Goal: Task Accomplishment & Management: Complete application form

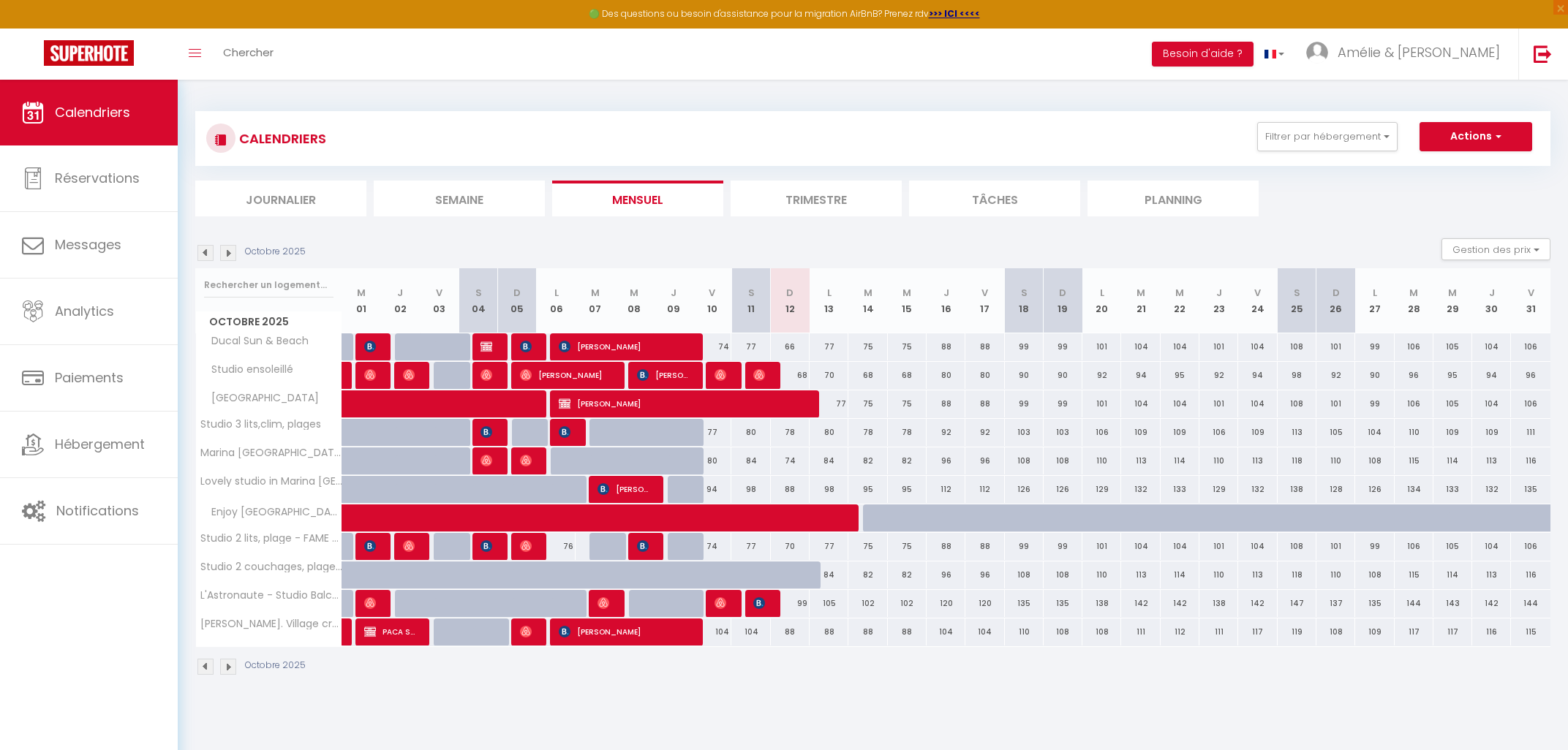
click at [787, 547] on div "70" at bounding box center [790, 547] width 39 height 27
type input "70"
type input "Dim 12 Octobre 2025"
type input "Lun 13 Octobre 2025"
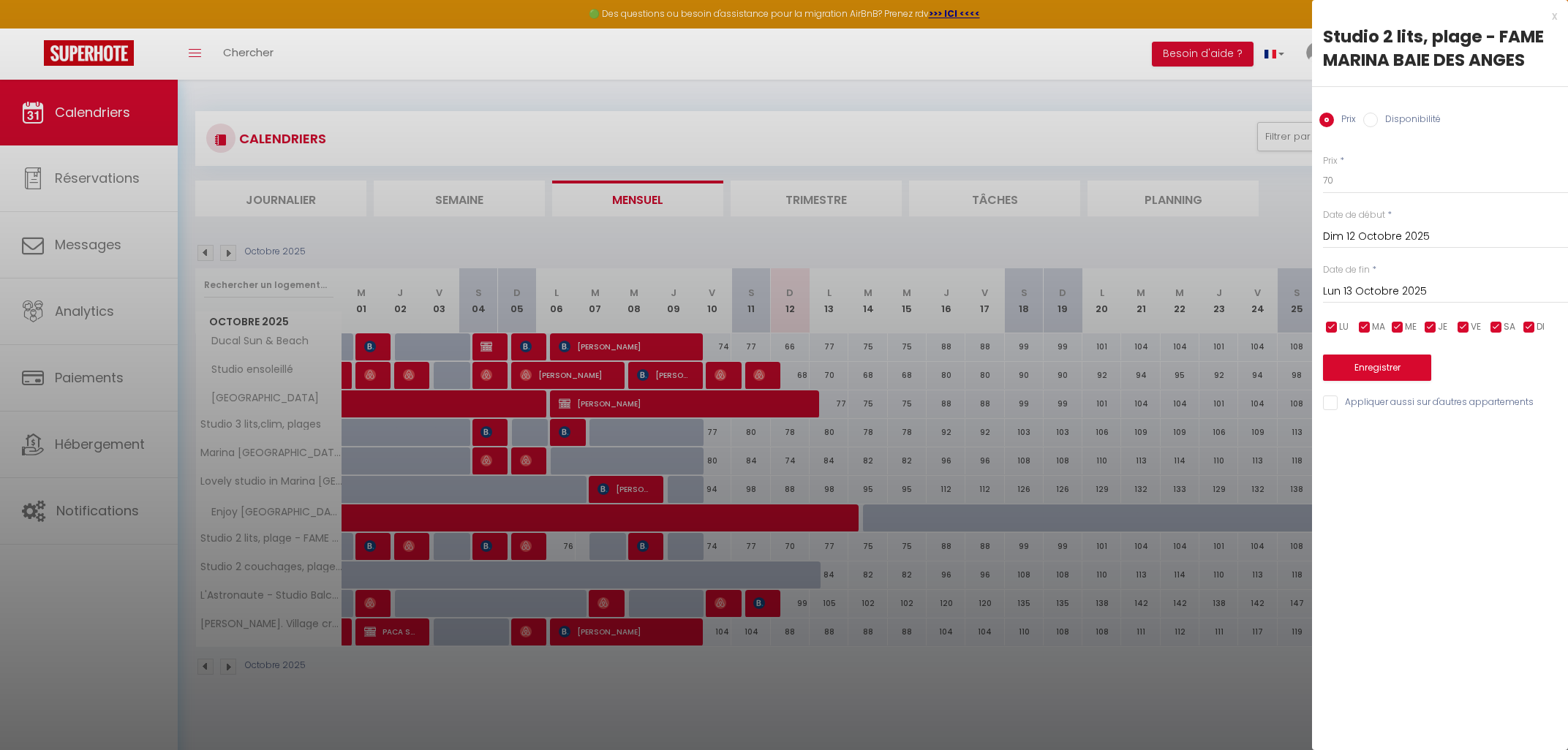
click at [1190, 355] on div at bounding box center [784, 375] width 1568 height 750
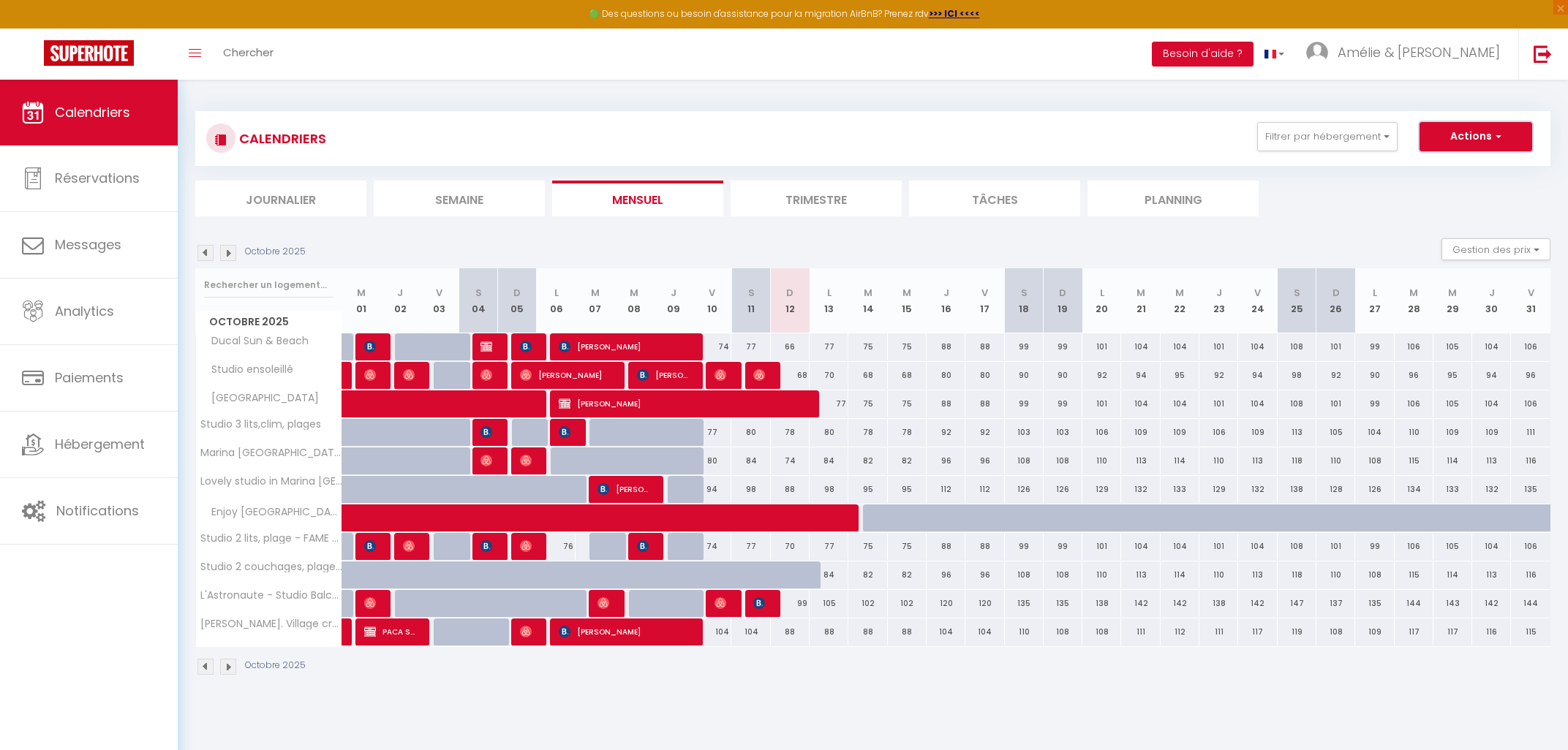
click at [1493, 131] on button "Actions" at bounding box center [1476, 136] width 113 height 29
click at [1434, 163] on link "Nouvelle réservation" at bounding box center [1461, 171] width 127 height 22
select select
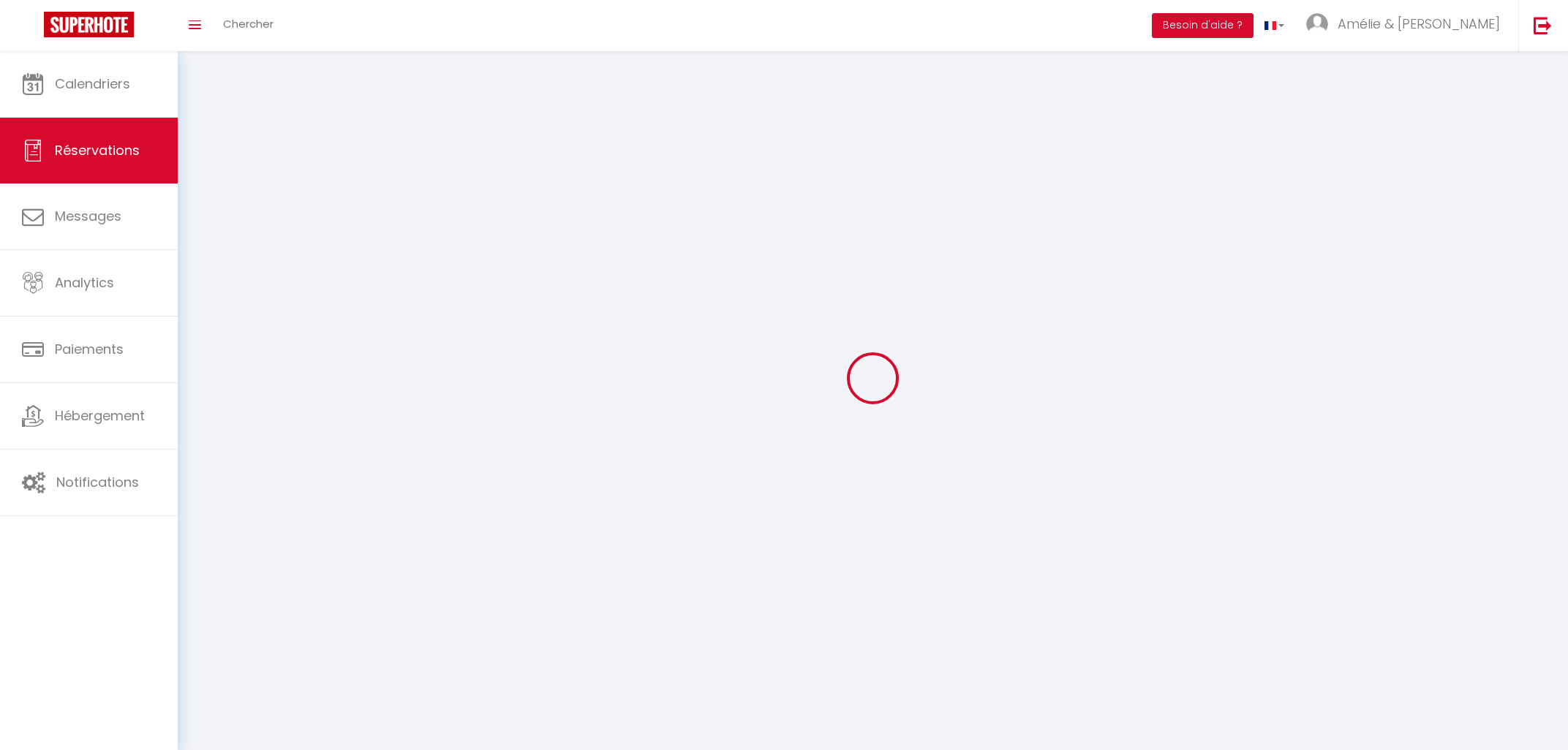
select select
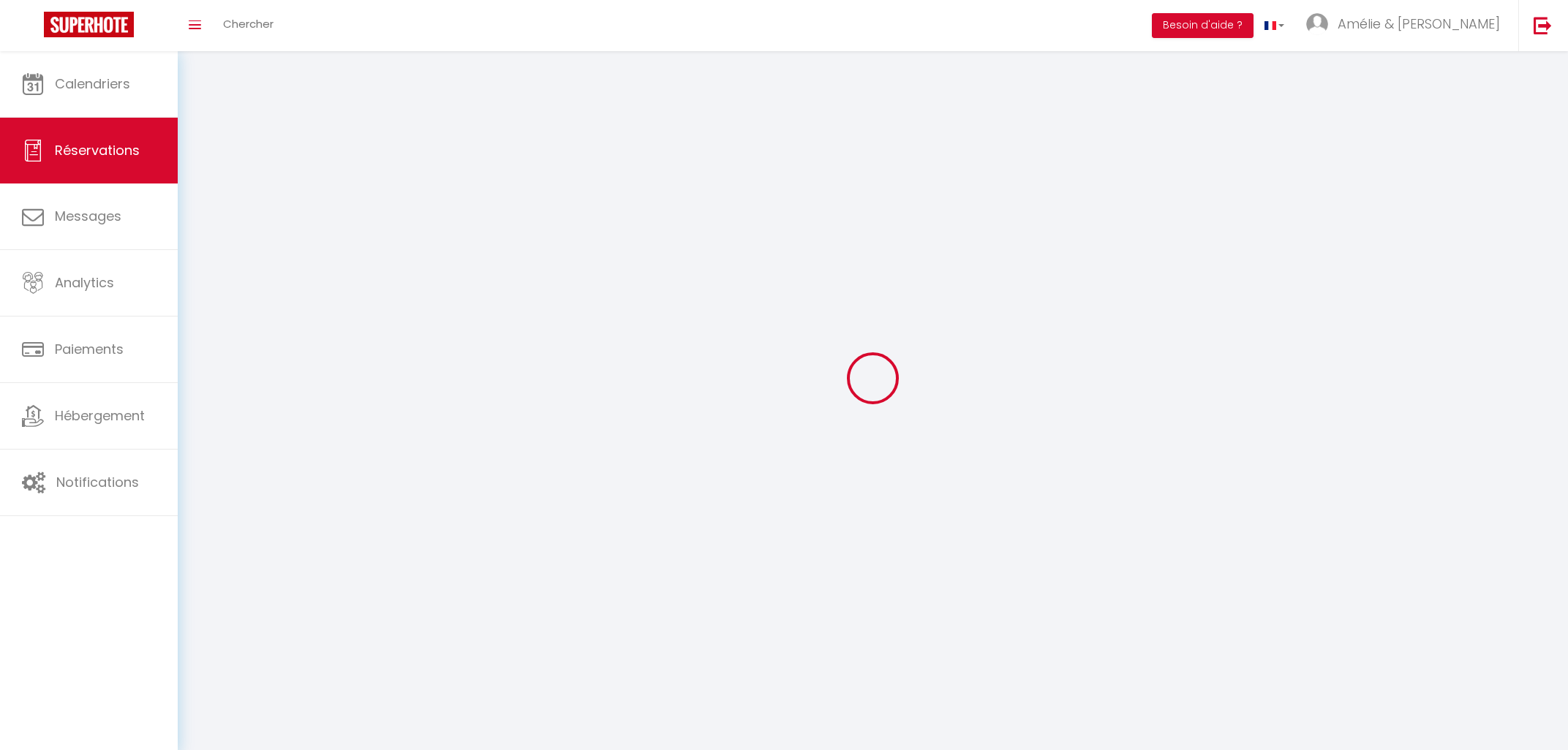
select select
checkbox input "false"
select select
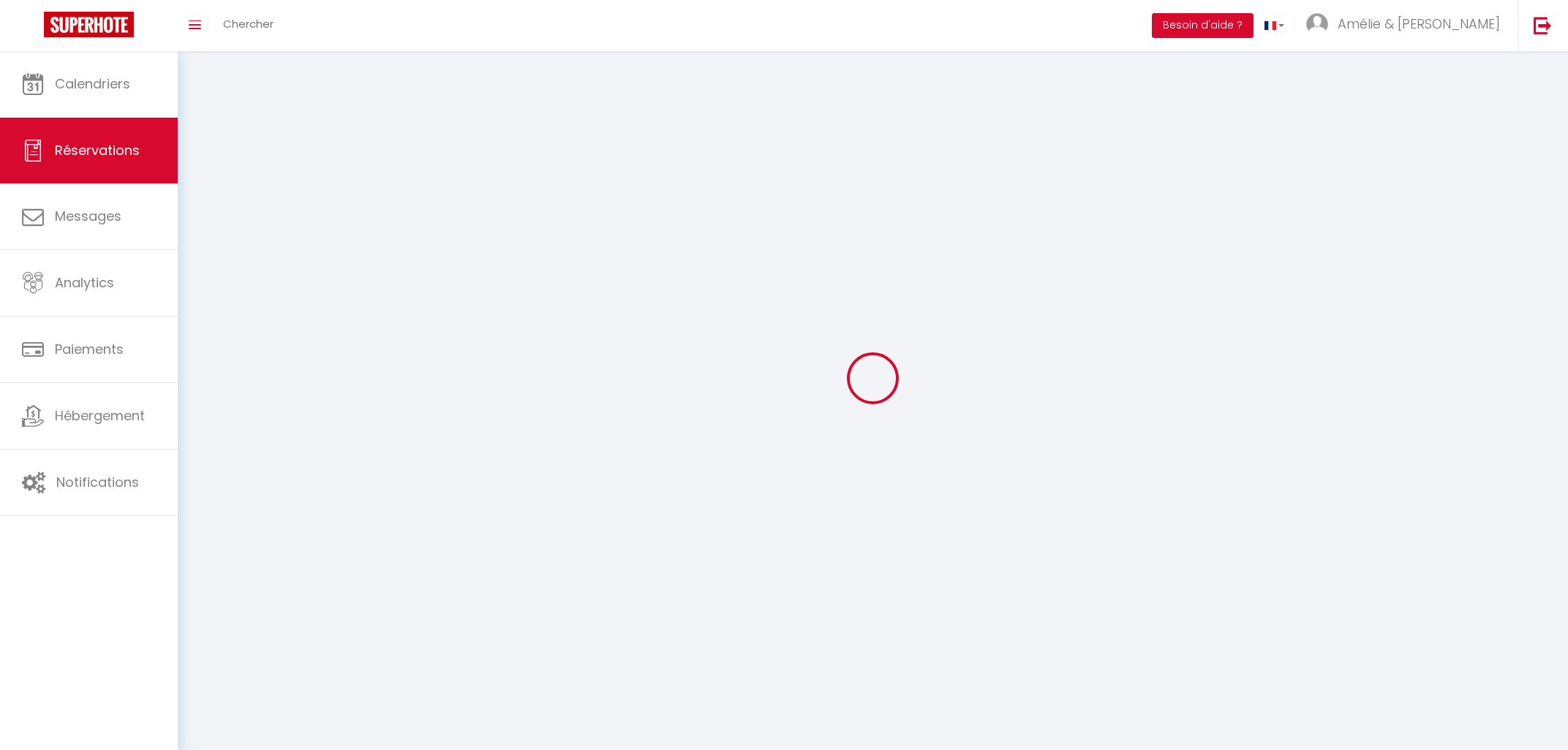
select select
checkbox input "false"
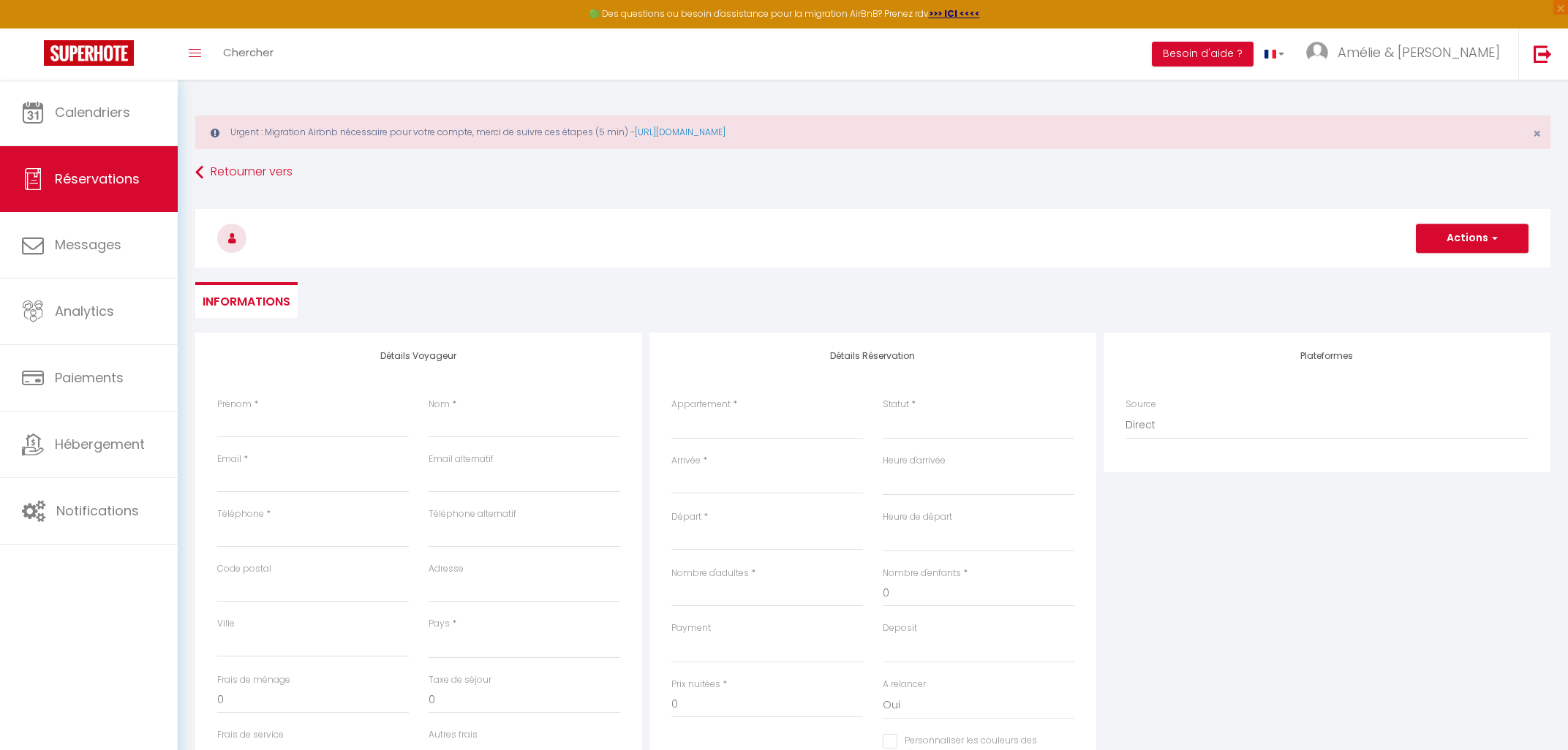
select select
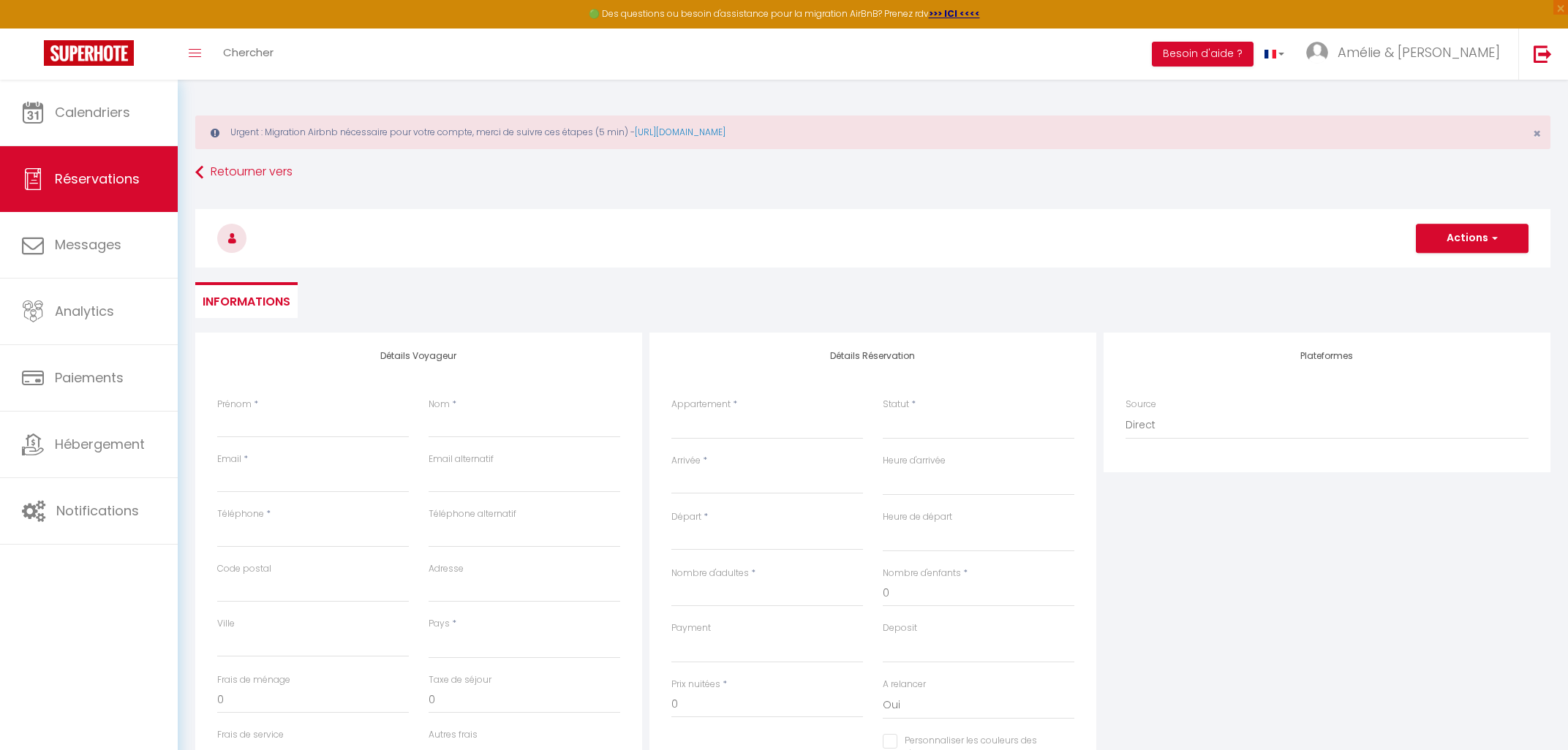
select select
checkbox input "false"
select select
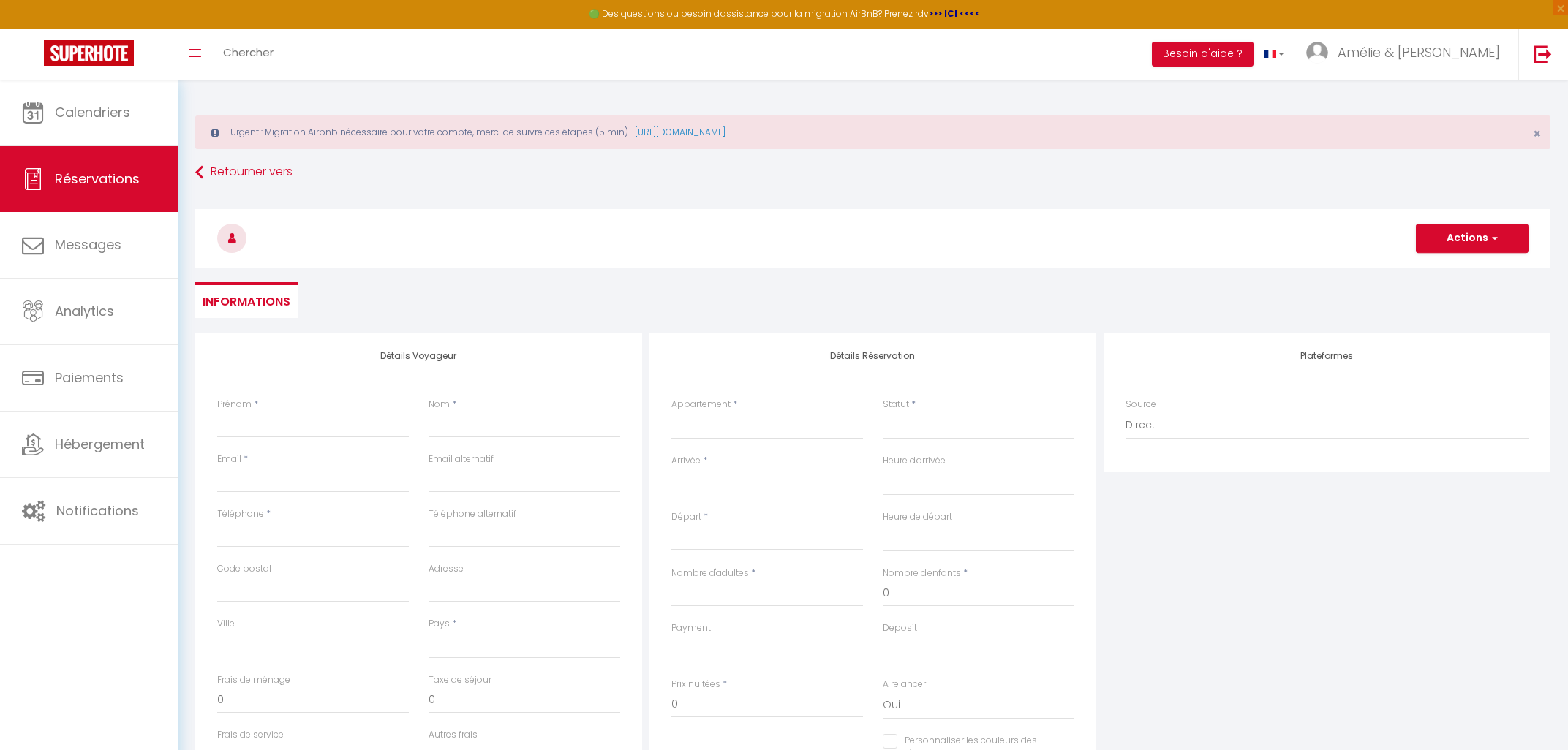
select select
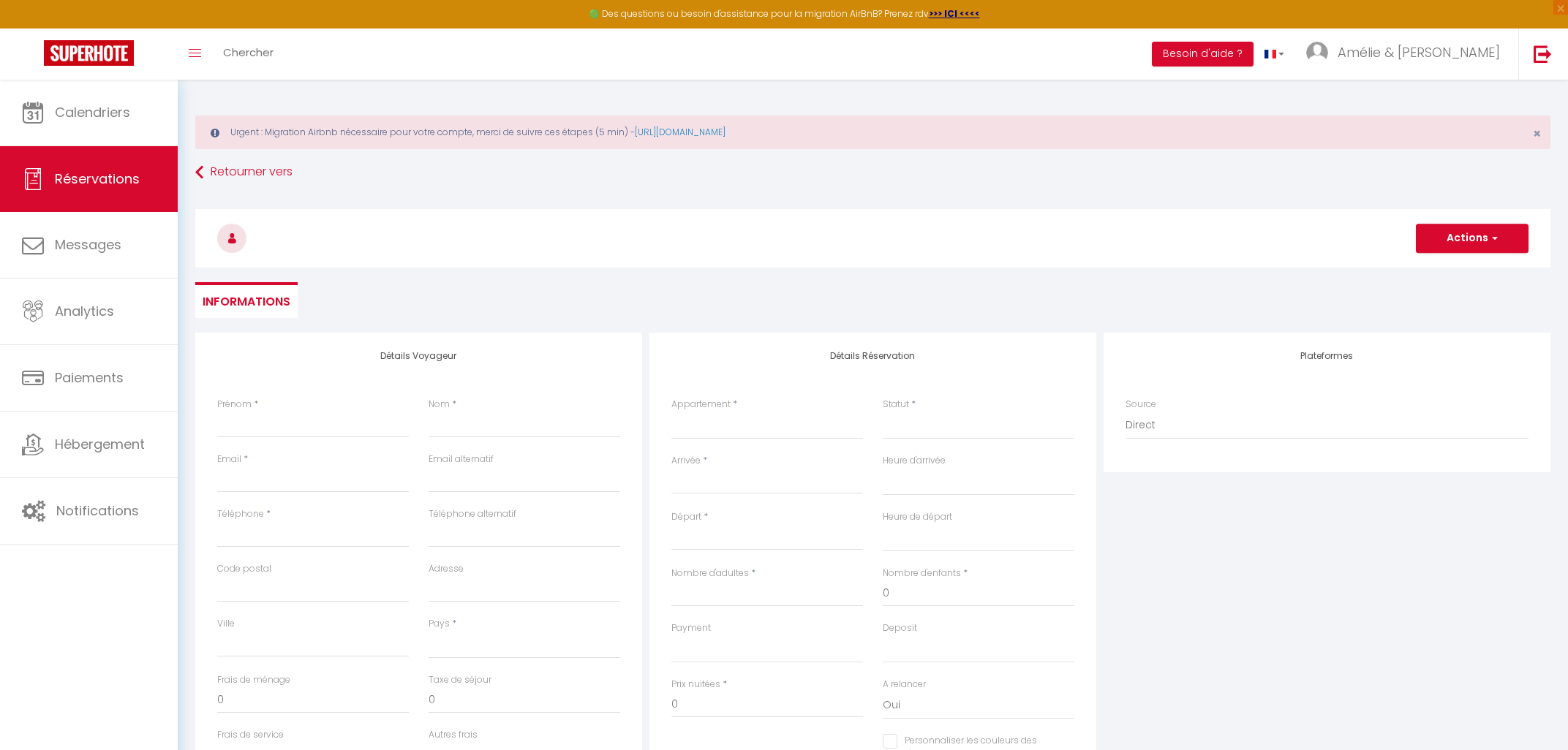
checkbox input "false"
select select
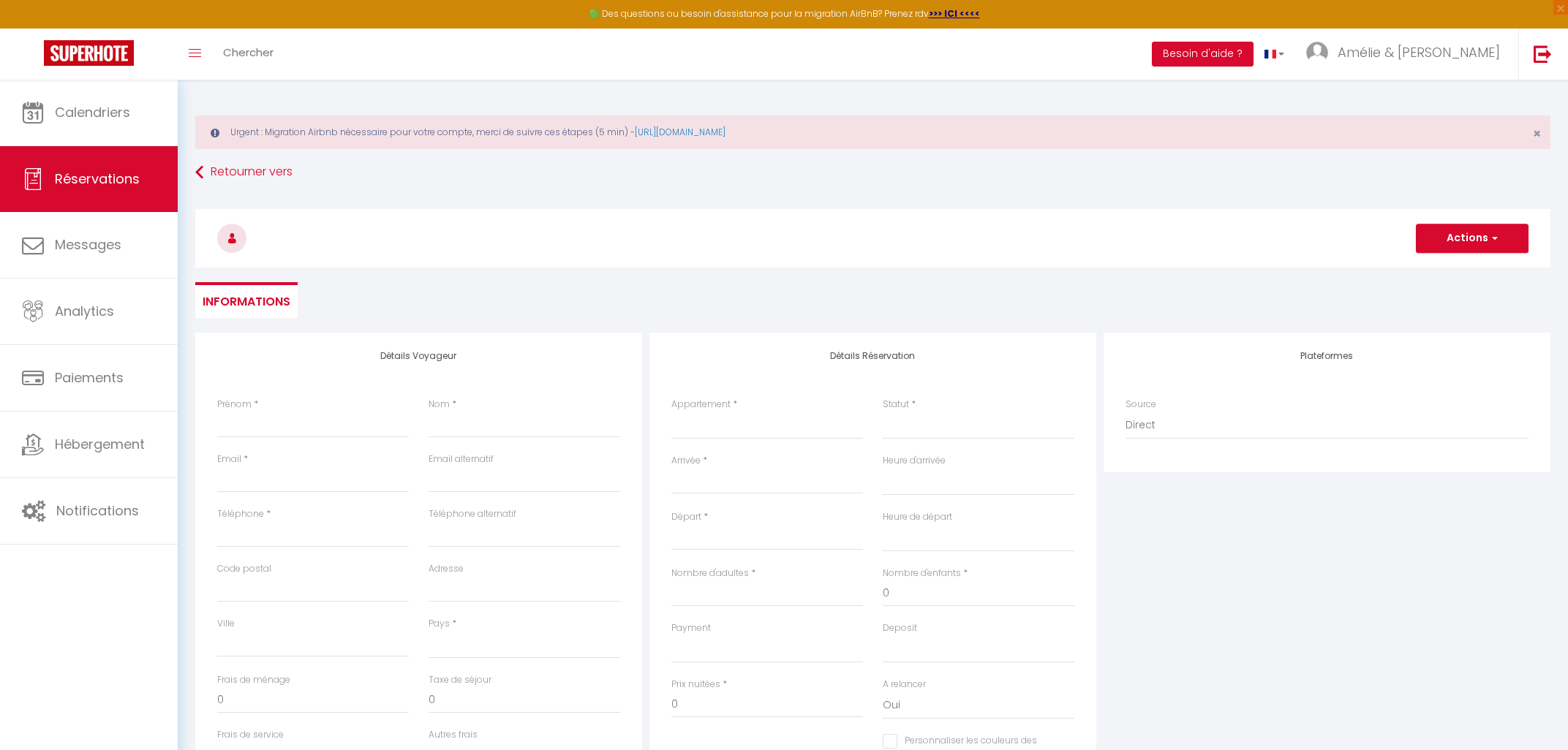
select select
checkbox input "false"
select select
click at [274, 429] on input "Prénom" at bounding box center [313, 424] width 192 height 26
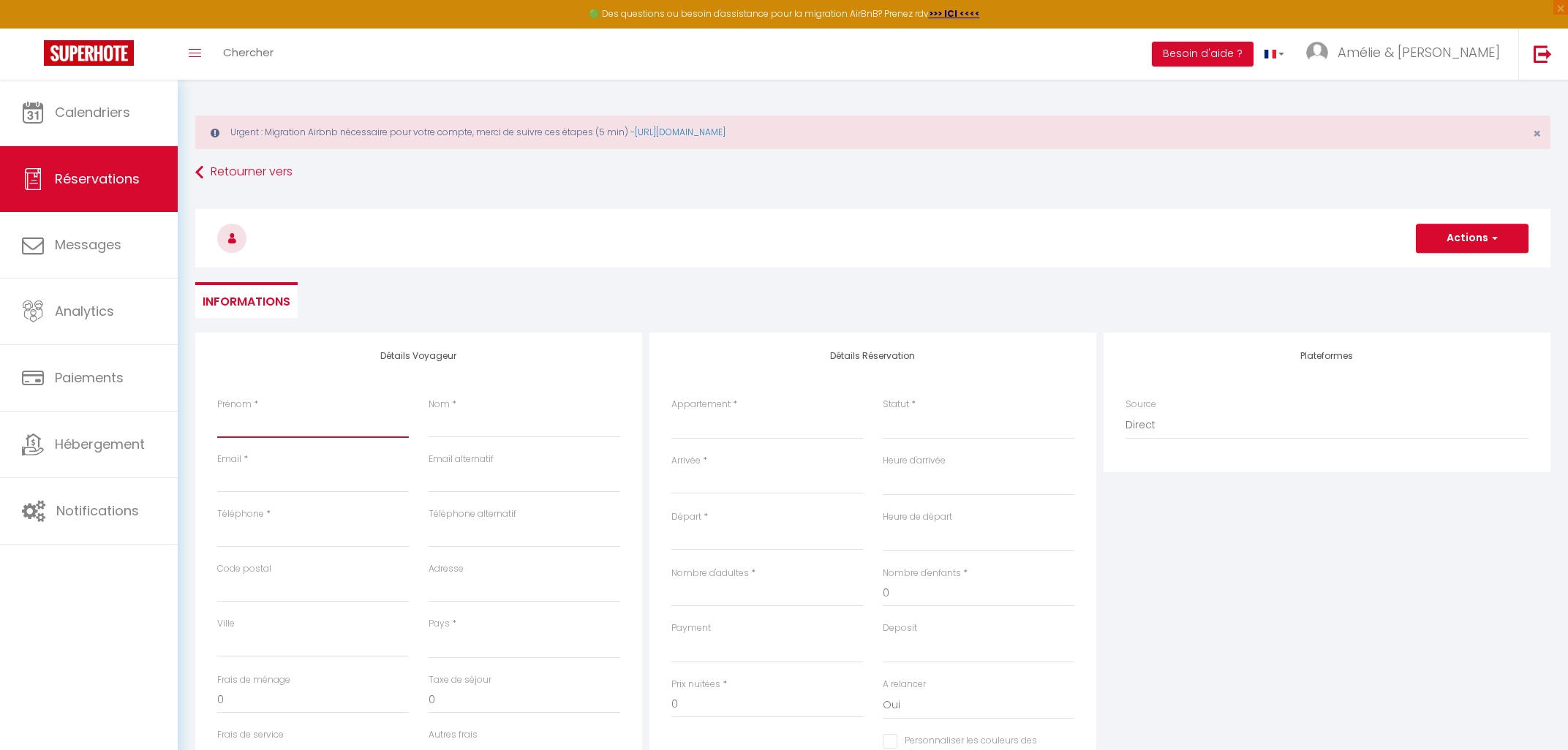
paste input "[PERSON_NAME]"
type input "[PERSON_NAME]"
select select
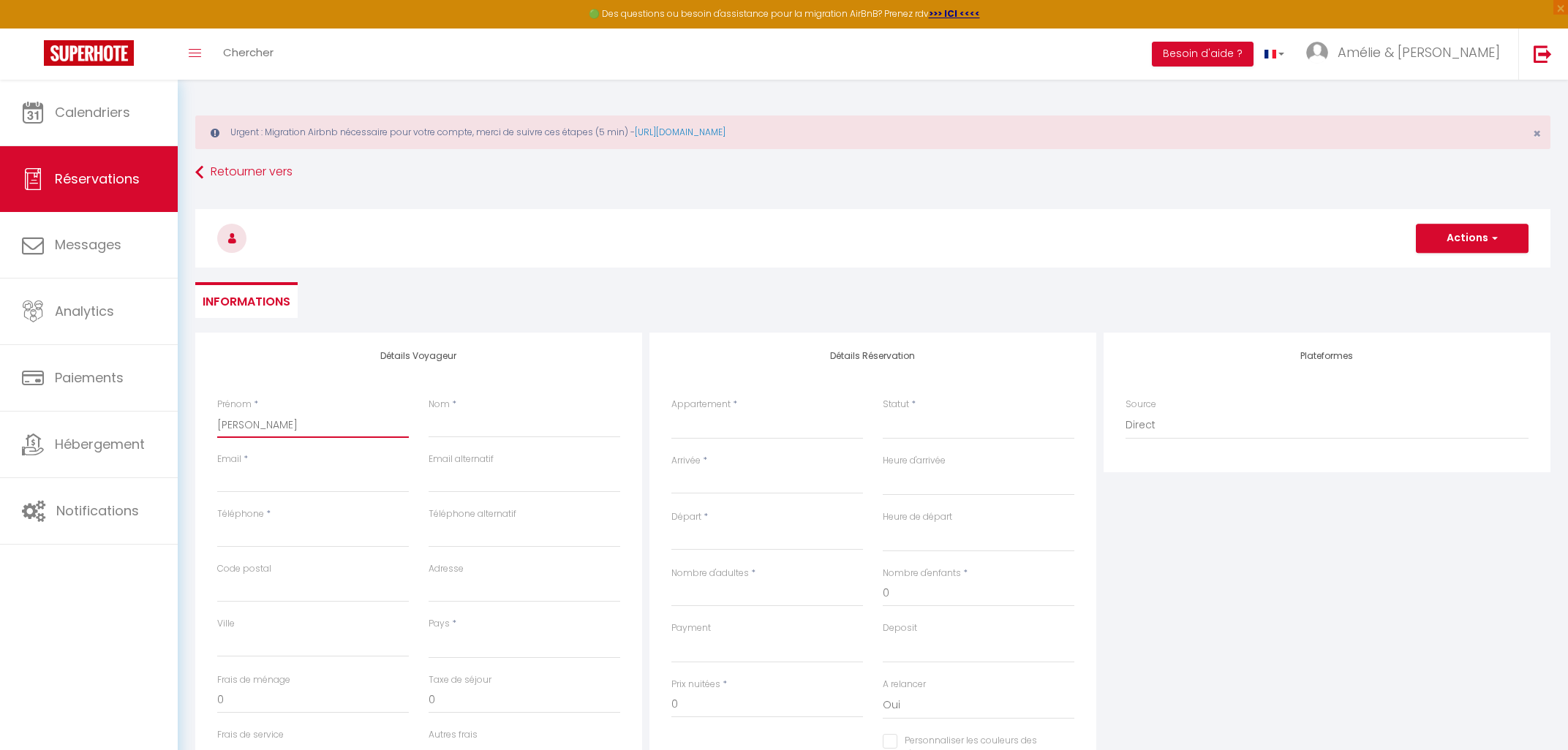
select select
checkbox input "false"
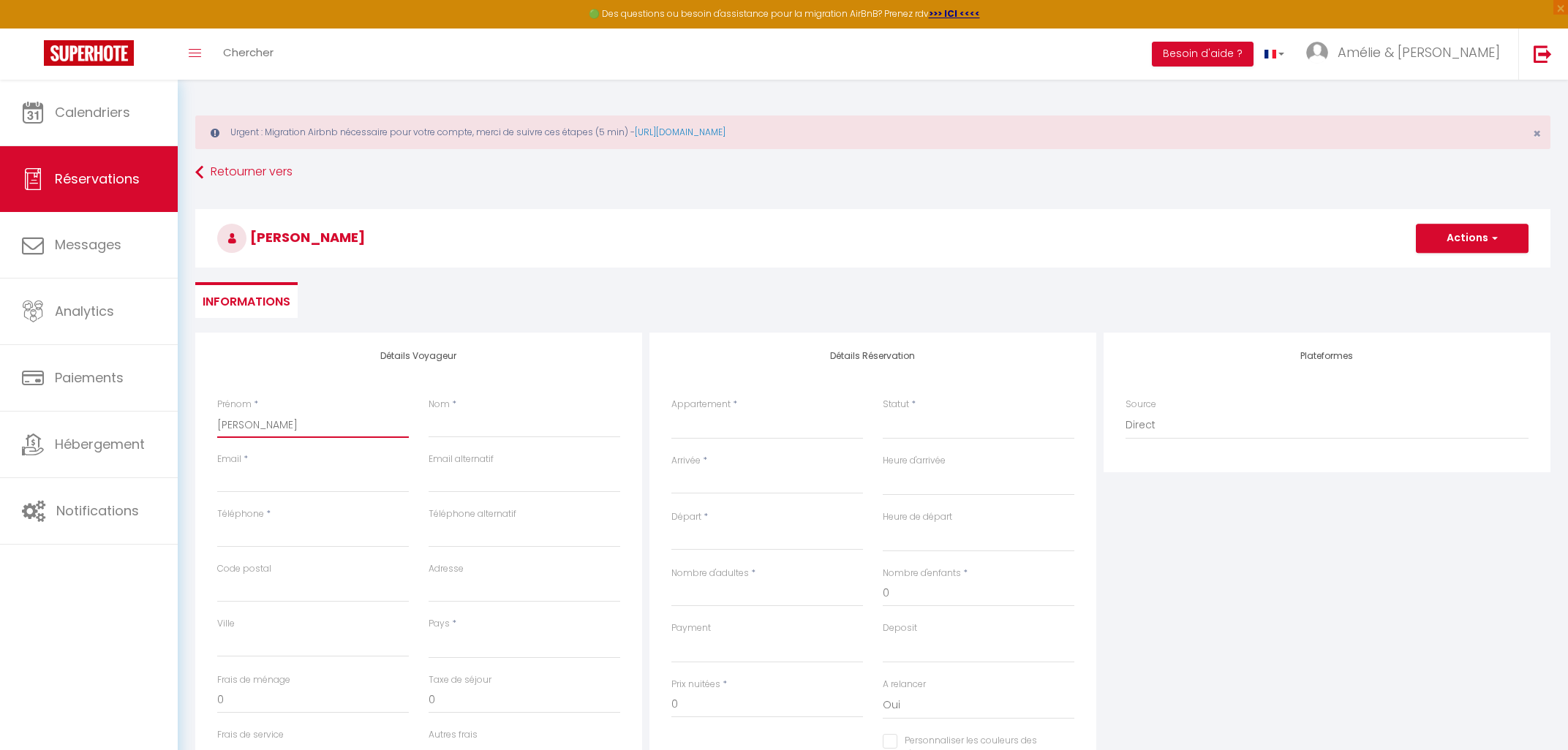
type input "[PERSON_NAME]"
select select
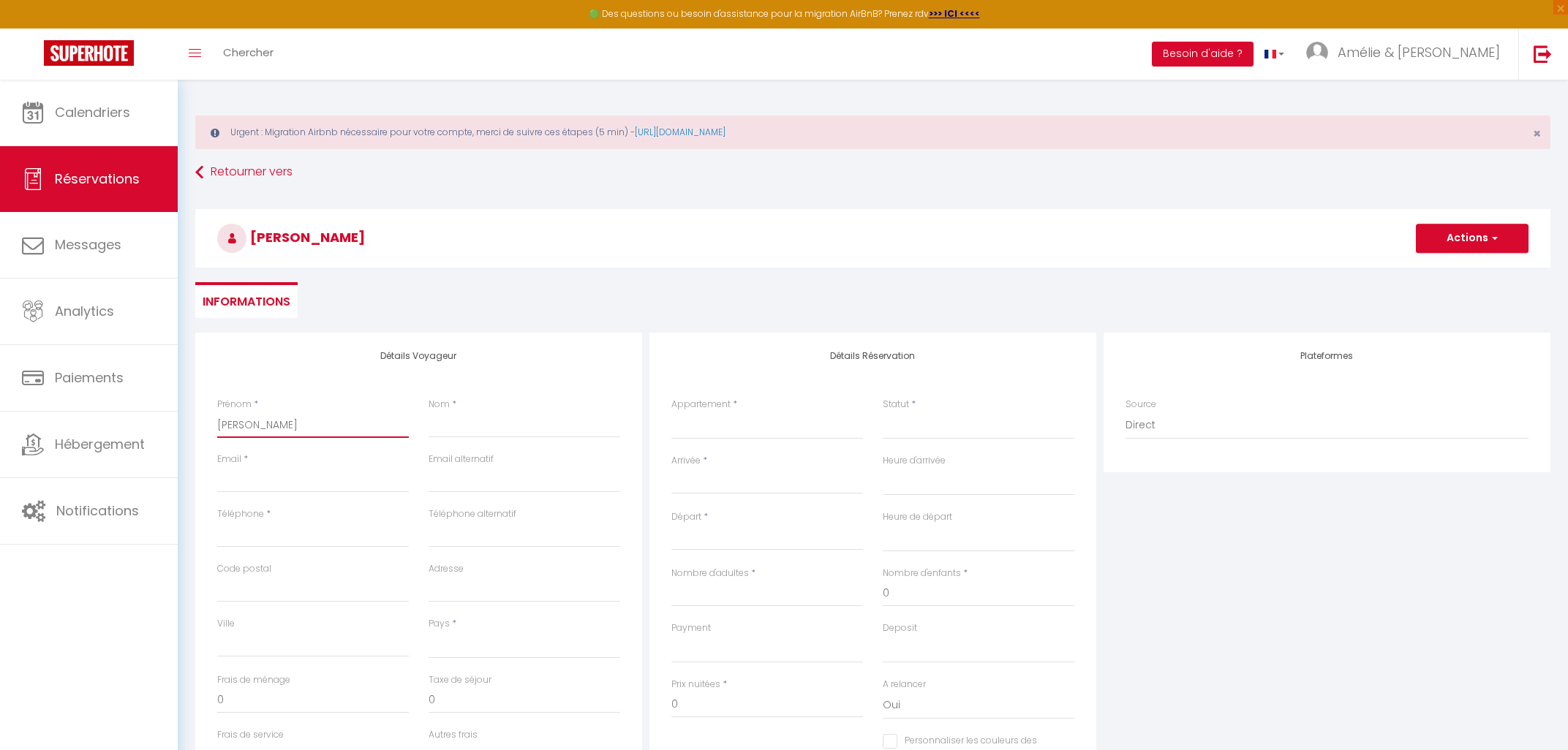
select select
checkbox input "false"
type input "[PERSON_NAME]"
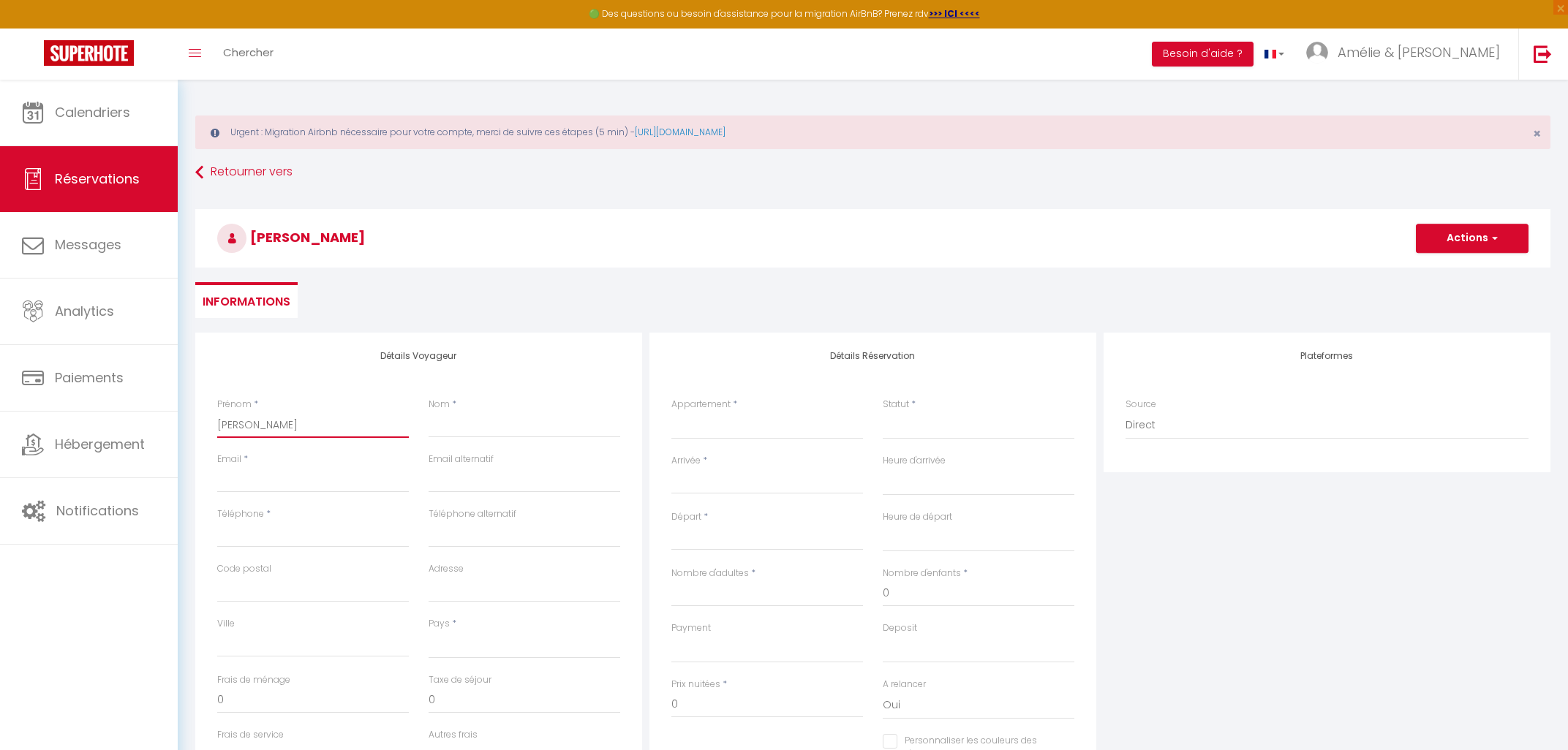
select select
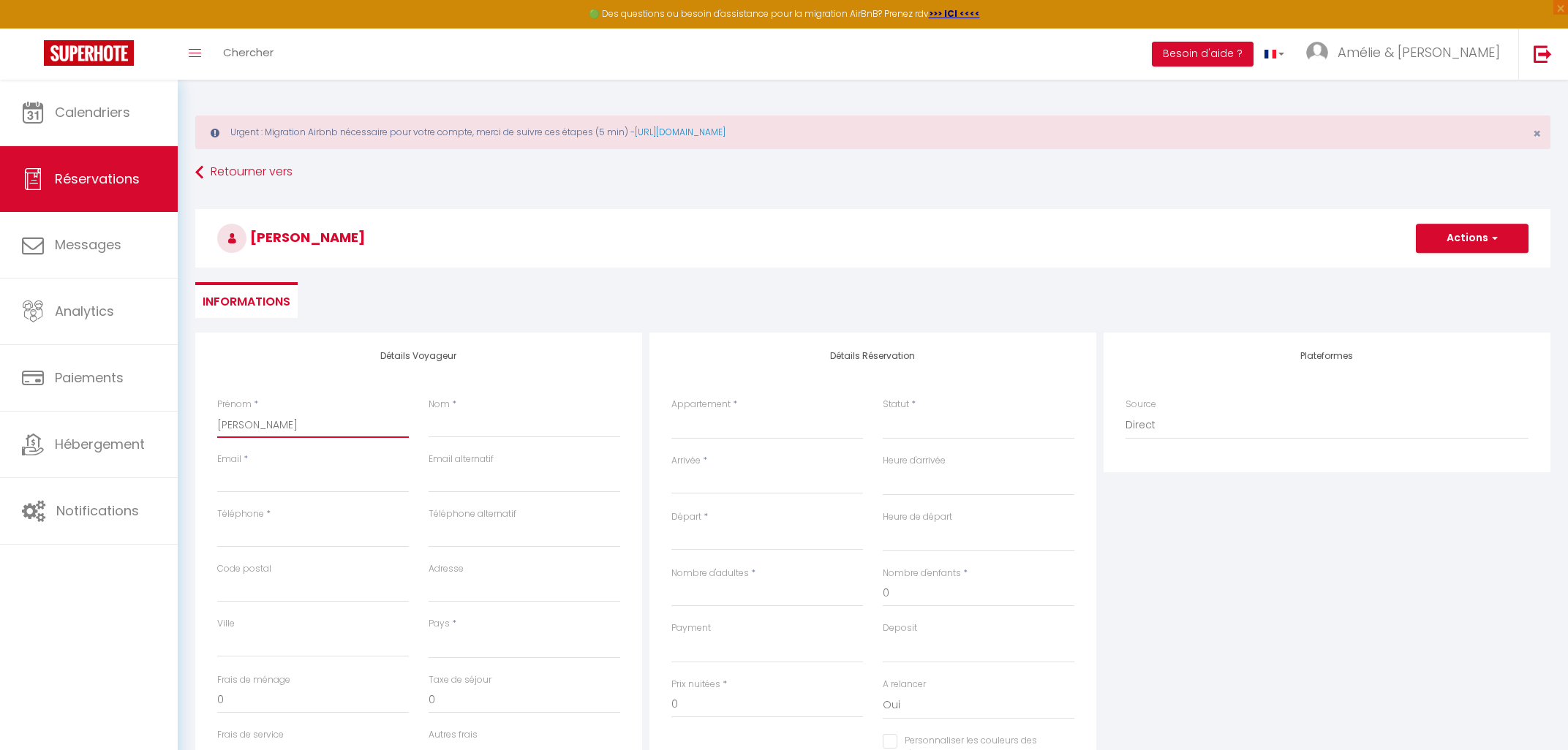
select select
checkbox input "false"
type input "[PERSON_NAME]"
select select
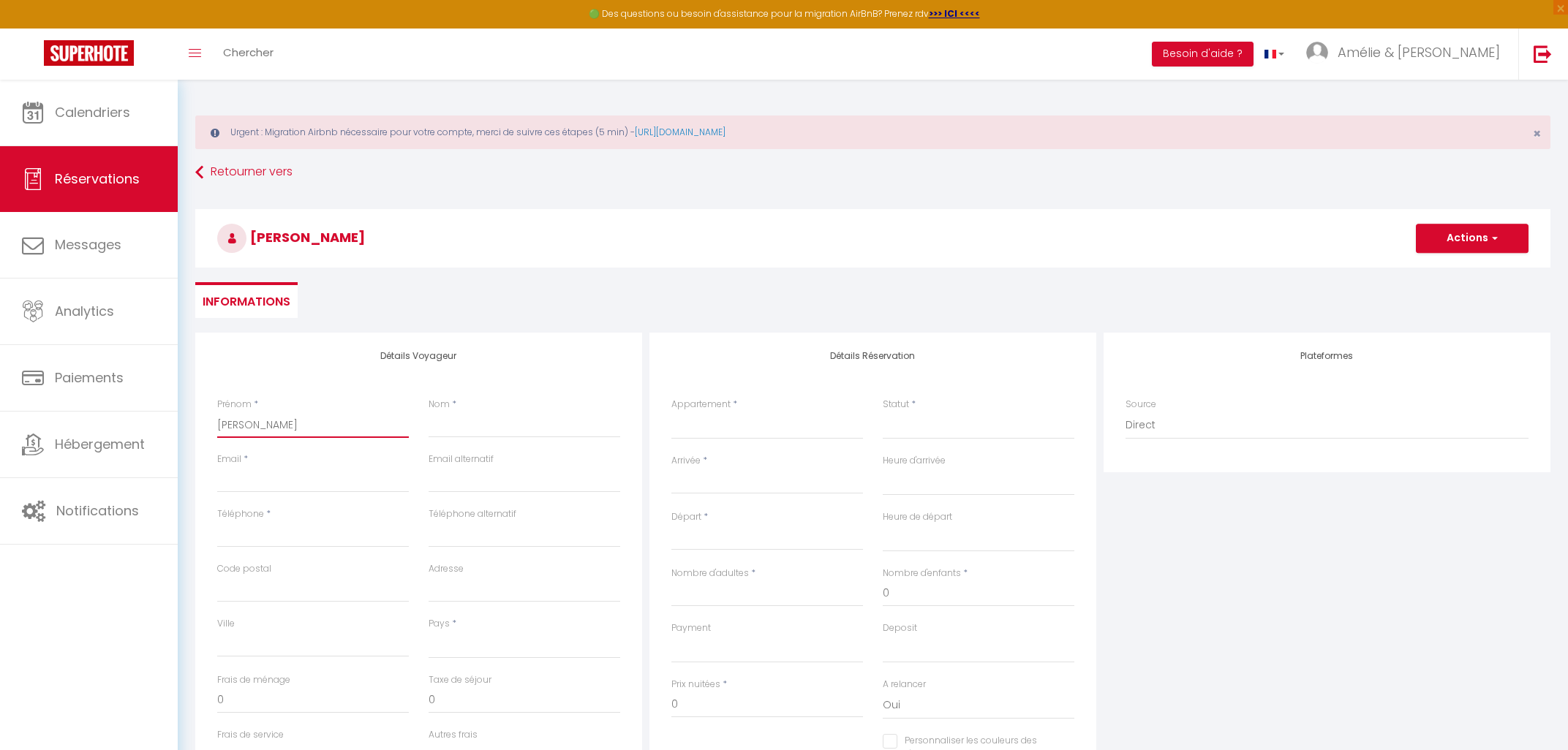
select select
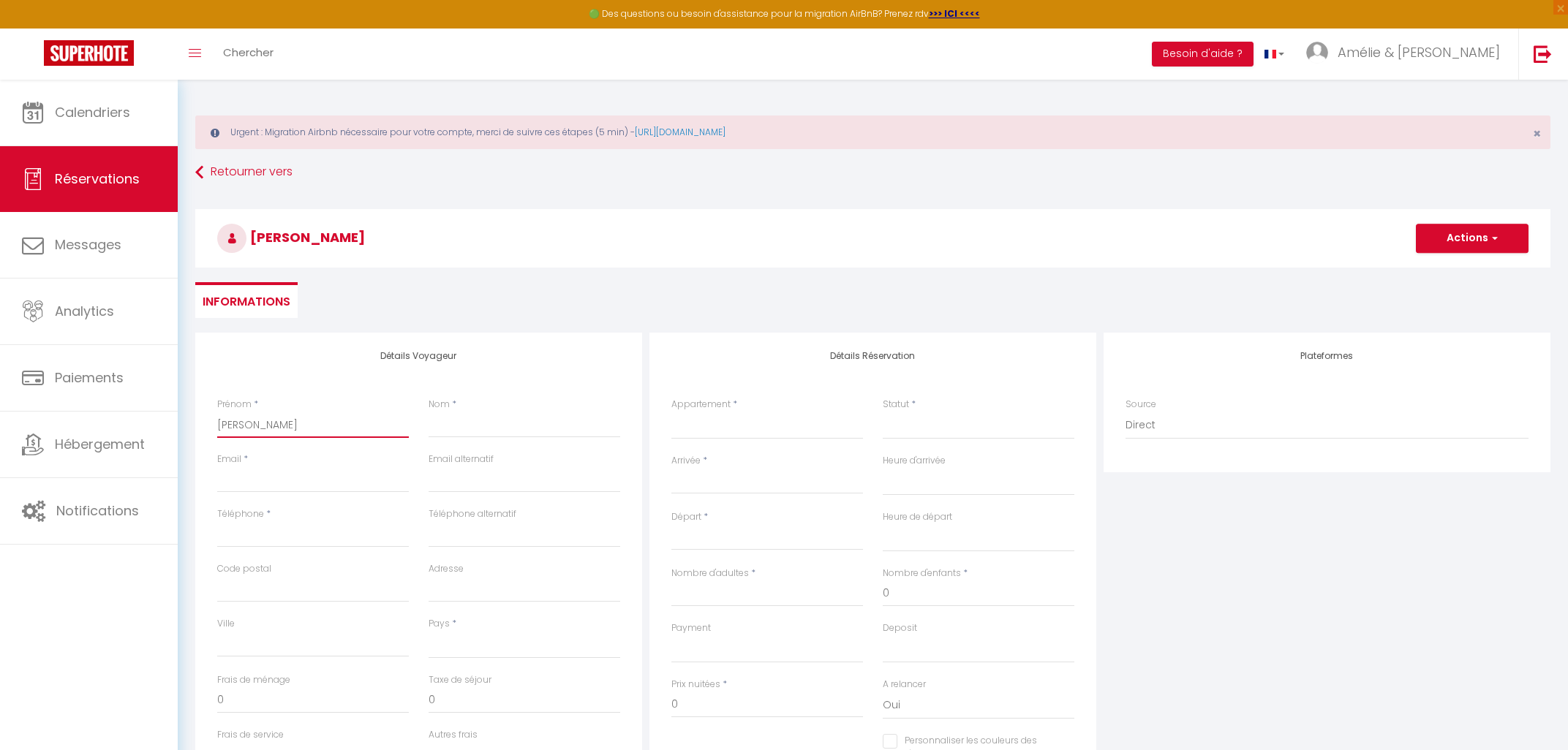
select select
checkbox input "false"
type input "[PERSON_NAME]"
select select
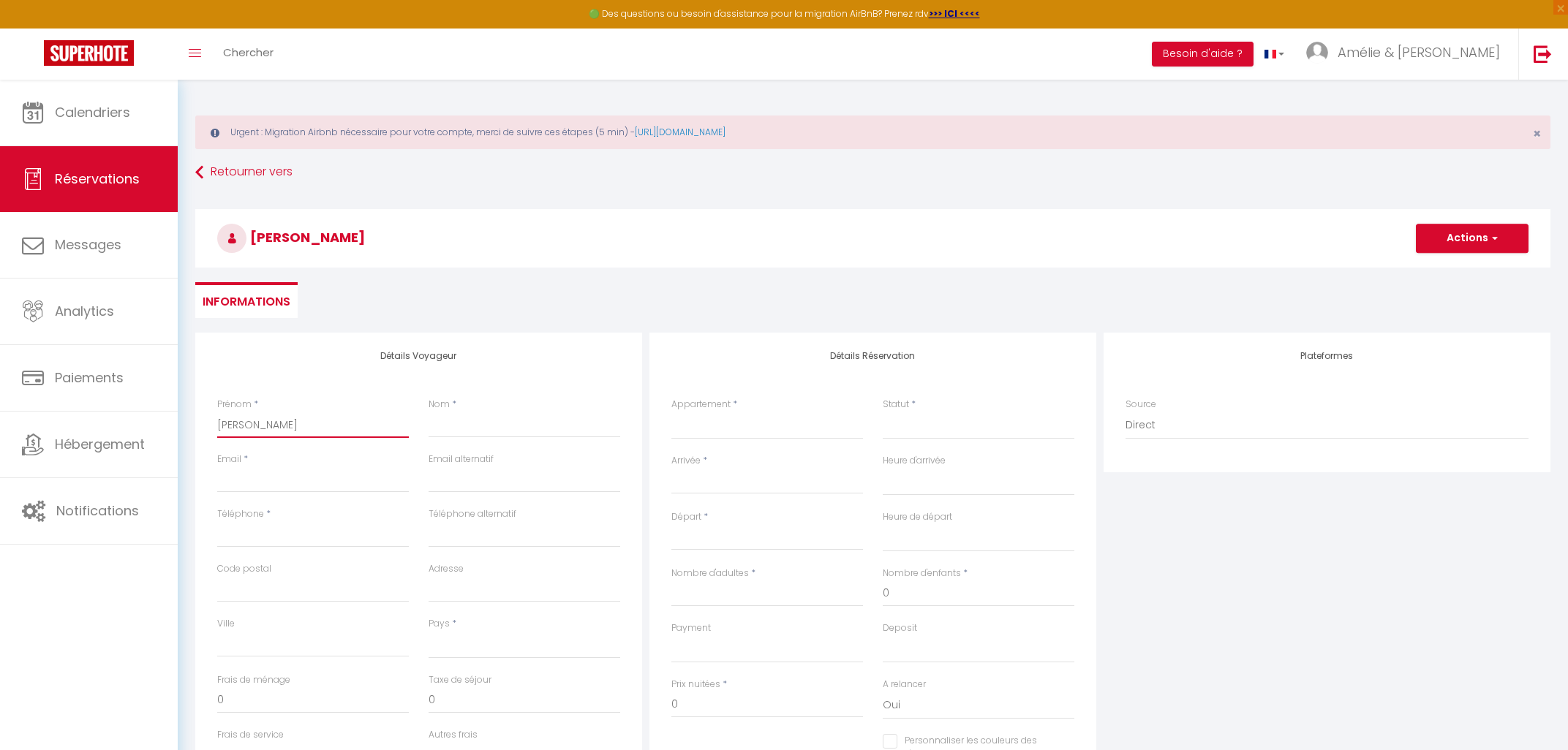
select select
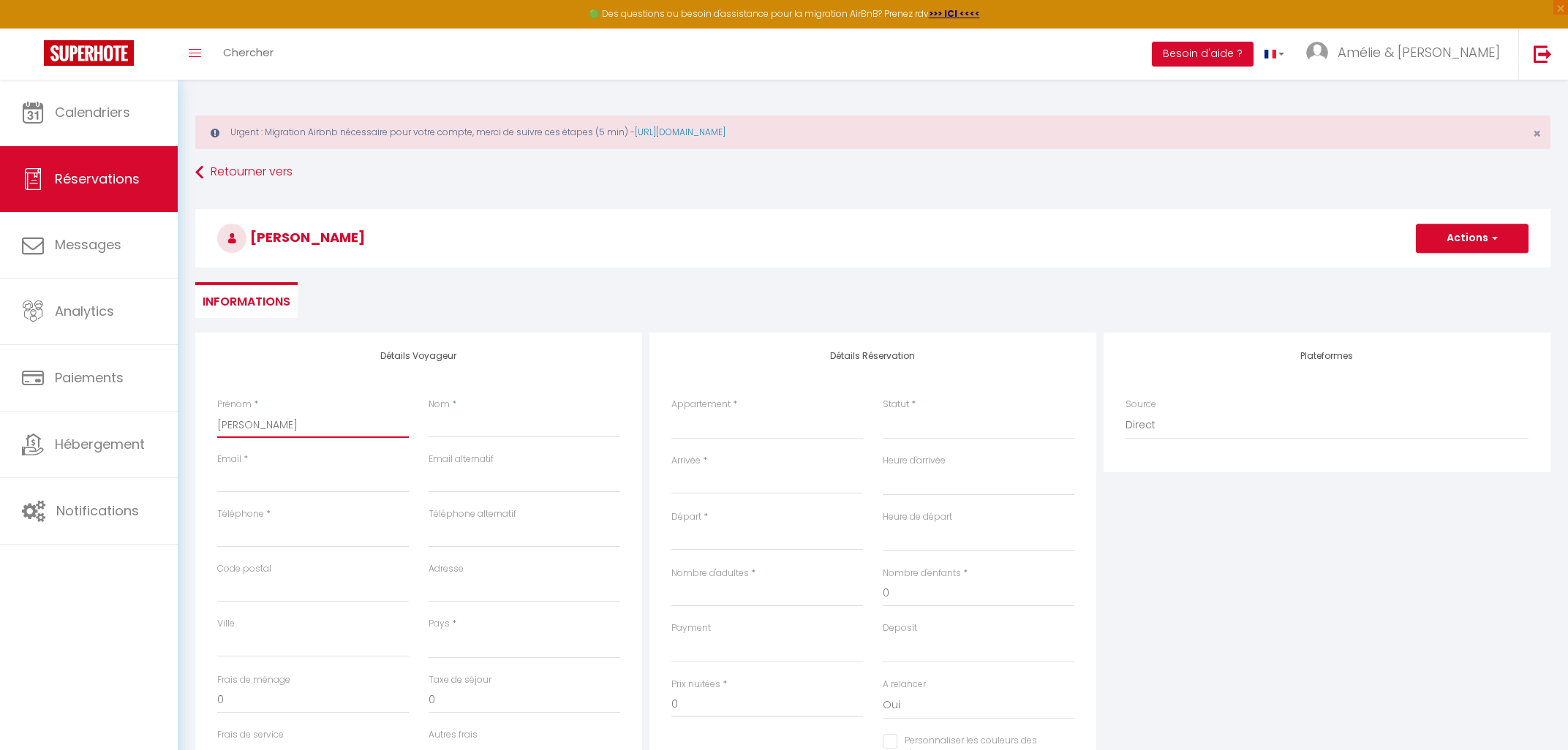
checkbox input "false"
type input "[PERSON_NAME]"
select select
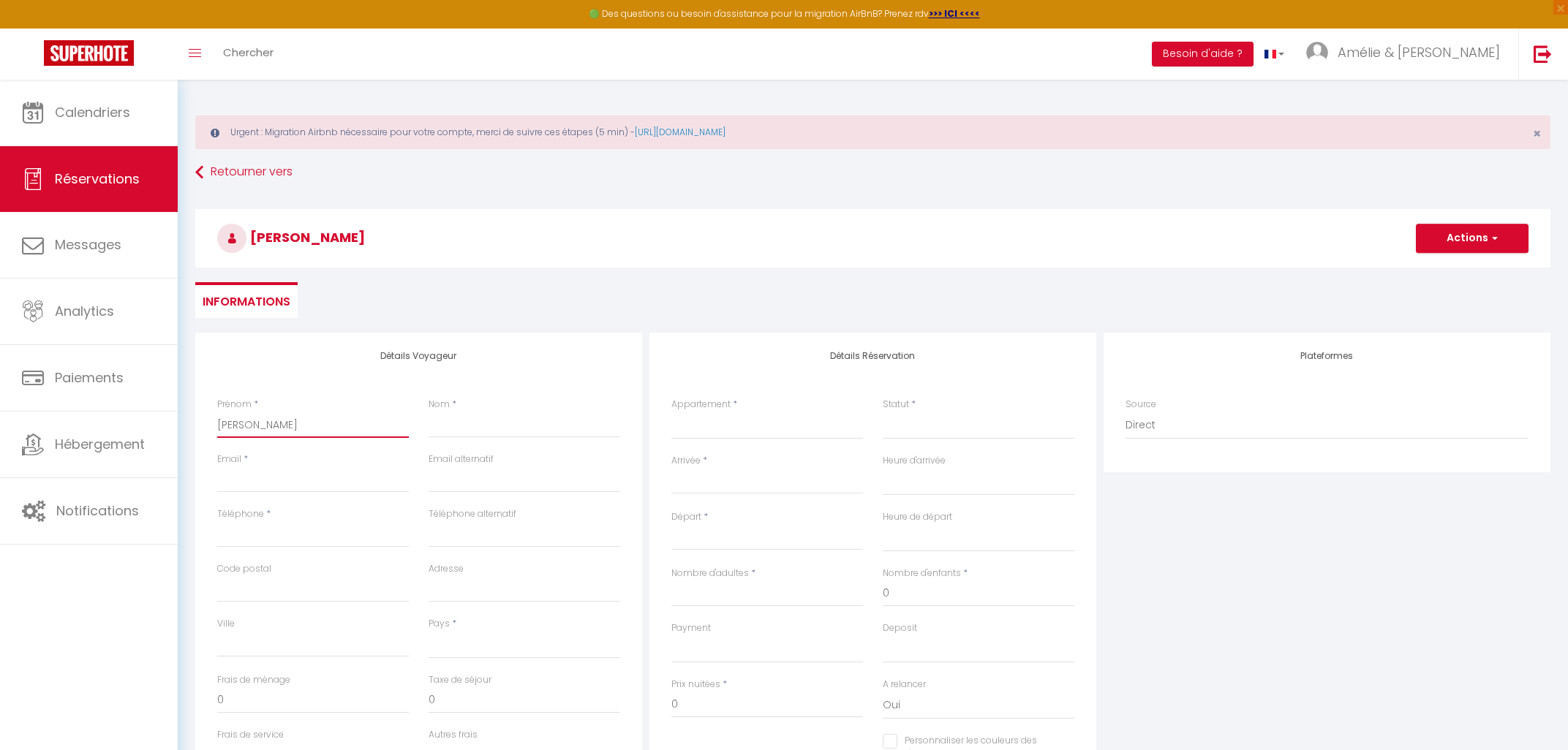
select select
checkbox input "false"
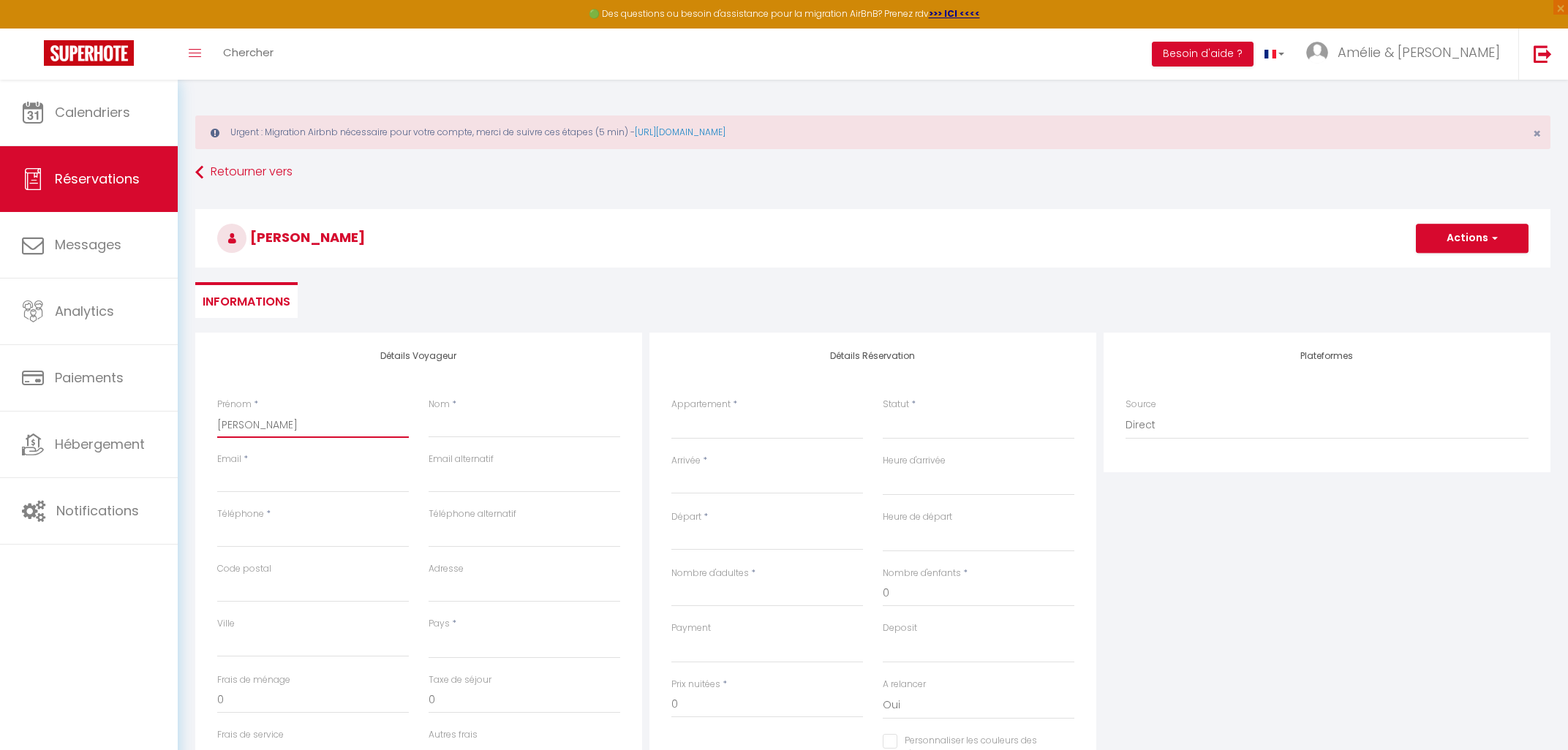
type input "[PERSON_NAME]"
select select
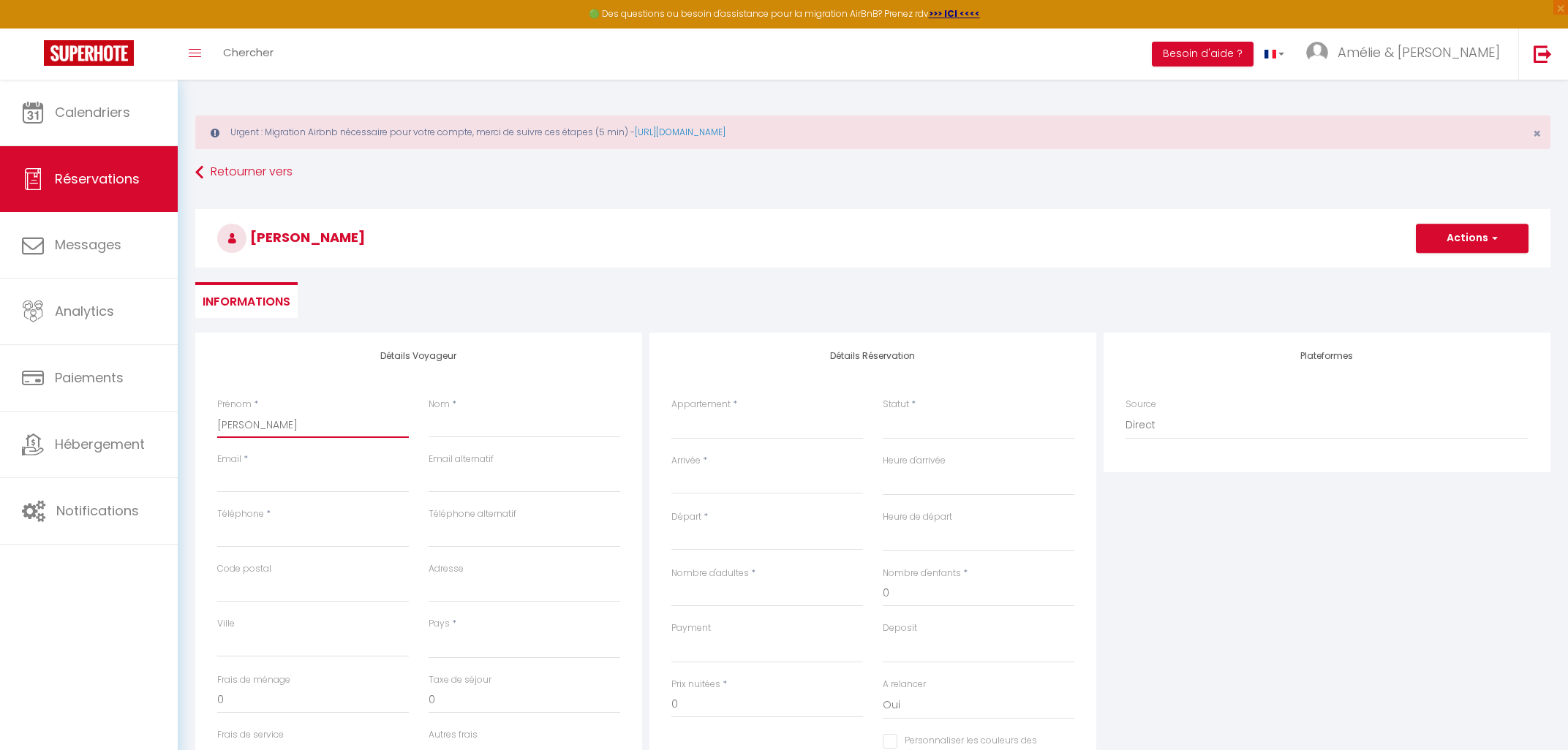
select select
checkbox input "false"
type input "[PERSON_NAME]"
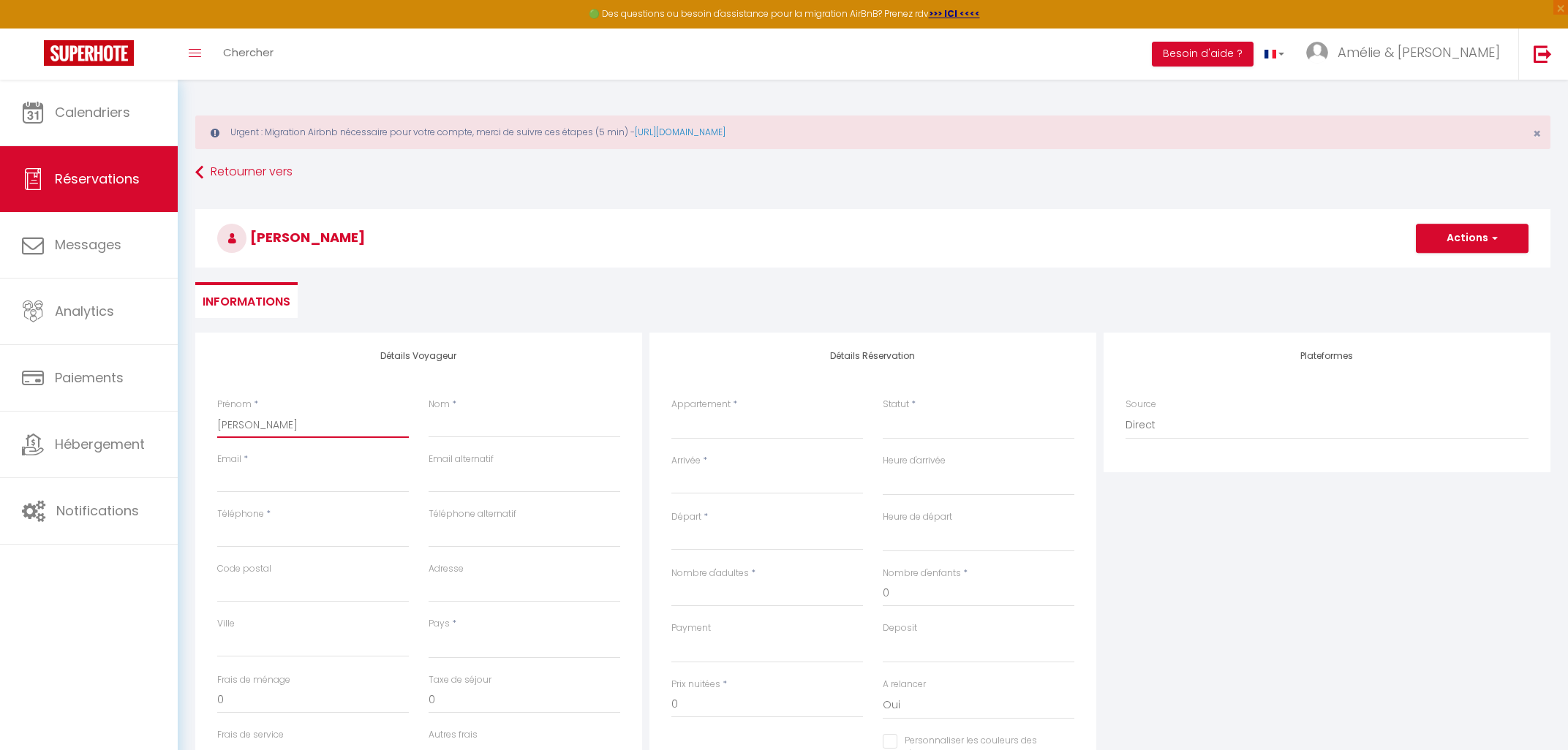
select select
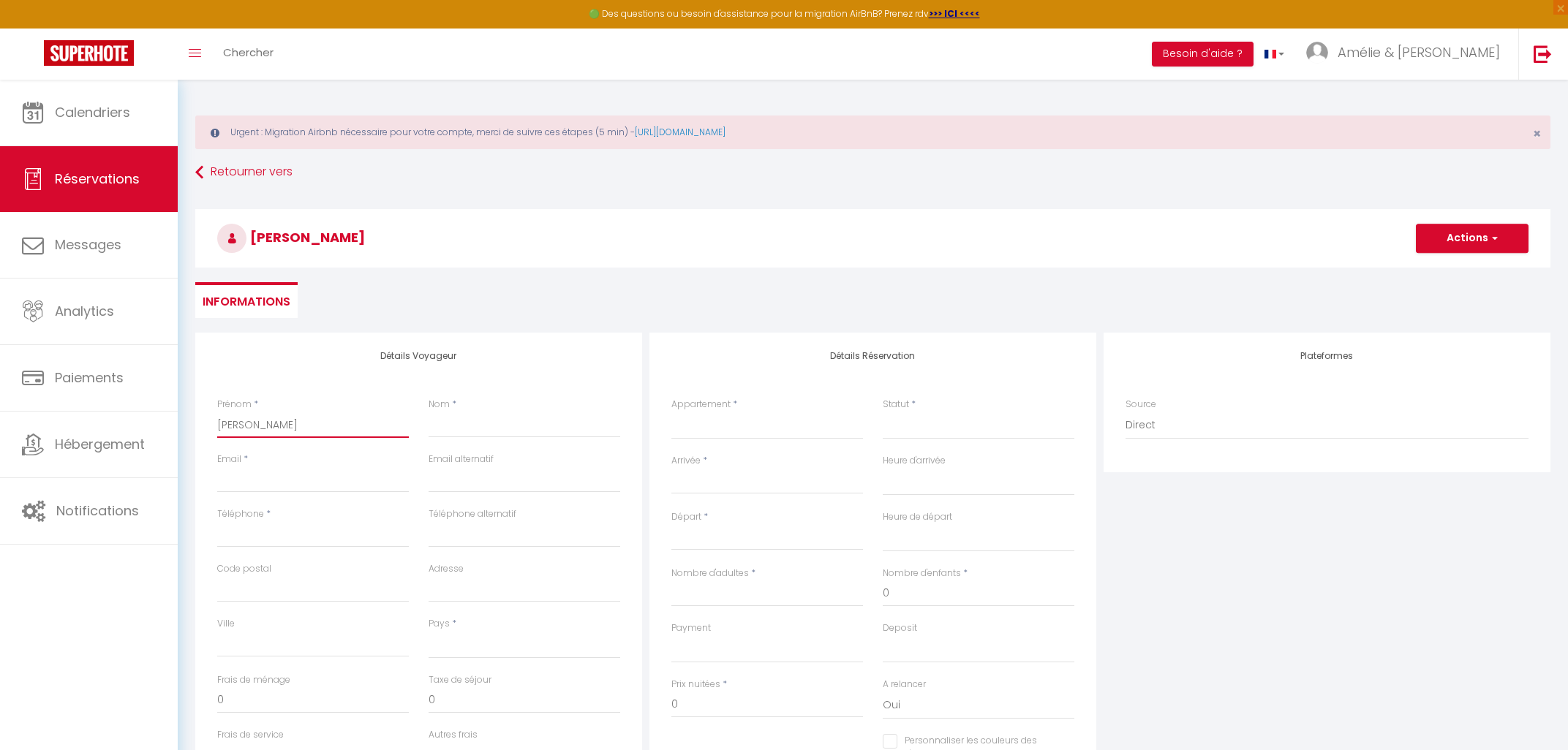
select select
checkbox input "false"
type input "[PERSON_NAME]"
select select
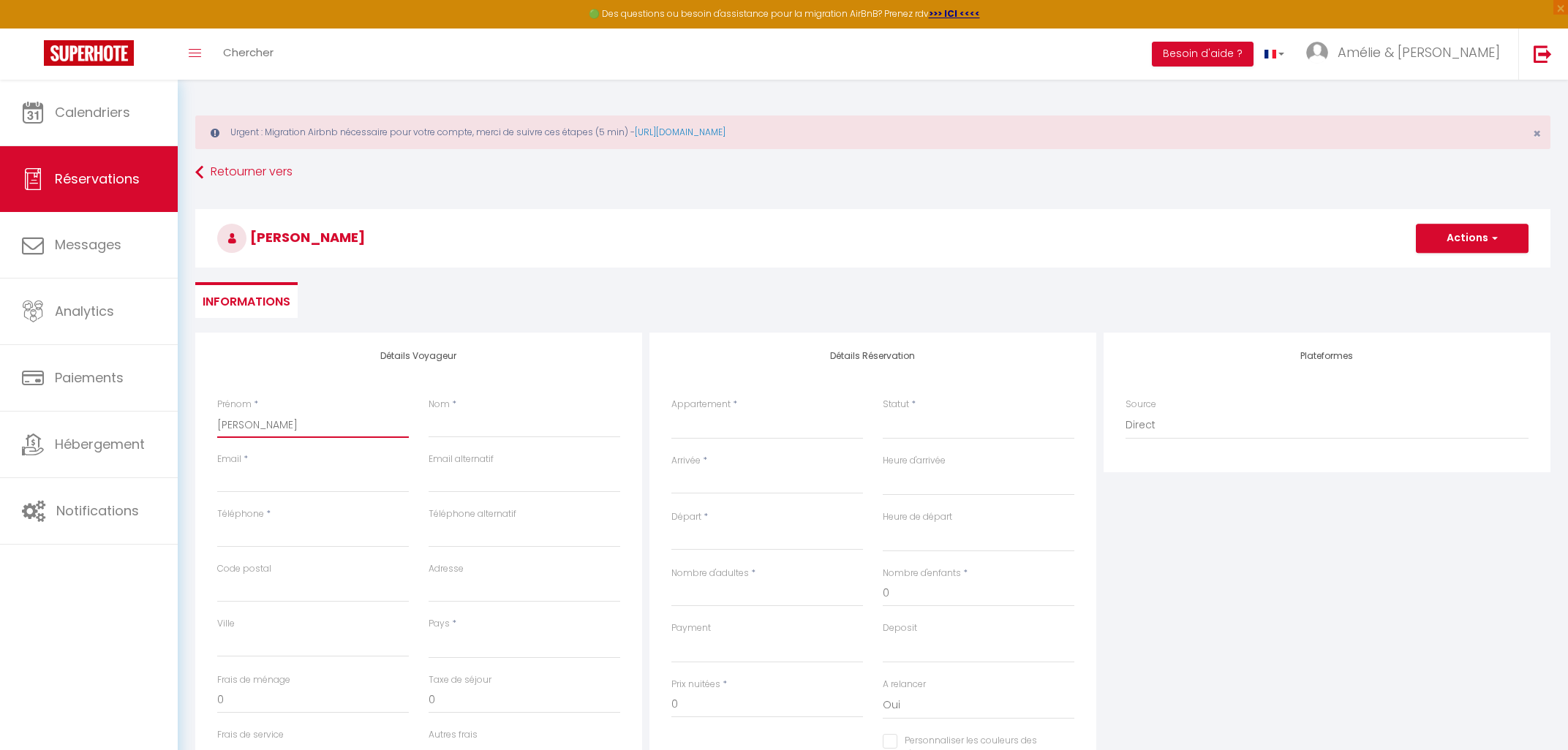
select select
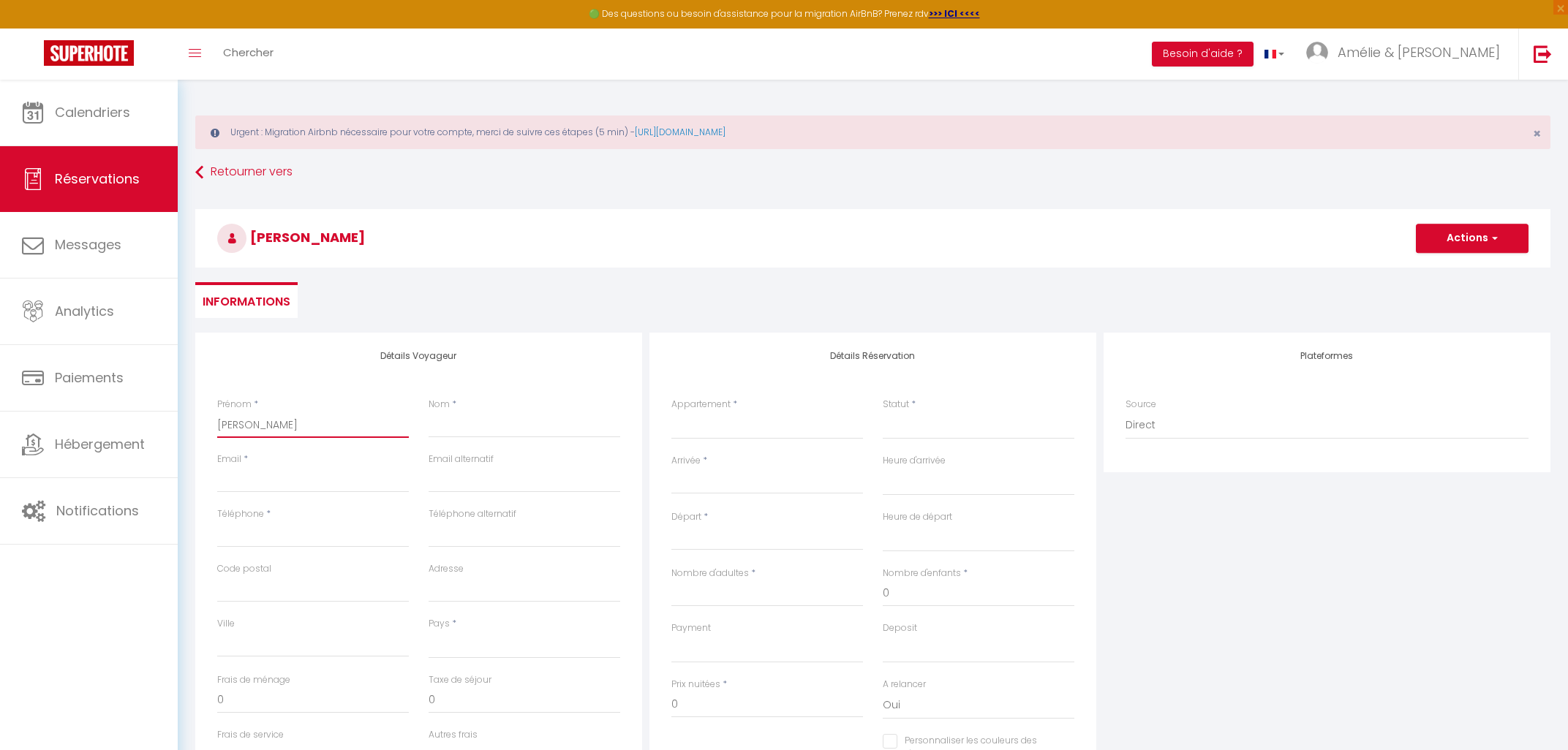
select select
checkbox input "false"
type input "[PERSON_NAME]"
select select
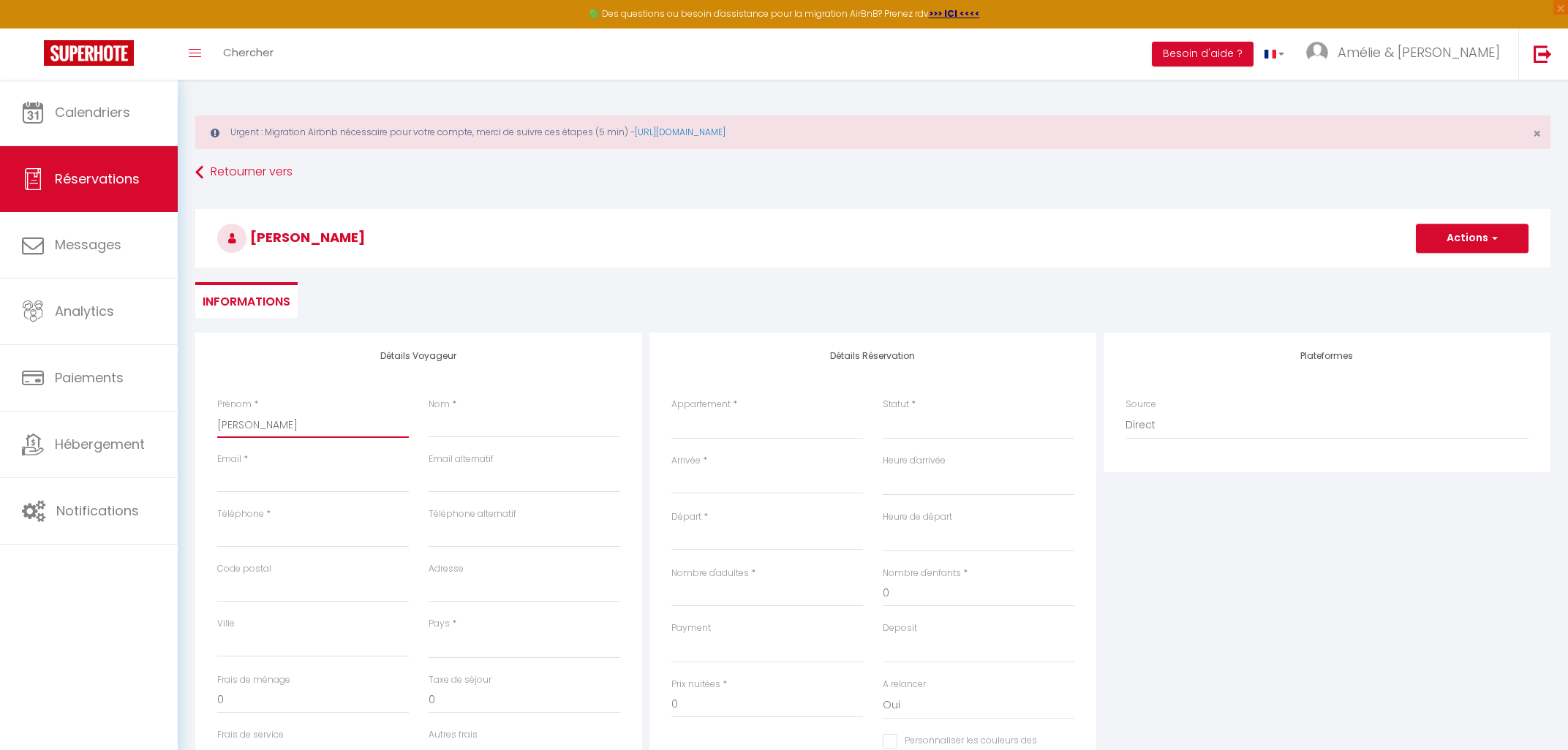
select select
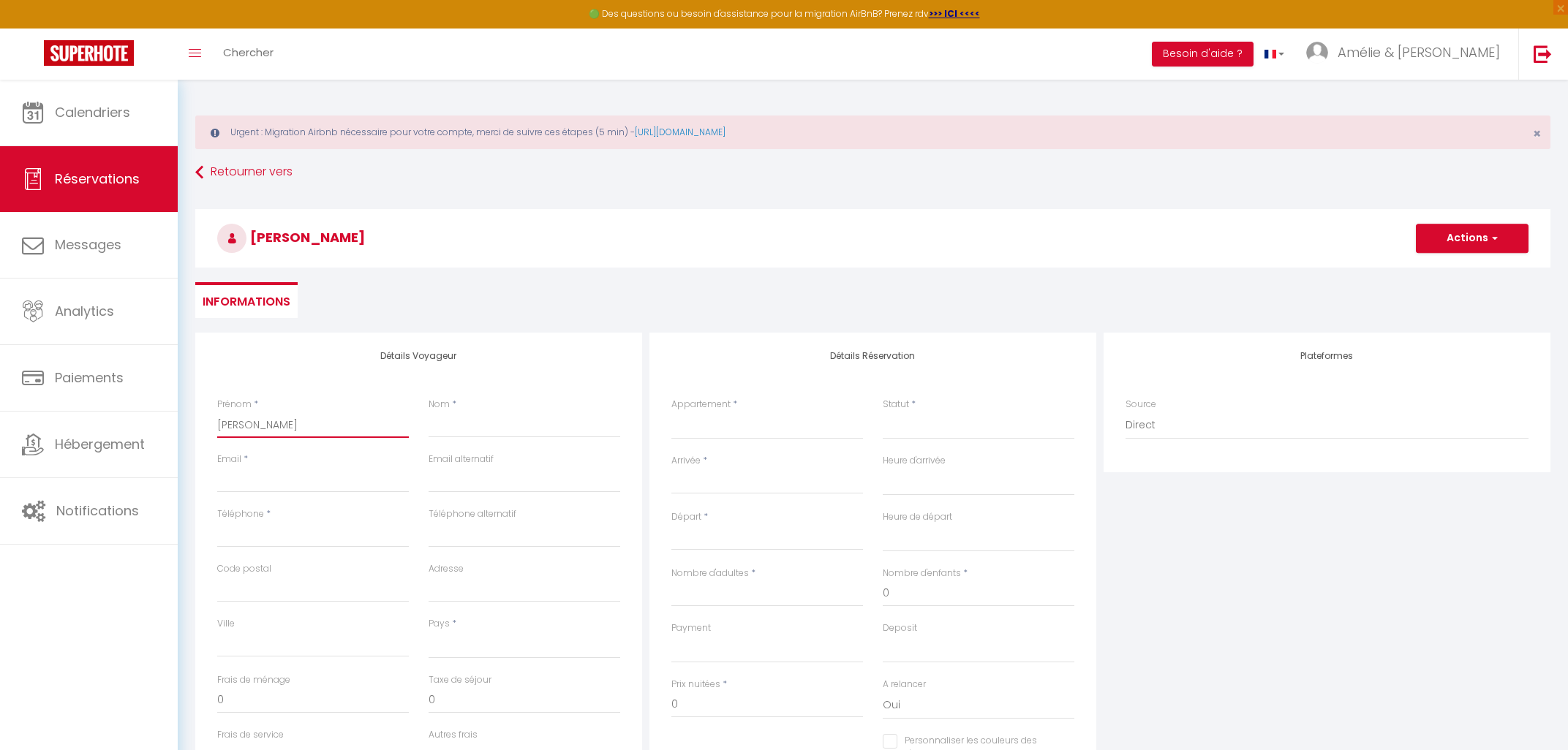
checkbox input "false"
type input "[PERSON_NAME]"
select select
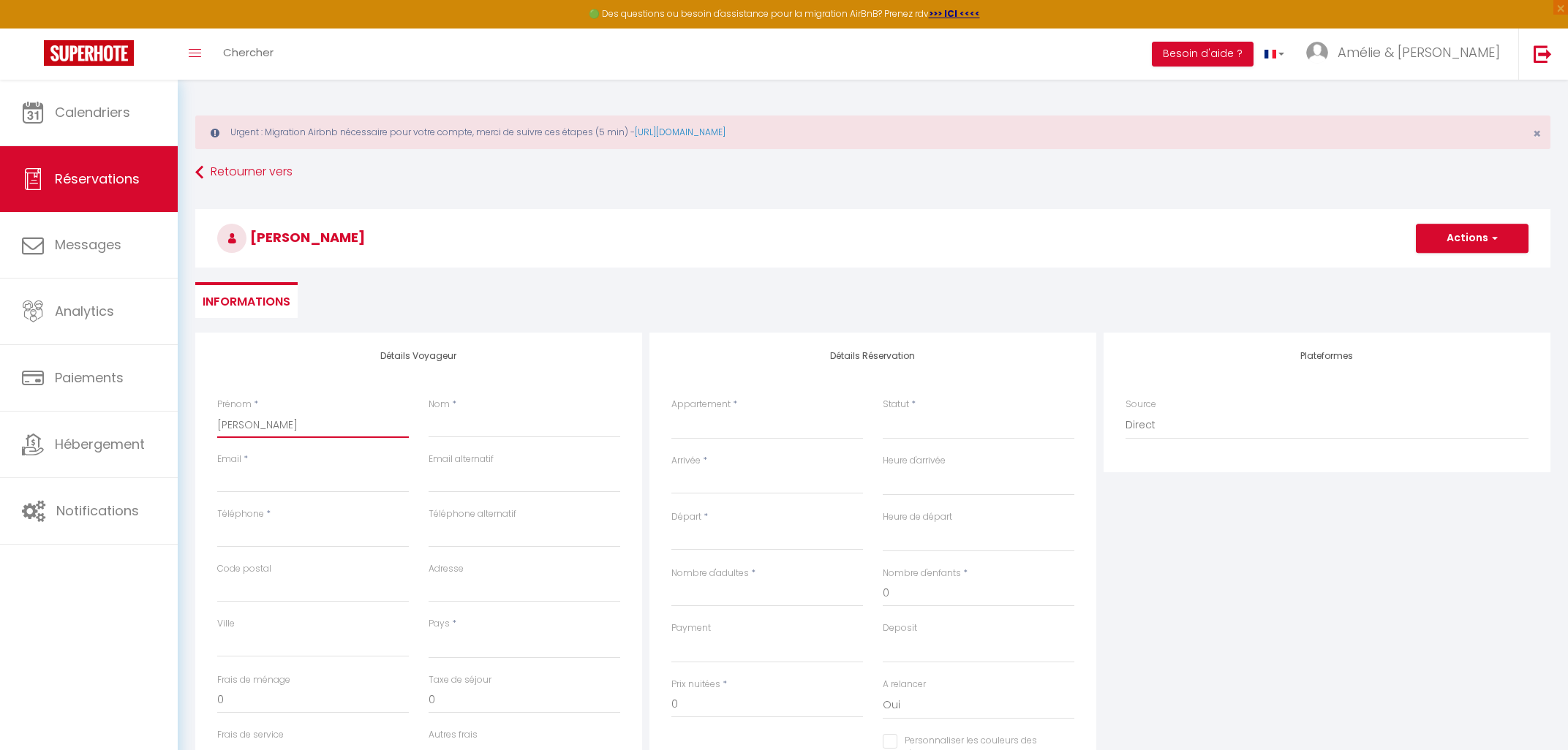
select select
checkbox input "false"
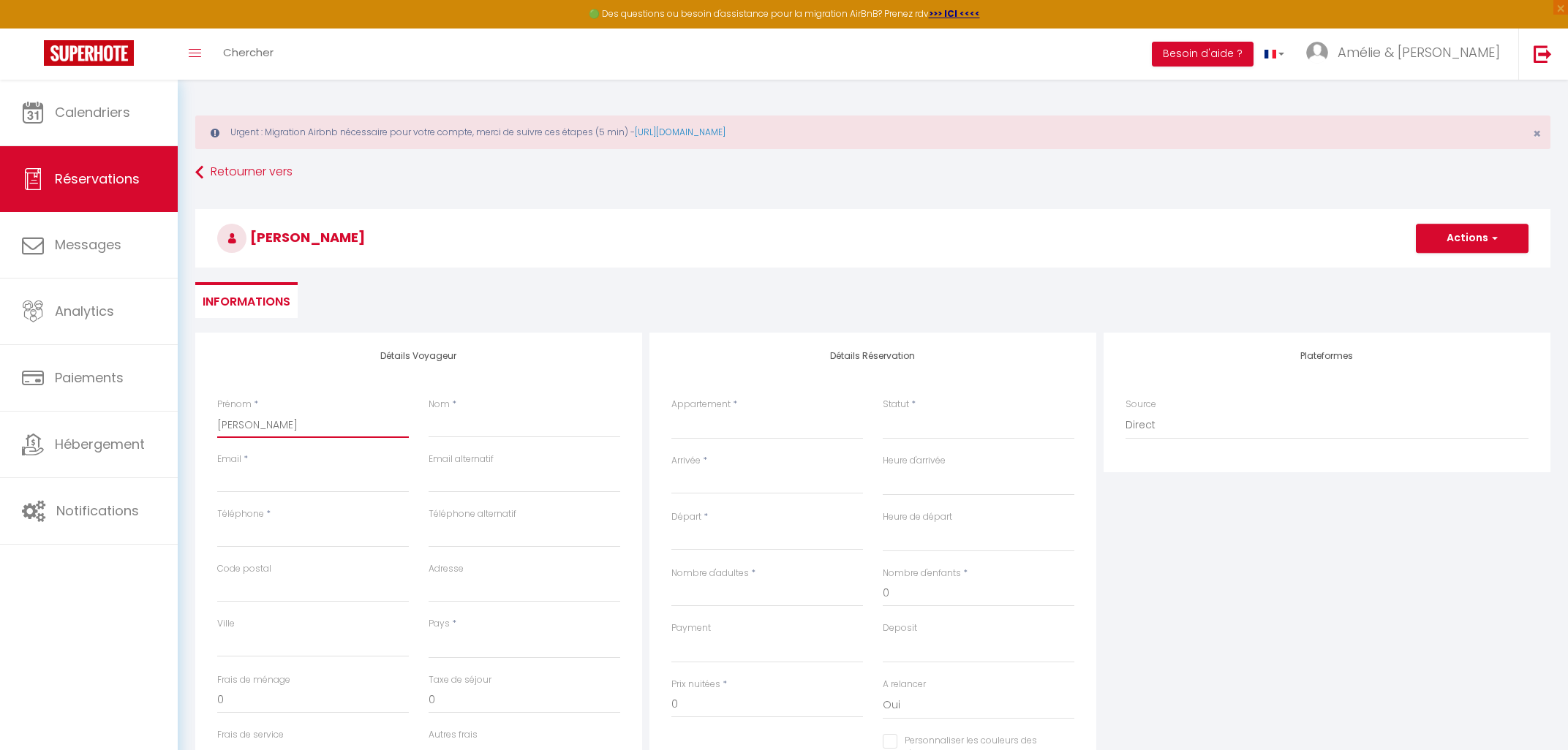
type input "[PERSON_NAME]"
select select
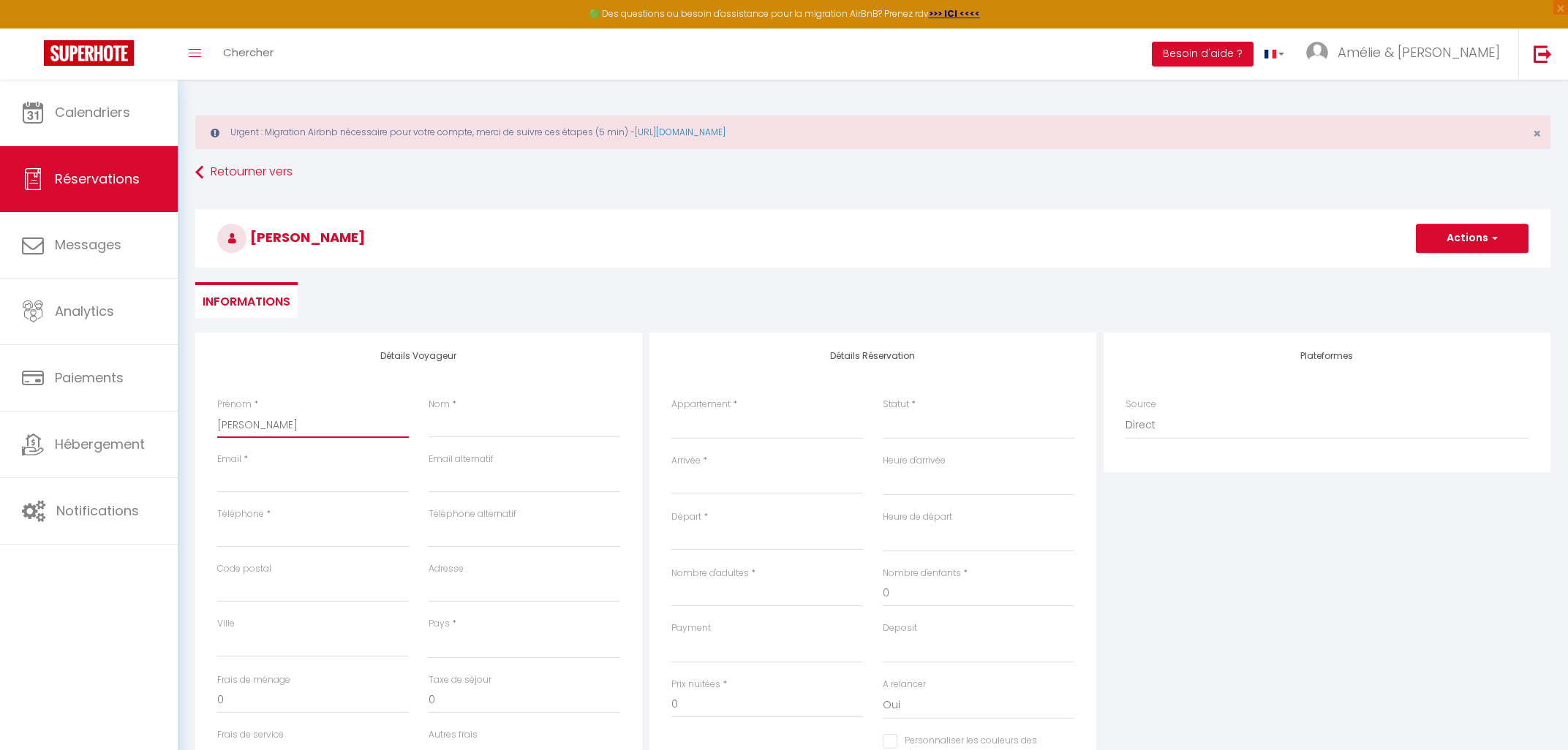
select select
checkbox input "false"
type input "[PERSON_NAME]"
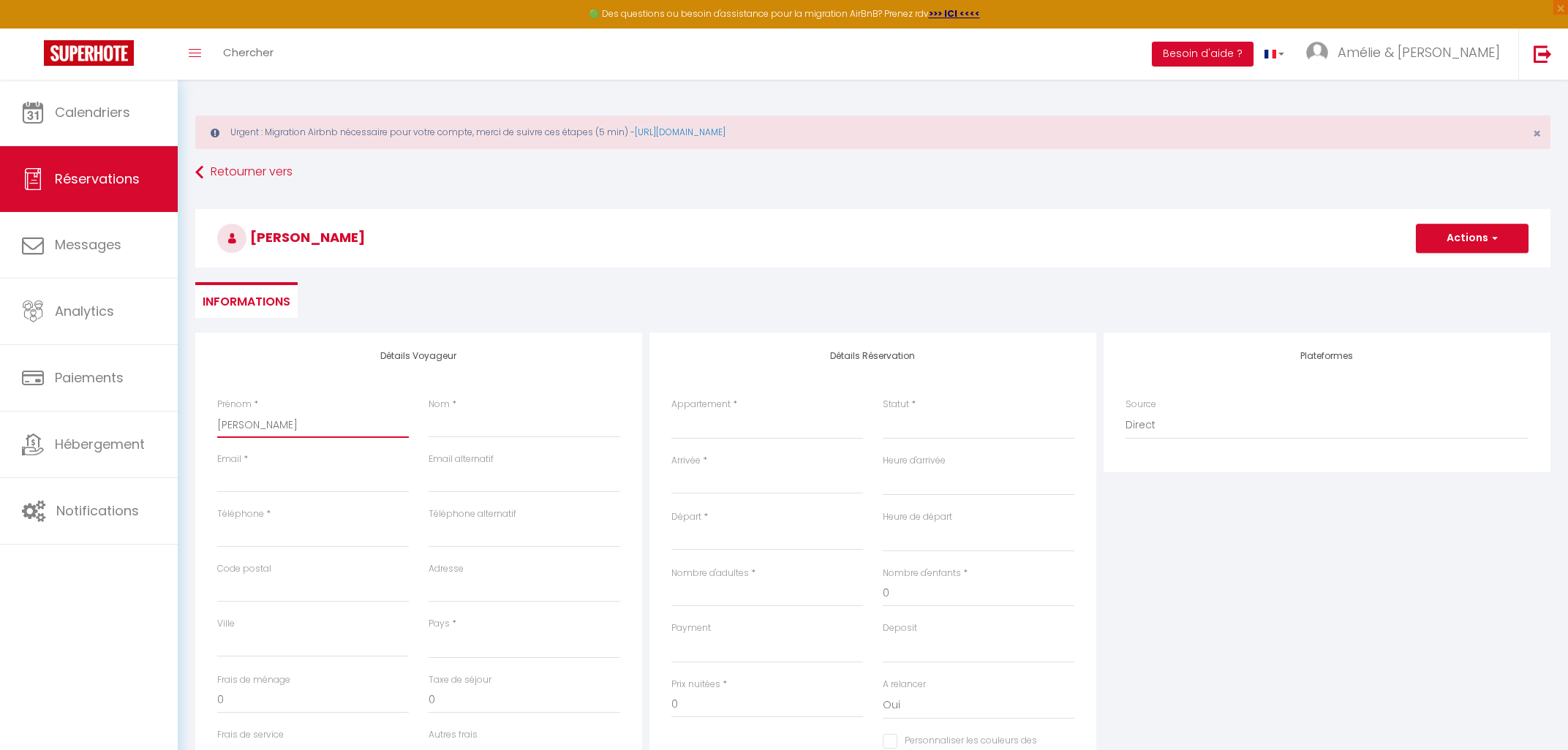
select select
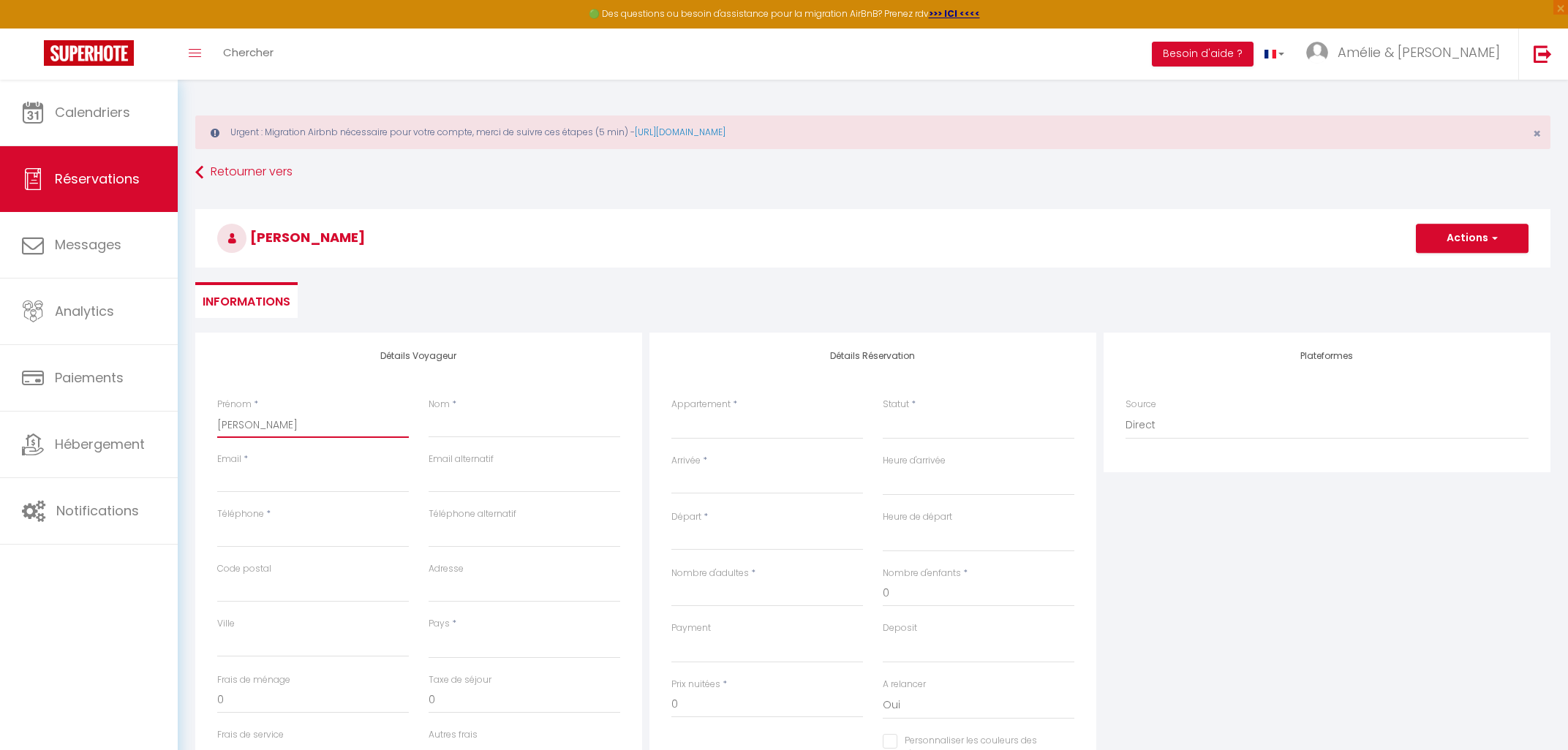
select select
checkbox input "false"
type input "[PERSON_NAME]"
select select
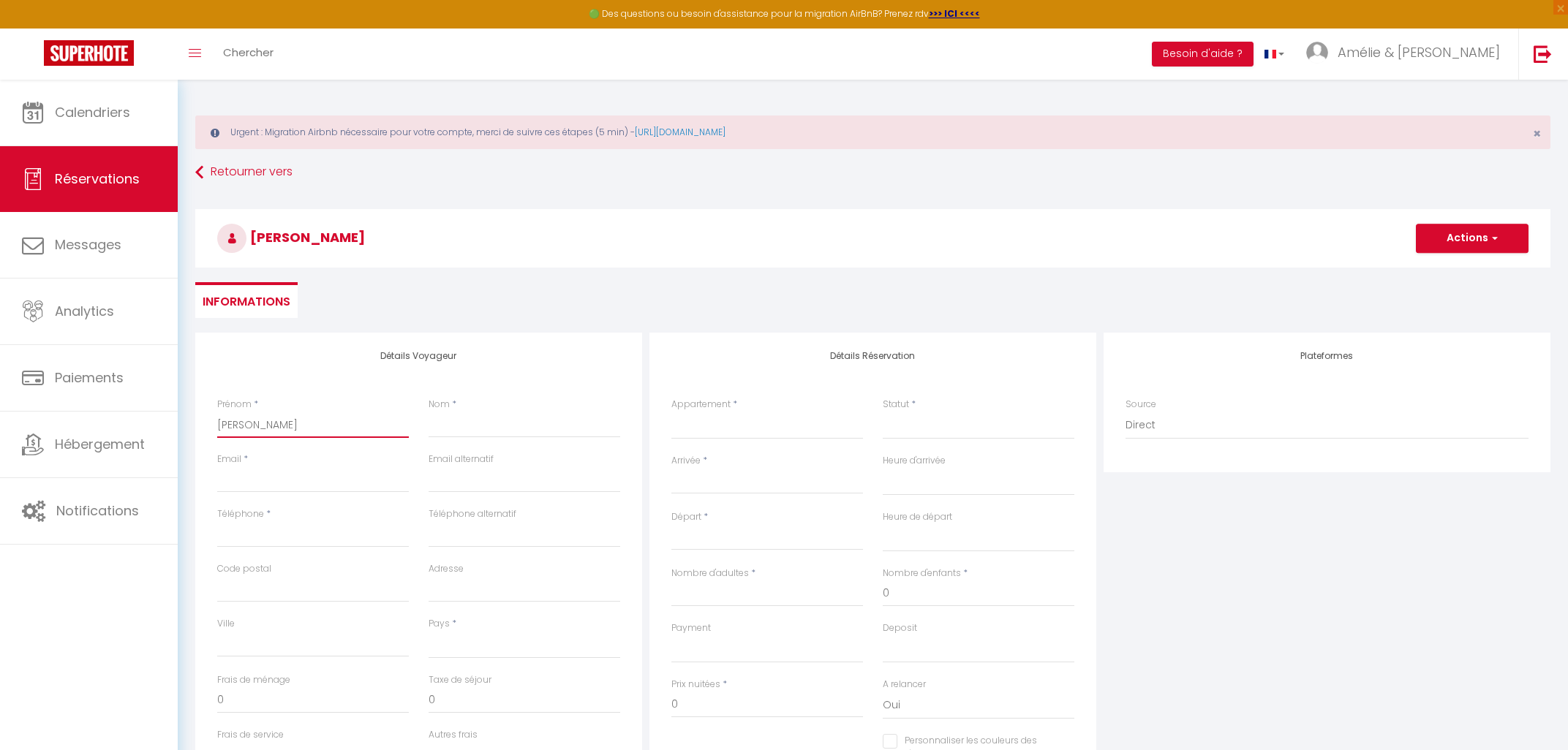
select select
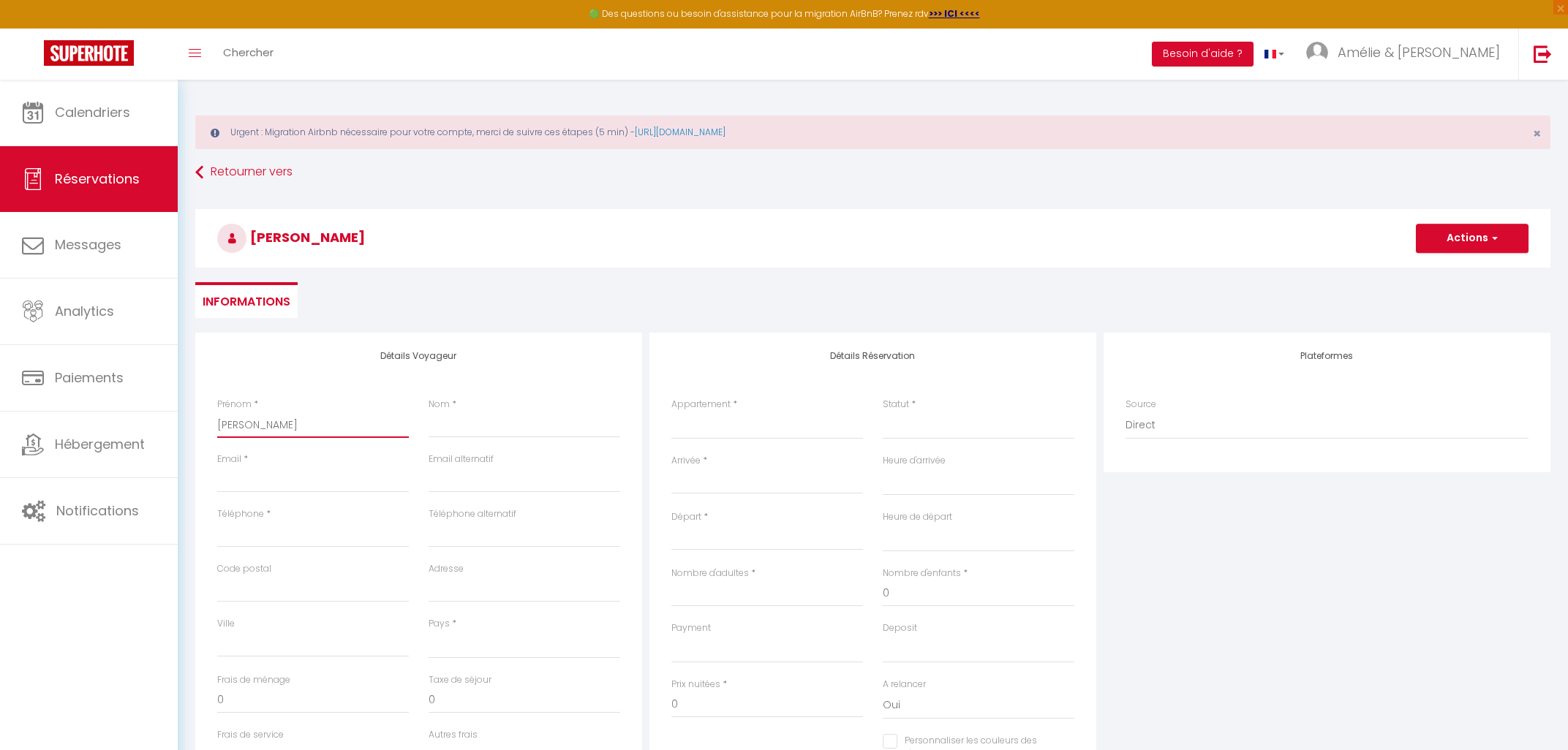
select select
checkbox input "false"
type input "[PERSON_NAME]"
select select
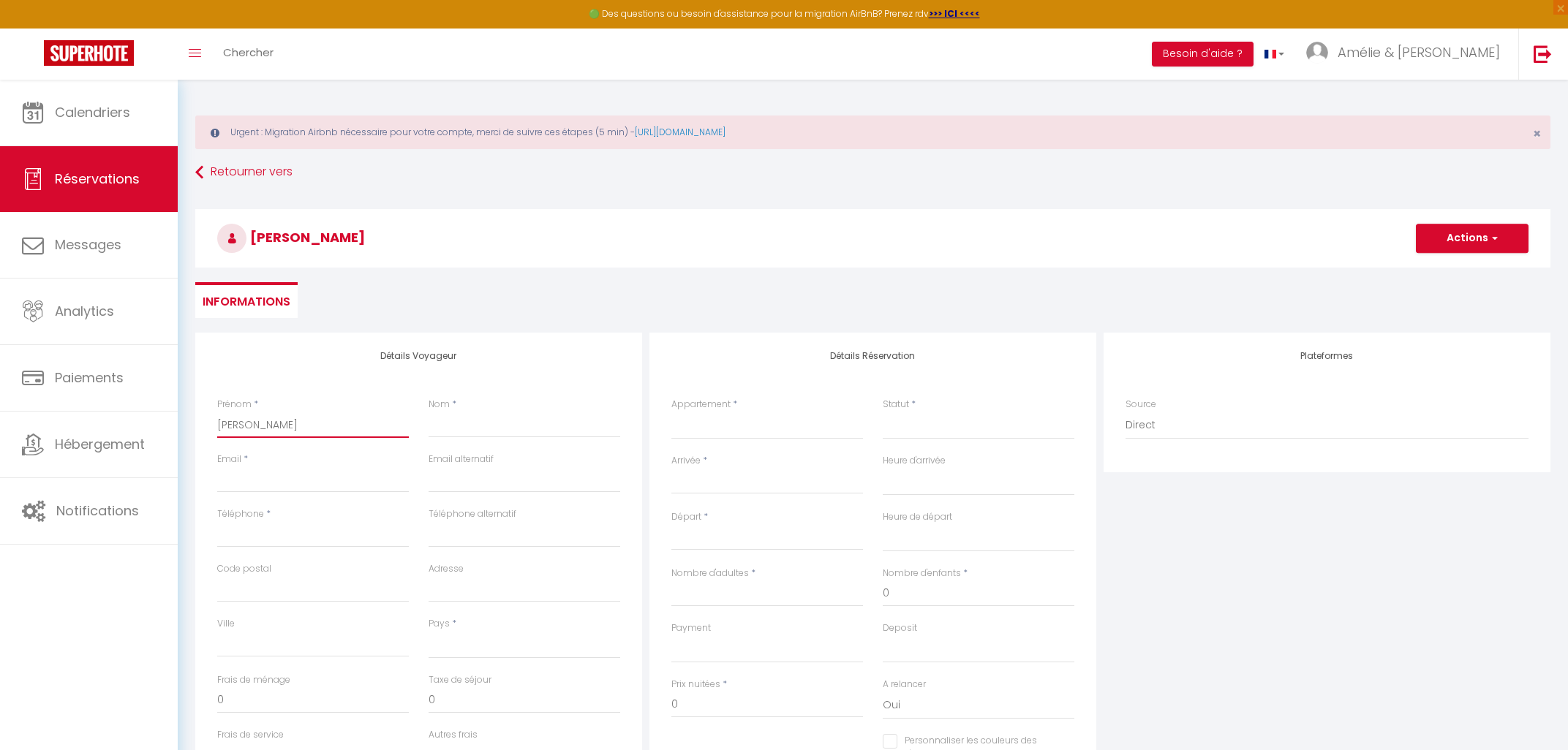
select select
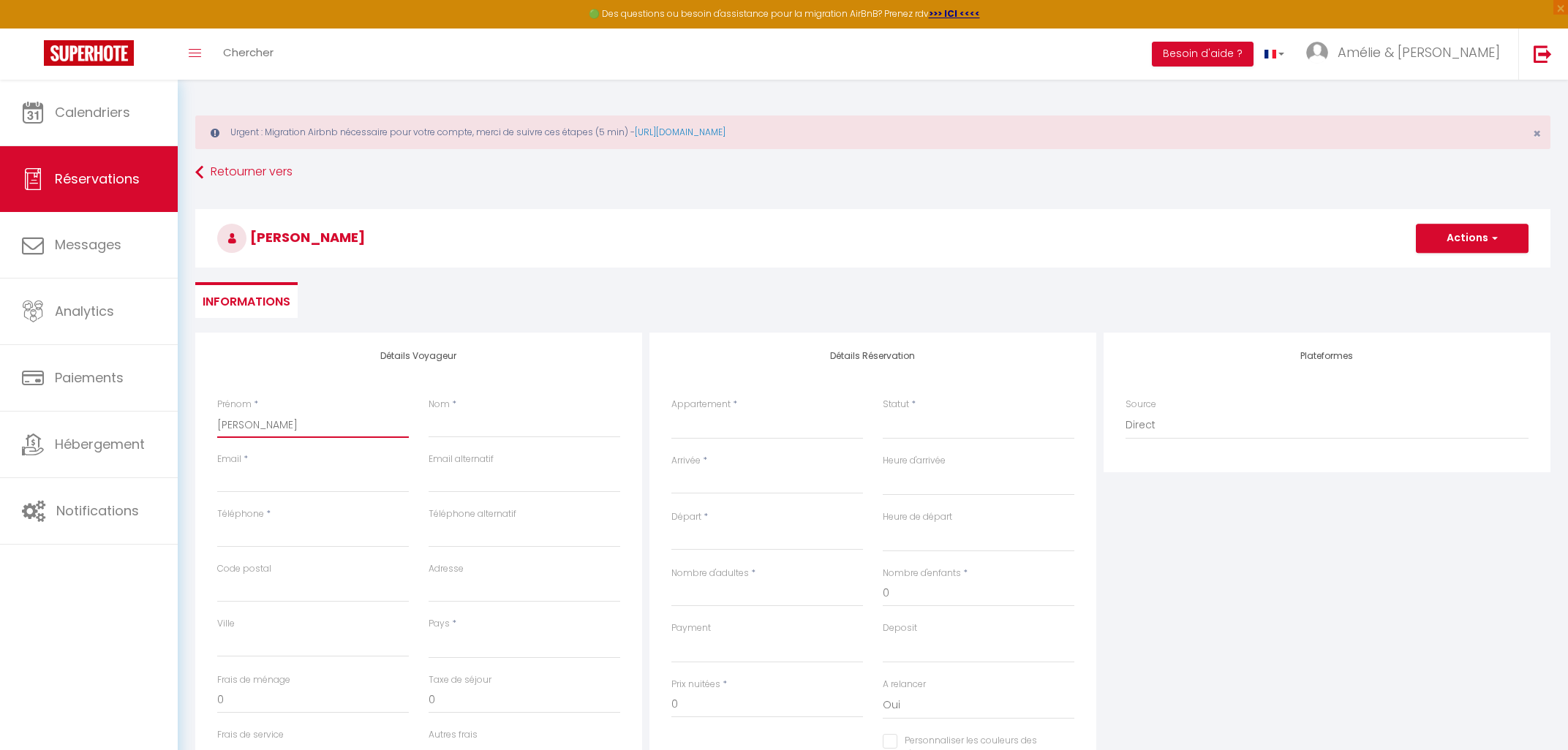
checkbox input "false"
type input "[PERSON_NAME]"
click at [478, 422] on input "Nom" at bounding box center [524, 424] width 192 height 26
paste input "[PERSON_NAME]"
type input "[PERSON_NAME]"
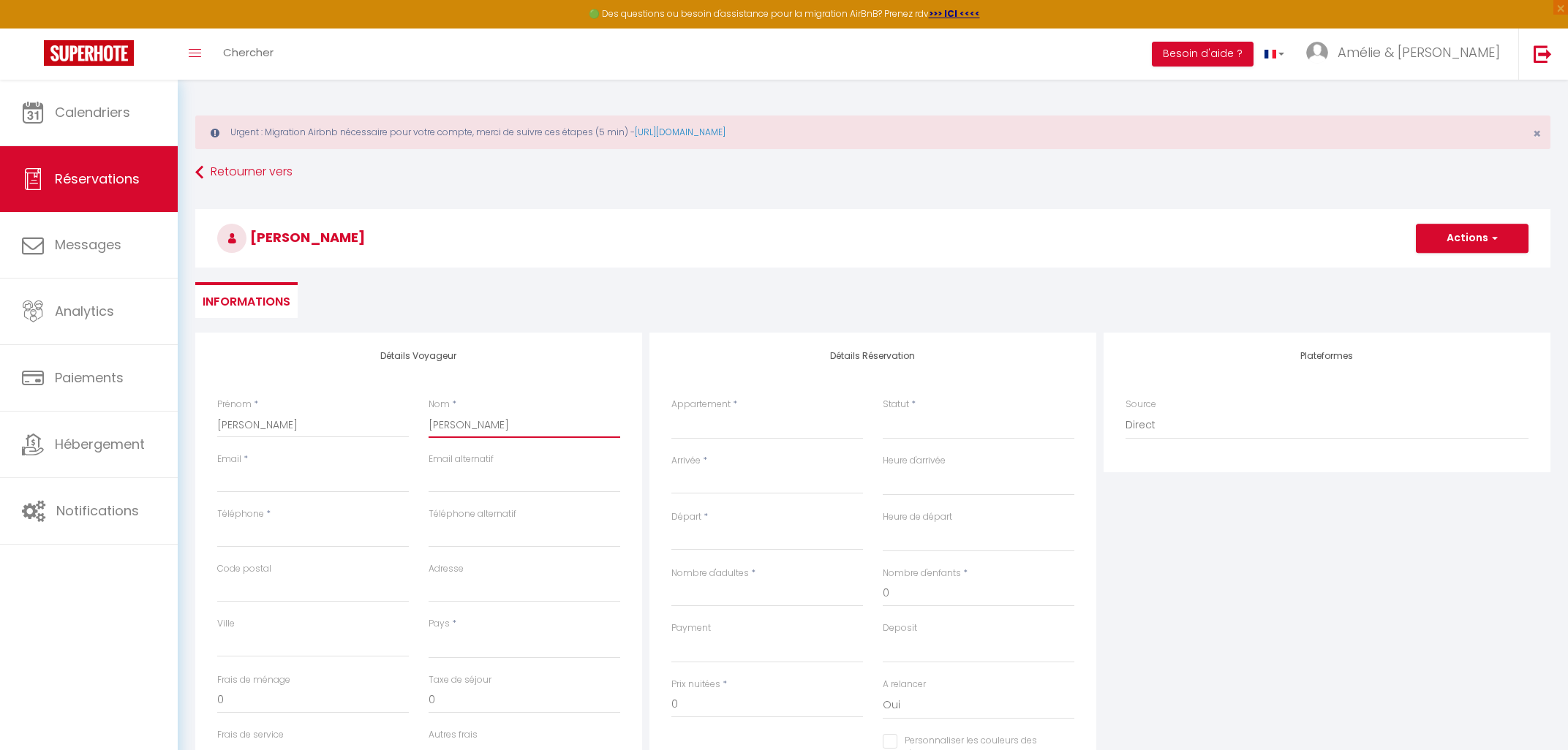
select select
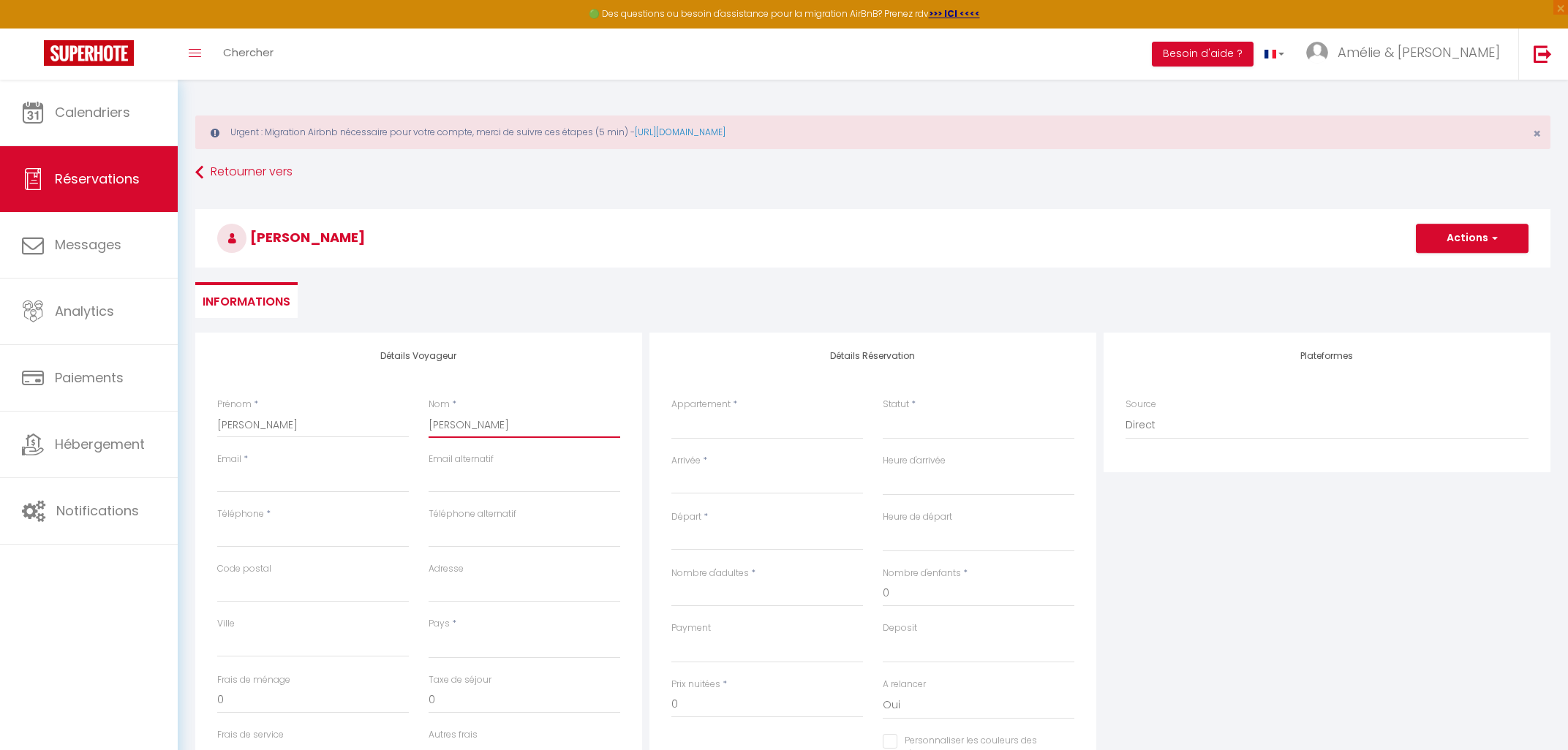
select select
checkbox input "false"
drag, startPoint x: 477, startPoint y: 426, endPoint x: 267, endPoint y: 447, distance: 211.0
click at [429, 438] on input "[PERSON_NAME]" at bounding box center [524, 424] width 192 height 26
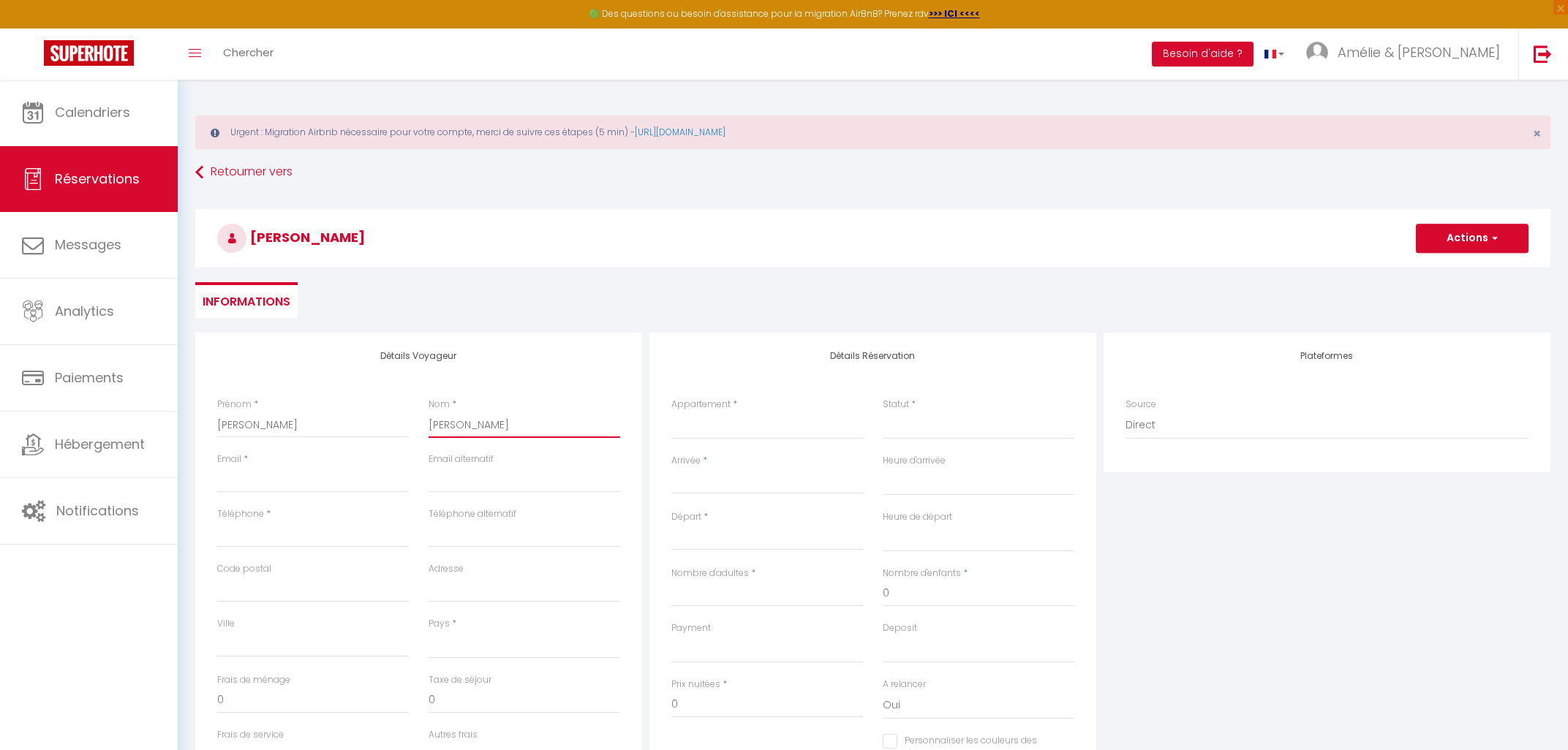
type input "Schillmoeller"
select select
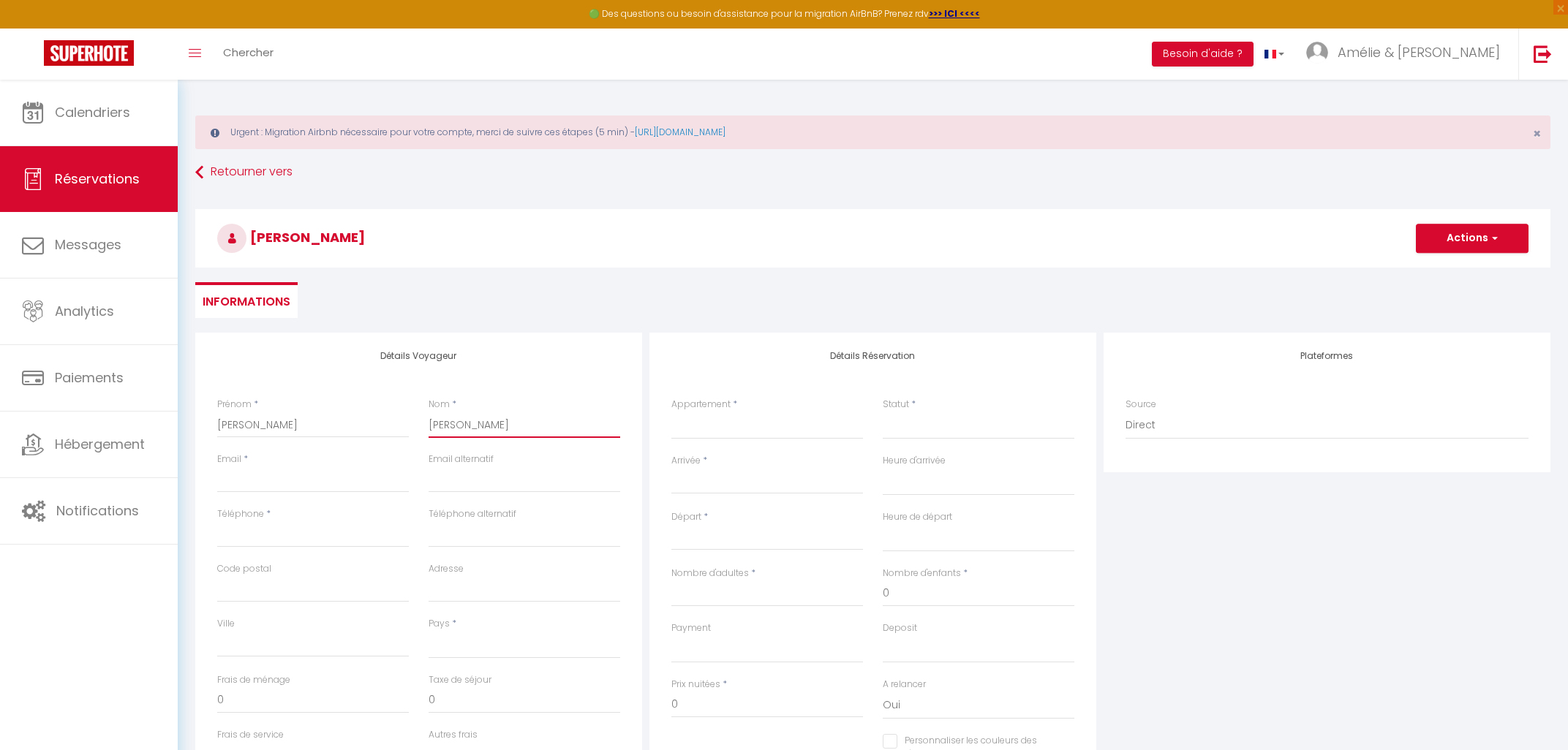
select select
checkbox input "false"
type input "Schillmoeller"
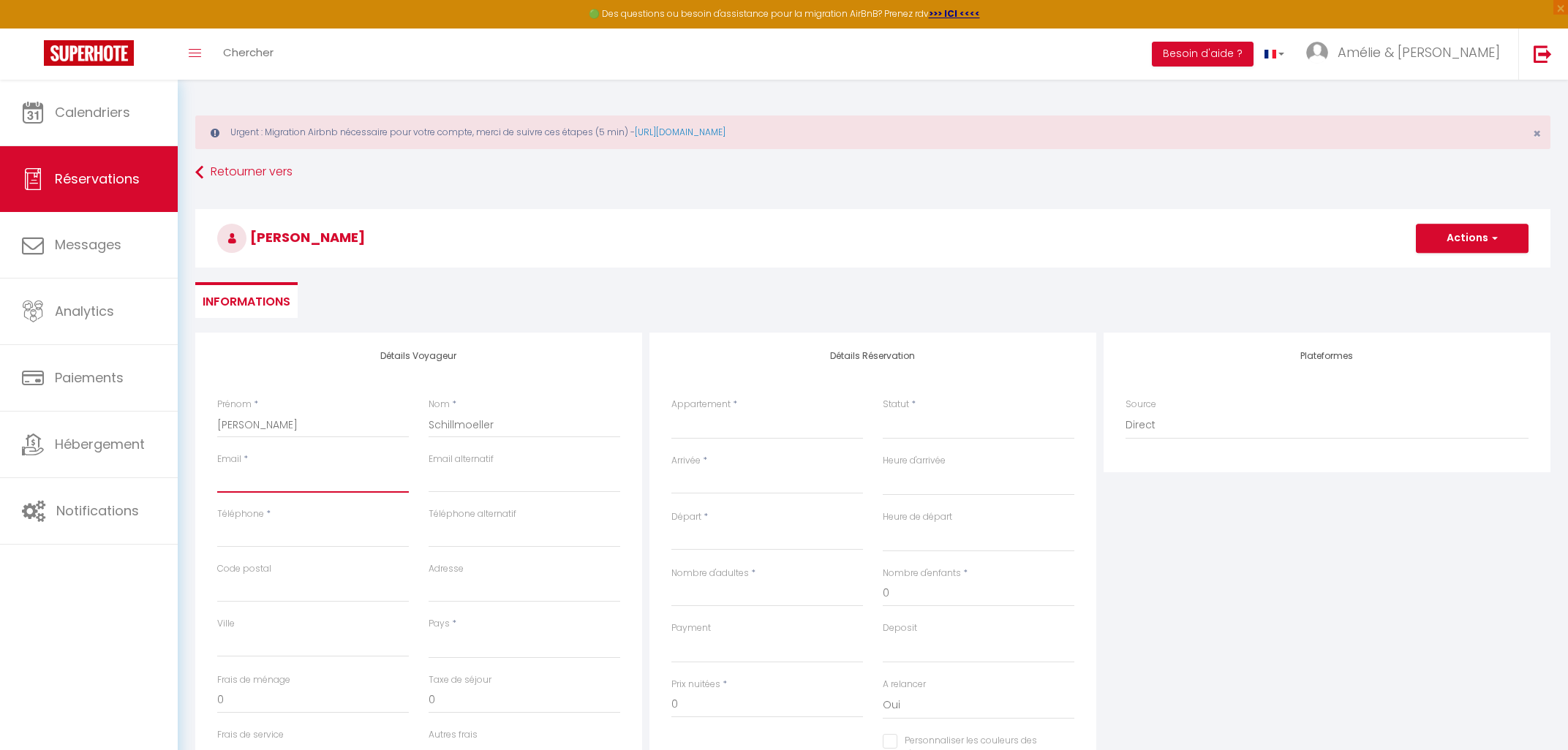
click at [308, 477] on input "Email client" at bounding box center [313, 479] width 192 height 26
click at [276, 470] on input "Email client" at bounding box center [313, 479] width 192 height 26
paste input "[EMAIL_ADDRESS][DOMAIN_NAME]"
click at [271, 535] on input "Téléphone" at bounding box center [313, 534] width 192 height 26
paste input "[PHONE_NUMBER]"
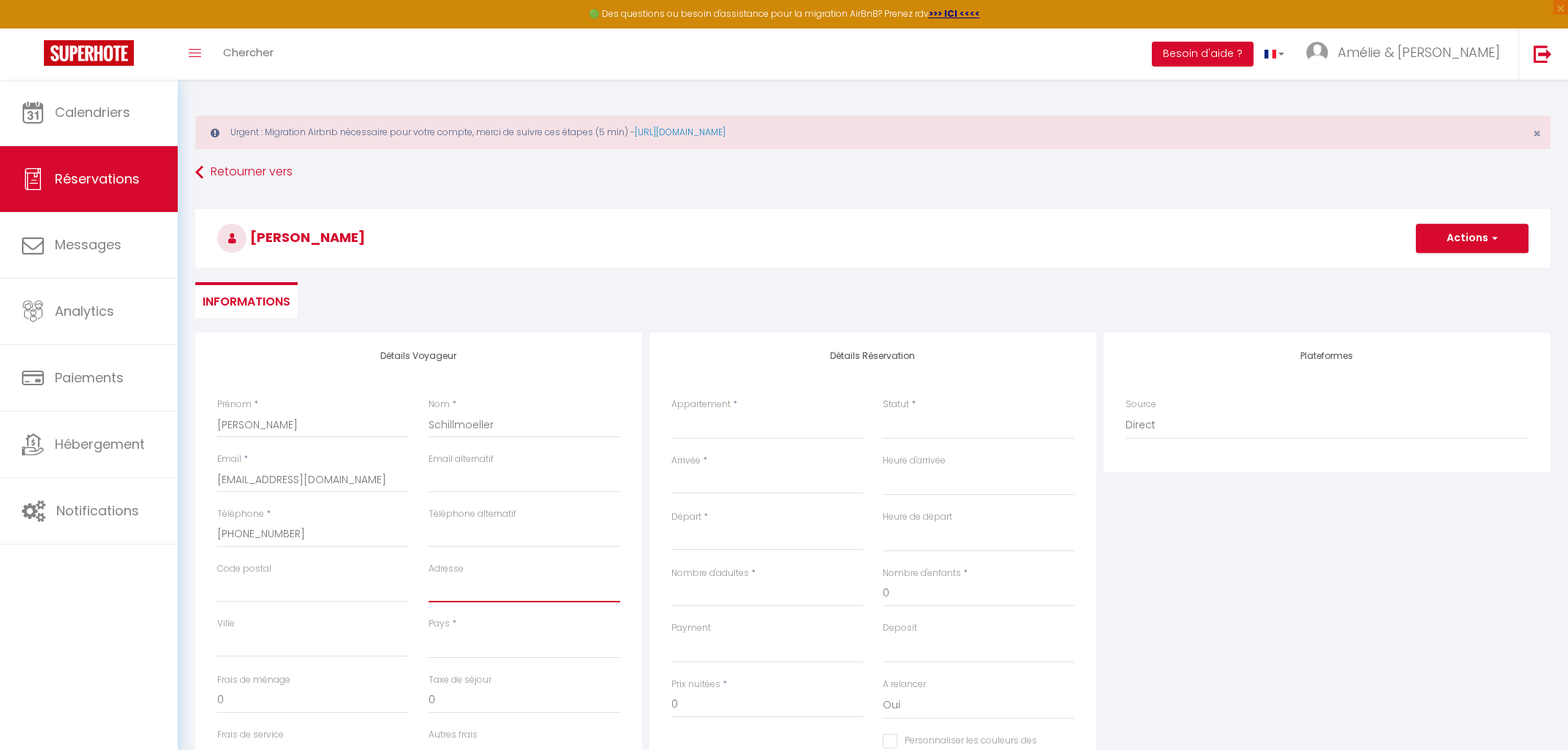
click at [482, 581] on input "Adresse" at bounding box center [524, 589] width 192 height 26
paste input "[STREET_ADDRESS]"
click at [429, 631] on select "[GEOGRAPHIC_DATA] [GEOGRAPHIC_DATA] [GEOGRAPHIC_DATA] [GEOGRAPHIC_DATA] [GEOGRA…" at bounding box center [524, 645] width 192 height 28
click option "[GEOGRAPHIC_DATA]" at bounding box center [0, 0] width 0 height 0
click at [253, 638] on input "Ville" at bounding box center [313, 644] width 192 height 26
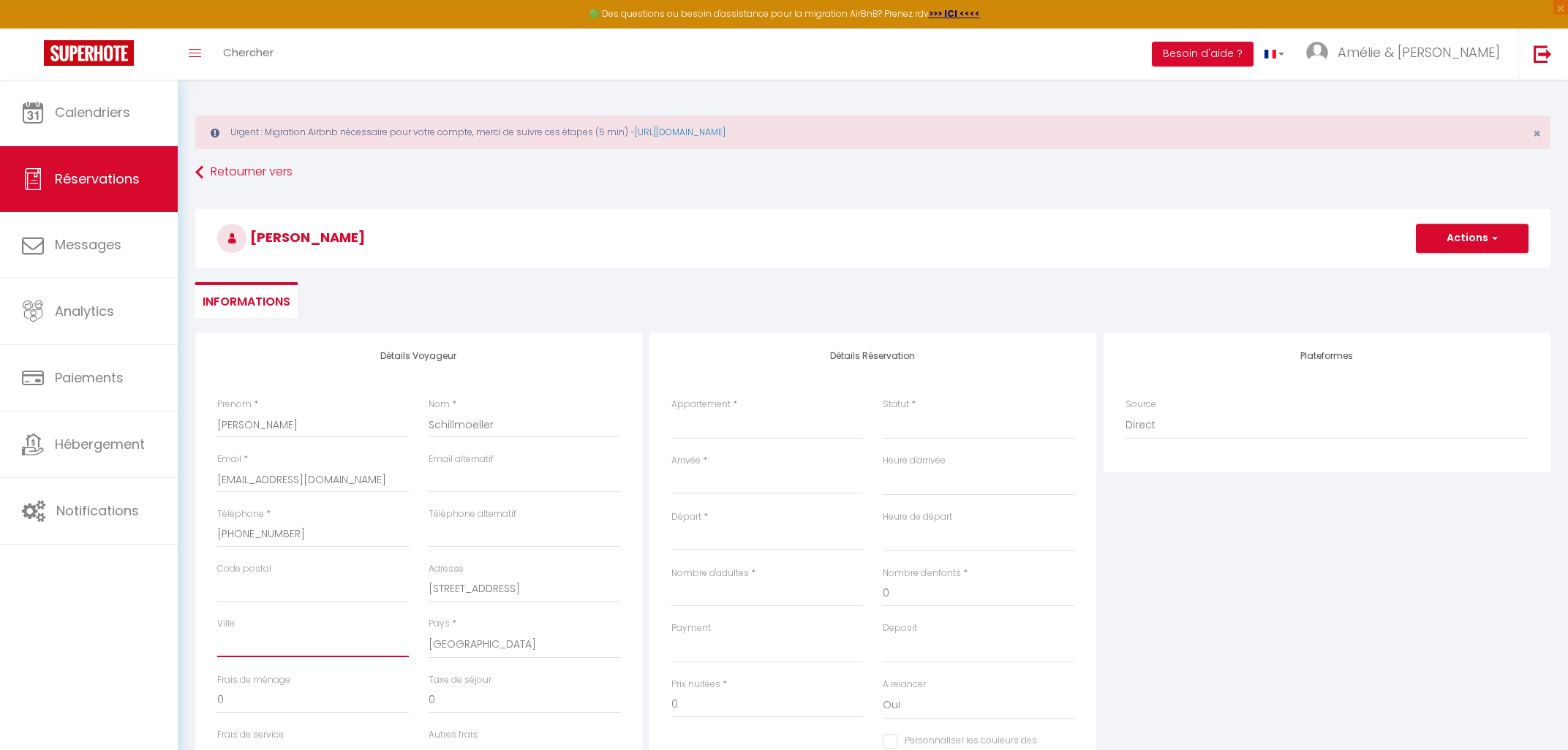
paste input "[GEOGRAPHIC_DATA]"
click at [259, 590] on input "Code postal" at bounding box center [313, 589] width 192 height 26
click at [603, 610] on div "Adresse [STREET_ADDRESS]" at bounding box center [524, 589] width 212 height 54
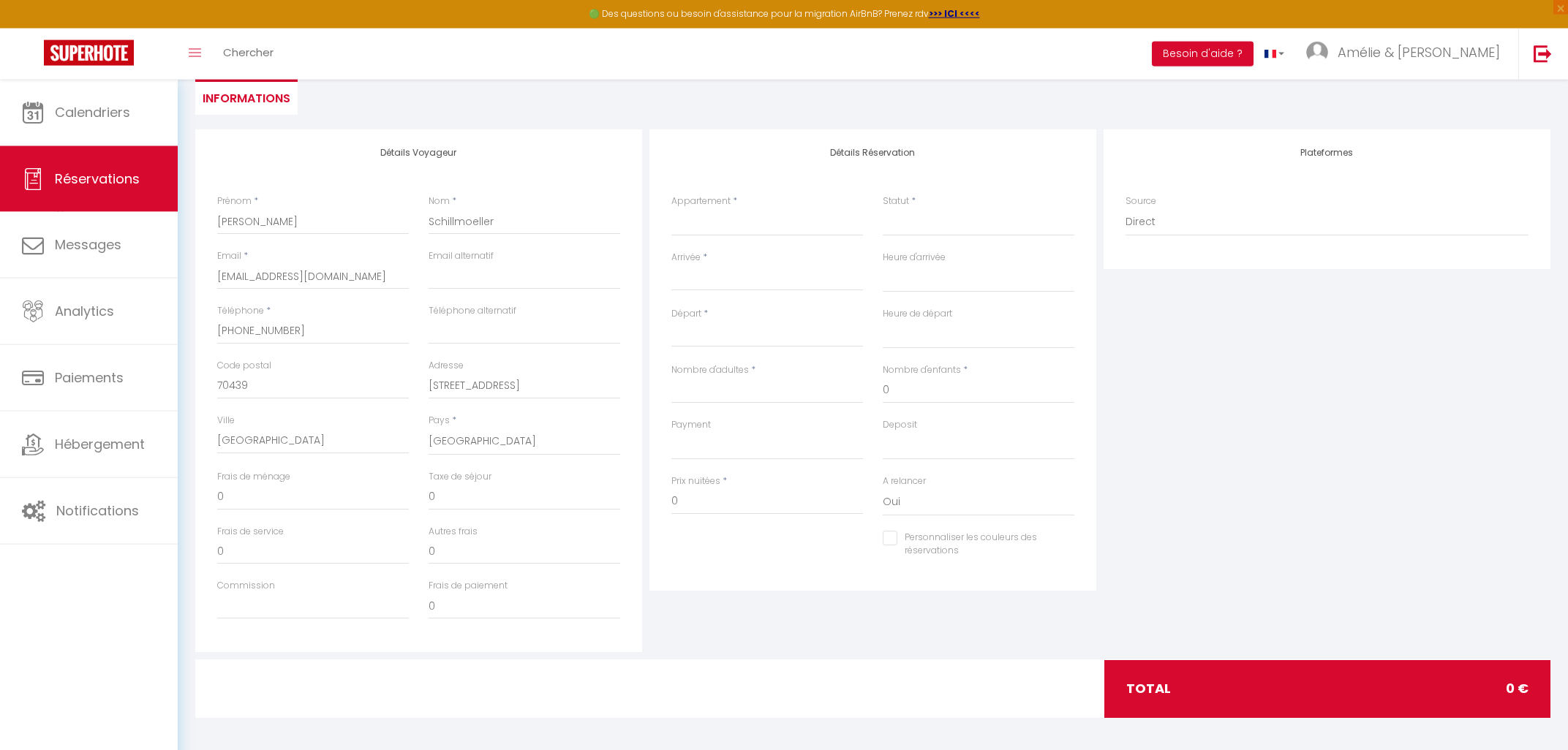
scroll to position [207, 0]
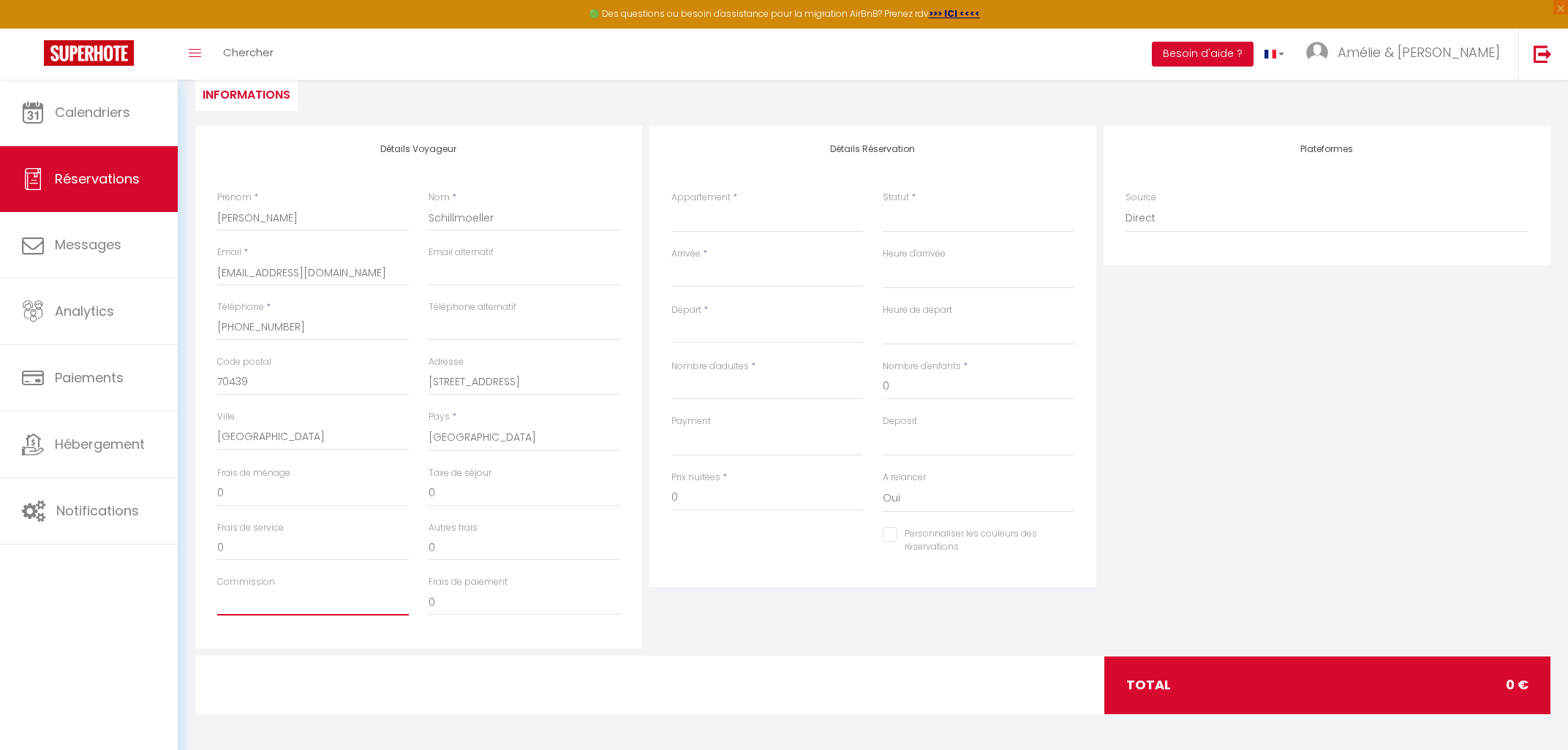
click at [253, 599] on input "Commission" at bounding box center [313, 602] width 192 height 26
click at [883, 204] on select "Confirmé Non Confirmé [PERSON_NAME] par le voyageur No Show Request" at bounding box center [978, 218] width 192 height 28
click option "Confirmé" at bounding box center [0, 0] width 0 height 0
click at [1126, 204] on select "Direct [DOMAIN_NAME] [DOMAIN_NAME] Chalet montagne Expedia Gite de [GEOGRAPHIC_…" at bounding box center [1327, 218] width 403 height 28
click option "[DOMAIN_NAME]" at bounding box center [0, 0] width 0 height 0
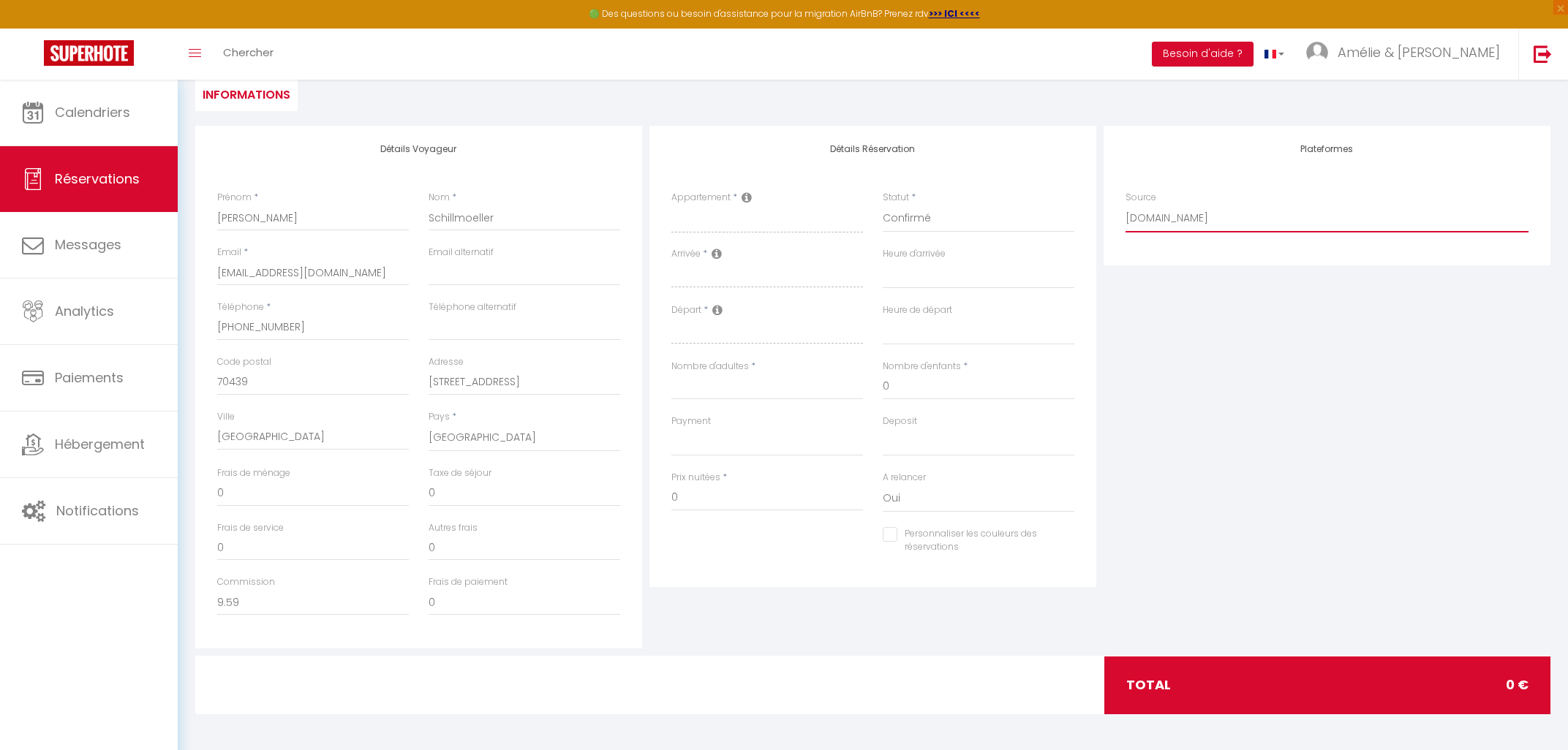
click at [1126, 204] on select "Direct [DOMAIN_NAME] [DOMAIN_NAME] Chalet montagne Expedia Gite de [GEOGRAPHIC_…" at bounding box center [1327, 218] width 403 height 28
click option "Direct" at bounding box center [0, 0] width 0 height 0
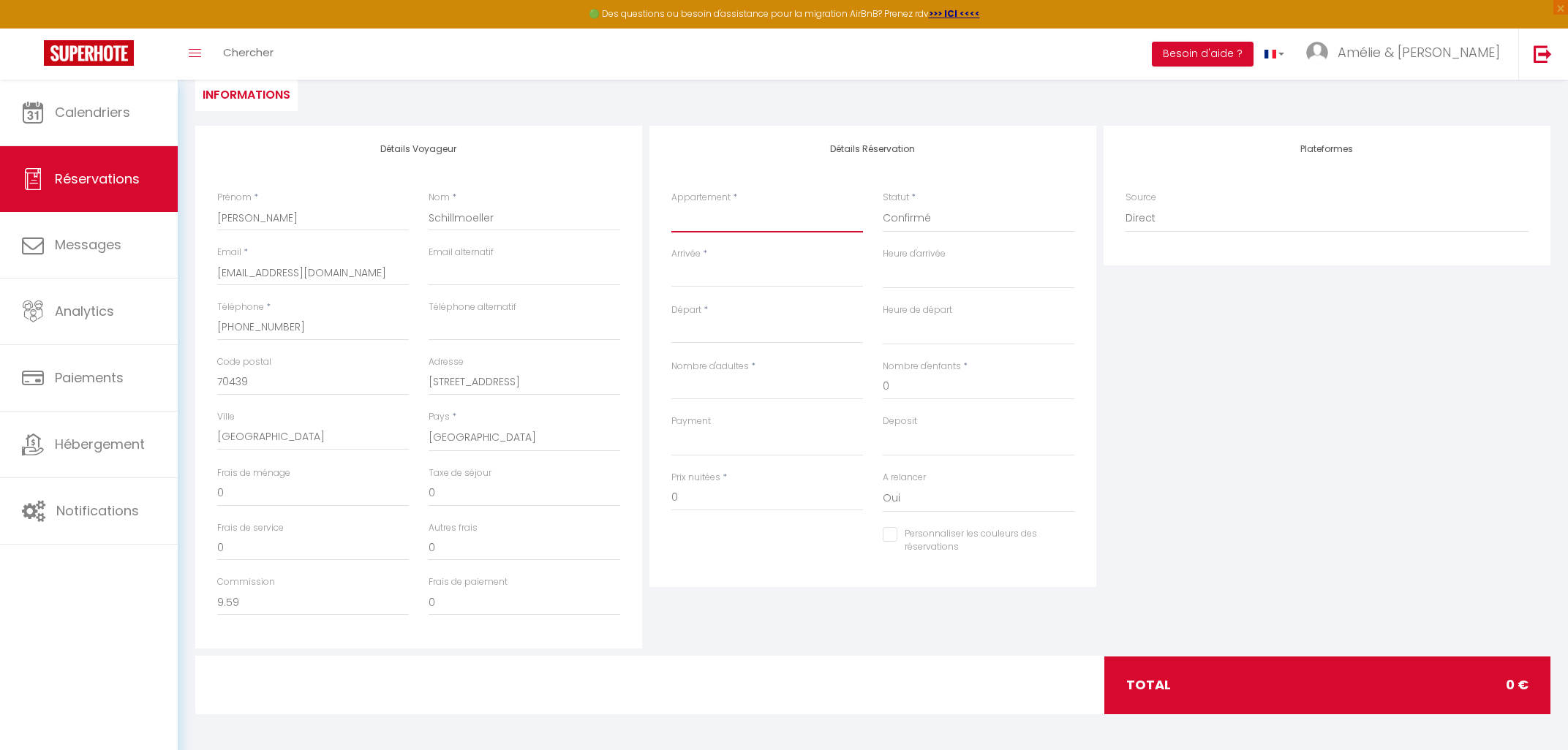
click at [671, 204] on select "[PERSON_NAME]. Village crèches [GEOGRAPHIC_DATA] ensoleillé [GEOGRAPHIC_DATA] S…" at bounding box center [767, 218] width 192 height 28
click option "Studio 2 lits, plage - FAME MARINA BAIE DES ANGES" at bounding box center [0, 0] width 0 height 0
click at [719, 278] on input "Arrivée" at bounding box center [767, 275] width 192 height 19
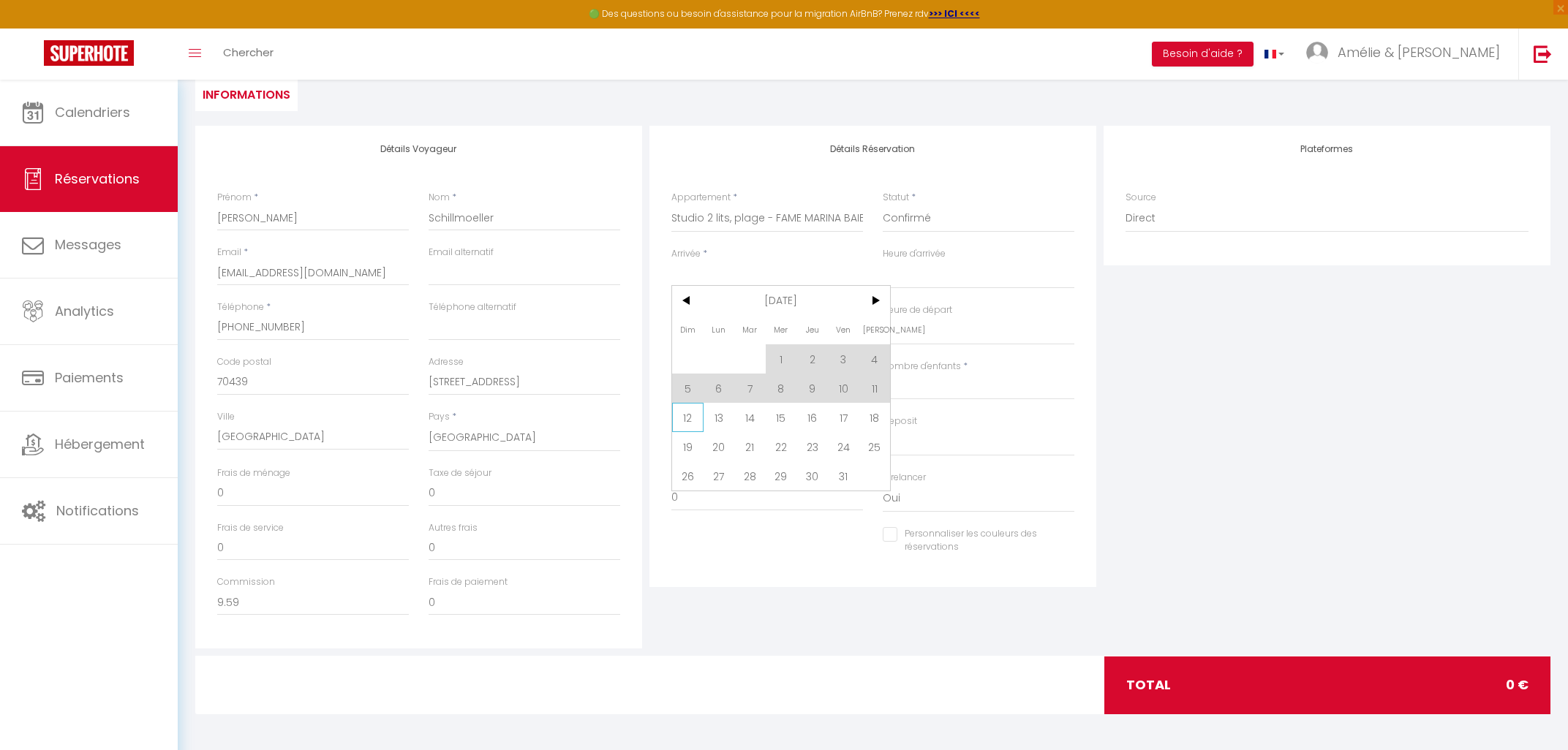
click at [694, 419] on span "12" at bounding box center [688, 418] width 32 height 29
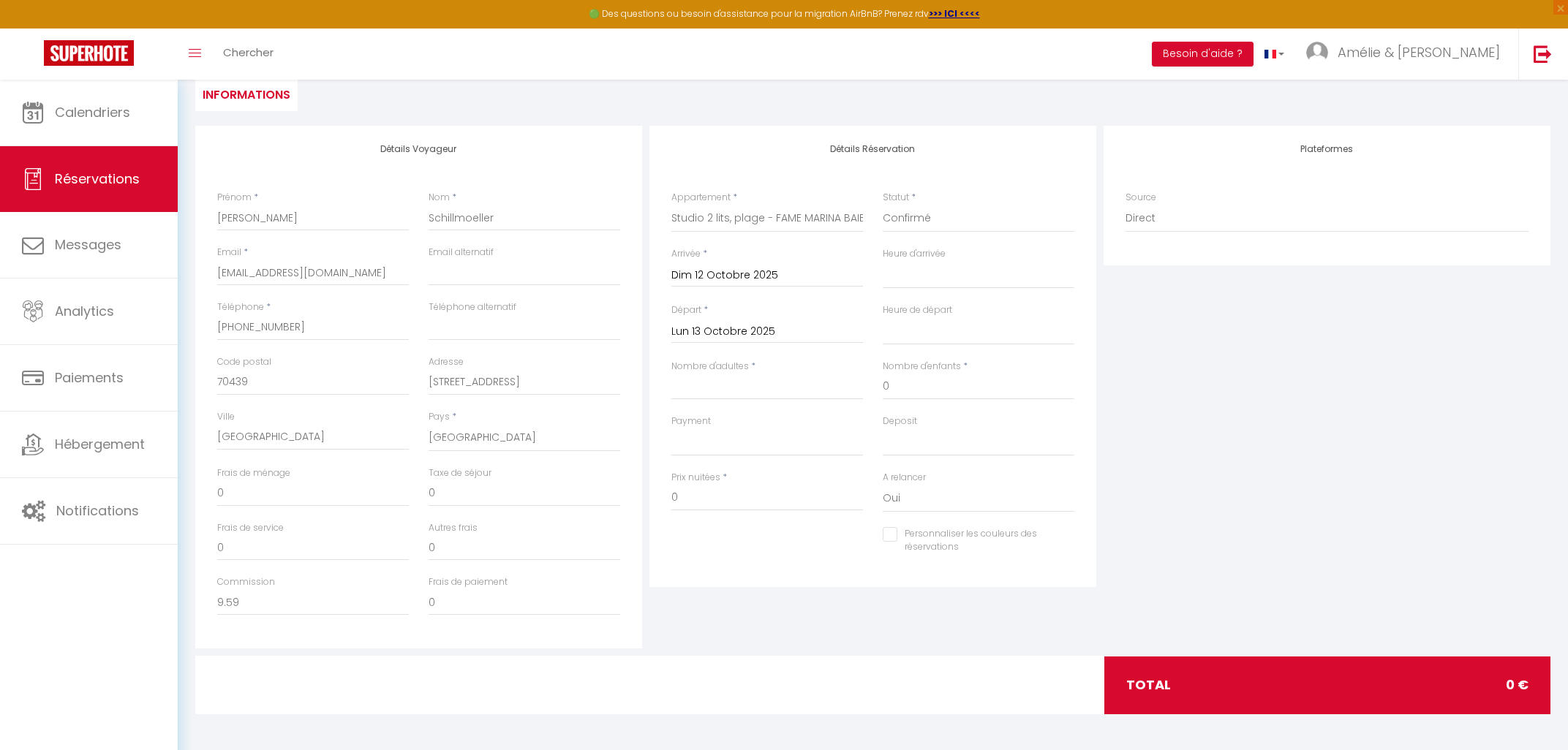
click at [712, 334] on input "Lun 13 Octobre 2025" at bounding box center [767, 331] width 192 height 19
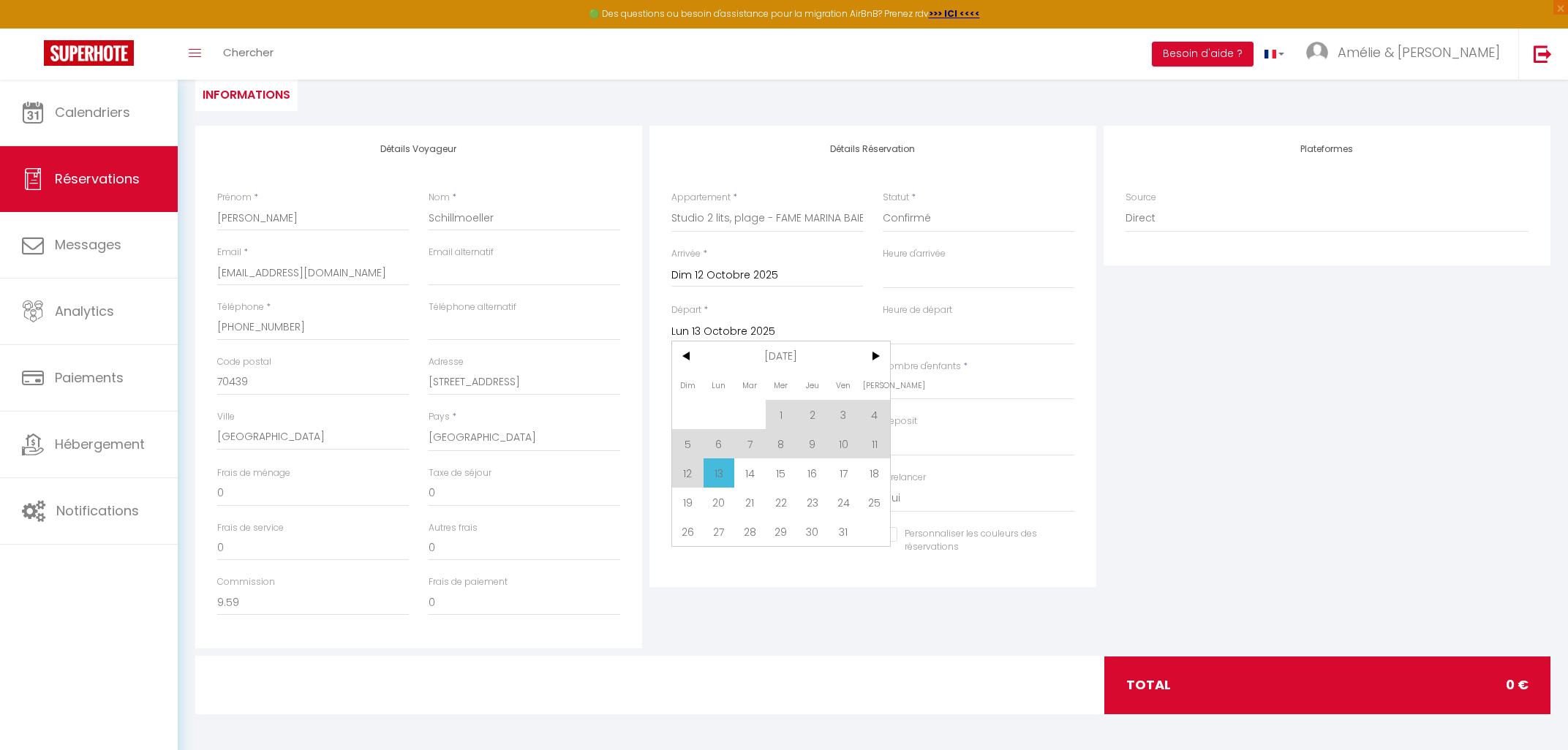
click at [716, 473] on span "13" at bounding box center [719, 473] width 32 height 29
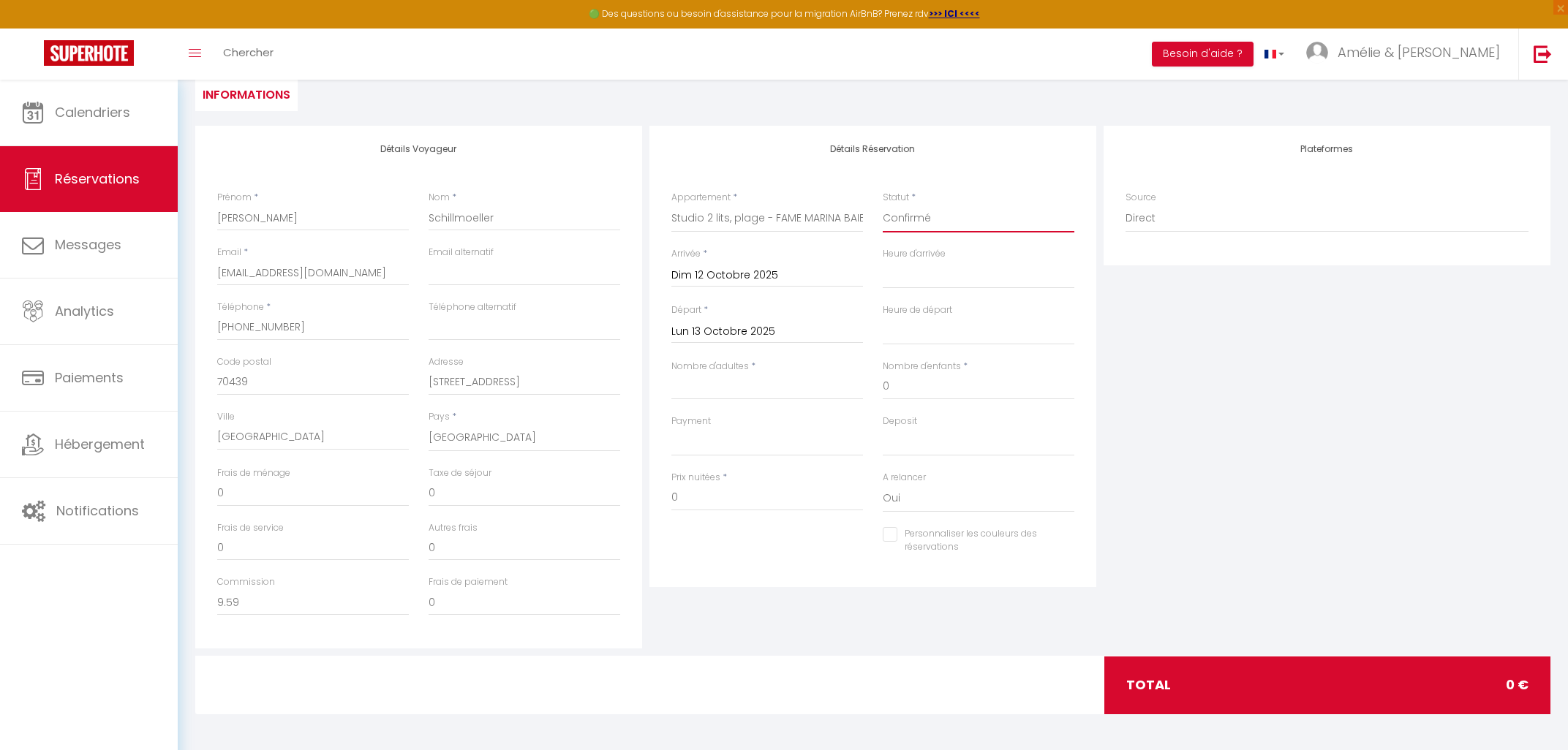
click at [883, 204] on select "Confirmé Non Confirmé [PERSON_NAME] par le voyageur No Show Request" at bounding box center [978, 218] width 192 height 28
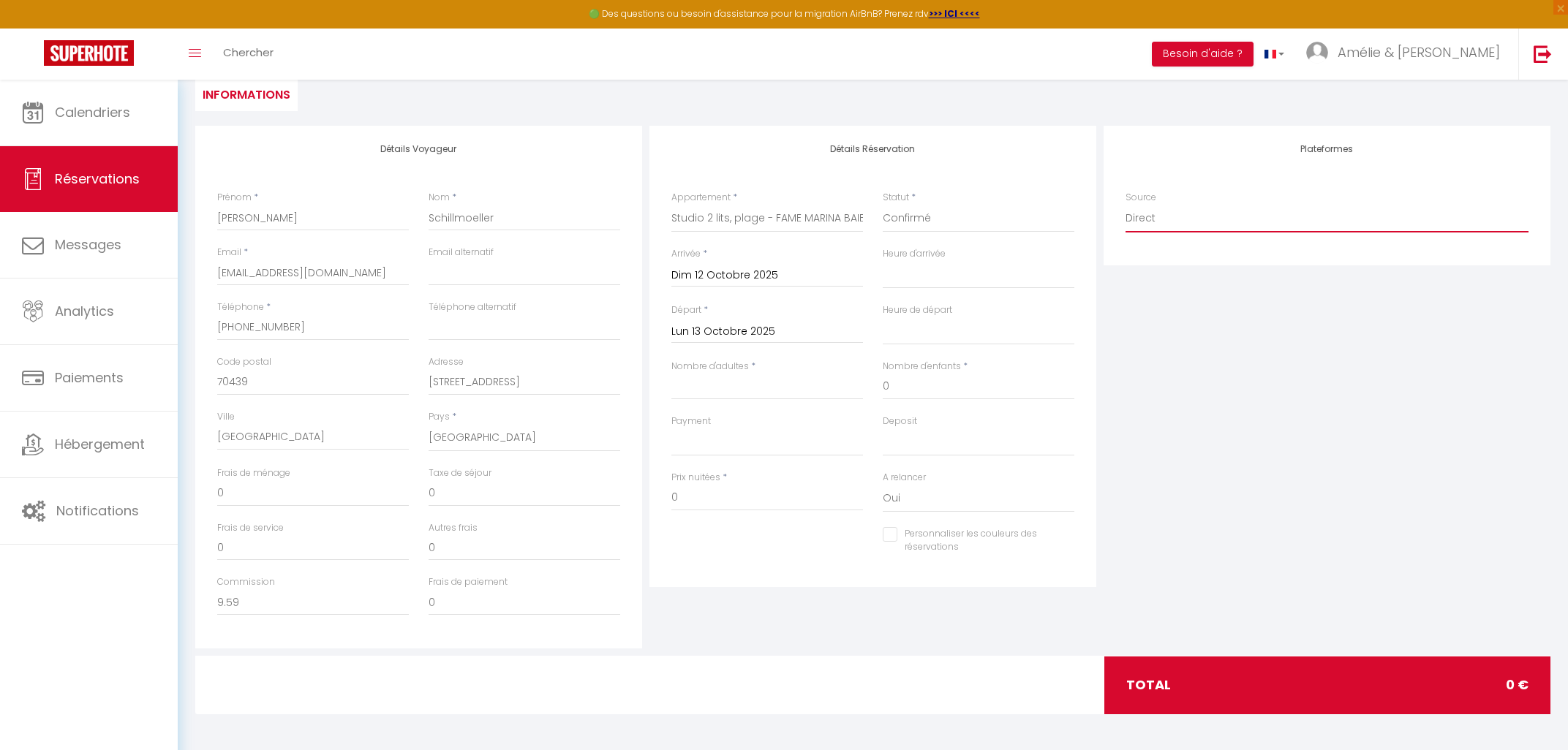
click at [1126, 204] on select "Direct [DOMAIN_NAME] [DOMAIN_NAME] Chalet montagne Expedia Gite de [GEOGRAPHIC_…" at bounding box center [1327, 218] width 403 height 28
click option "[DOMAIN_NAME]" at bounding box center [0, 0] width 0 height 0
click at [712, 384] on input "Nombre d'adultes" at bounding box center [767, 386] width 192 height 26
click at [911, 393] on input "0" at bounding box center [978, 386] width 192 height 26
click at [671, 429] on select "OK KO" at bounding box center [767, 442] width 192 height 28
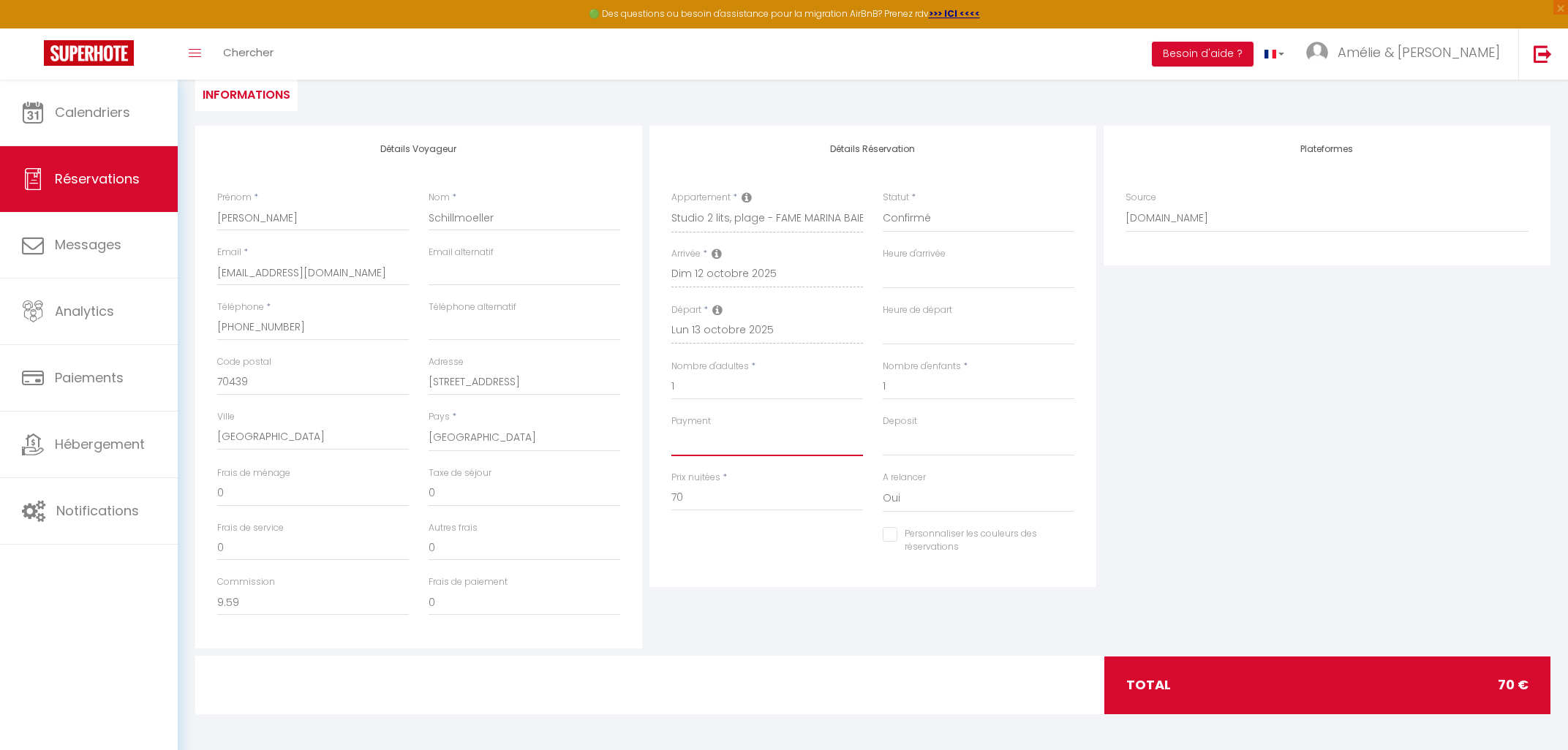
click option "KO" at bounding box center [0, 0] width 0 height 0
click at [883, 429] on select "OK KO" at bounding box center [978, 442] width 192 height 28
click option "KO" at bounding box center [0, 0] width 0 height 0
click at [760, 512] on div "Prix nuitées * 70" at bounding box center [768, 499] width 212 height 56
click at [754, 491] on input "70" at bounding box center [767, 498] width 192 height 26
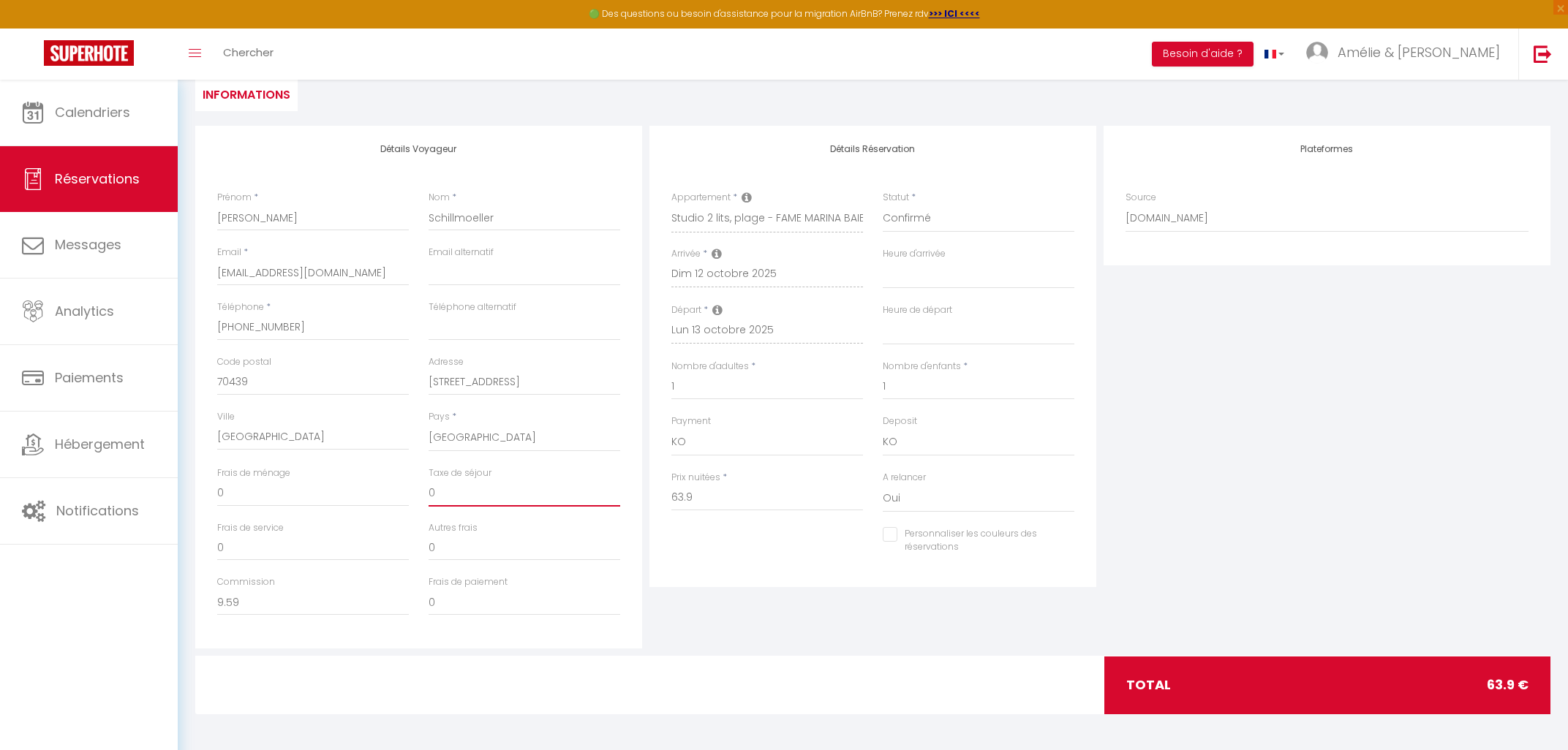
click at [445, 485] on input "0" at bounding box center [524, 493] width 192 height 26
click at [468, 479] on label "Taxe de séjour" at bounding box center [460, 473] width 63 height 14
click at [468, 480] on input "Taxe de séjour" at bounding box center [524, 493] width 192 height 26
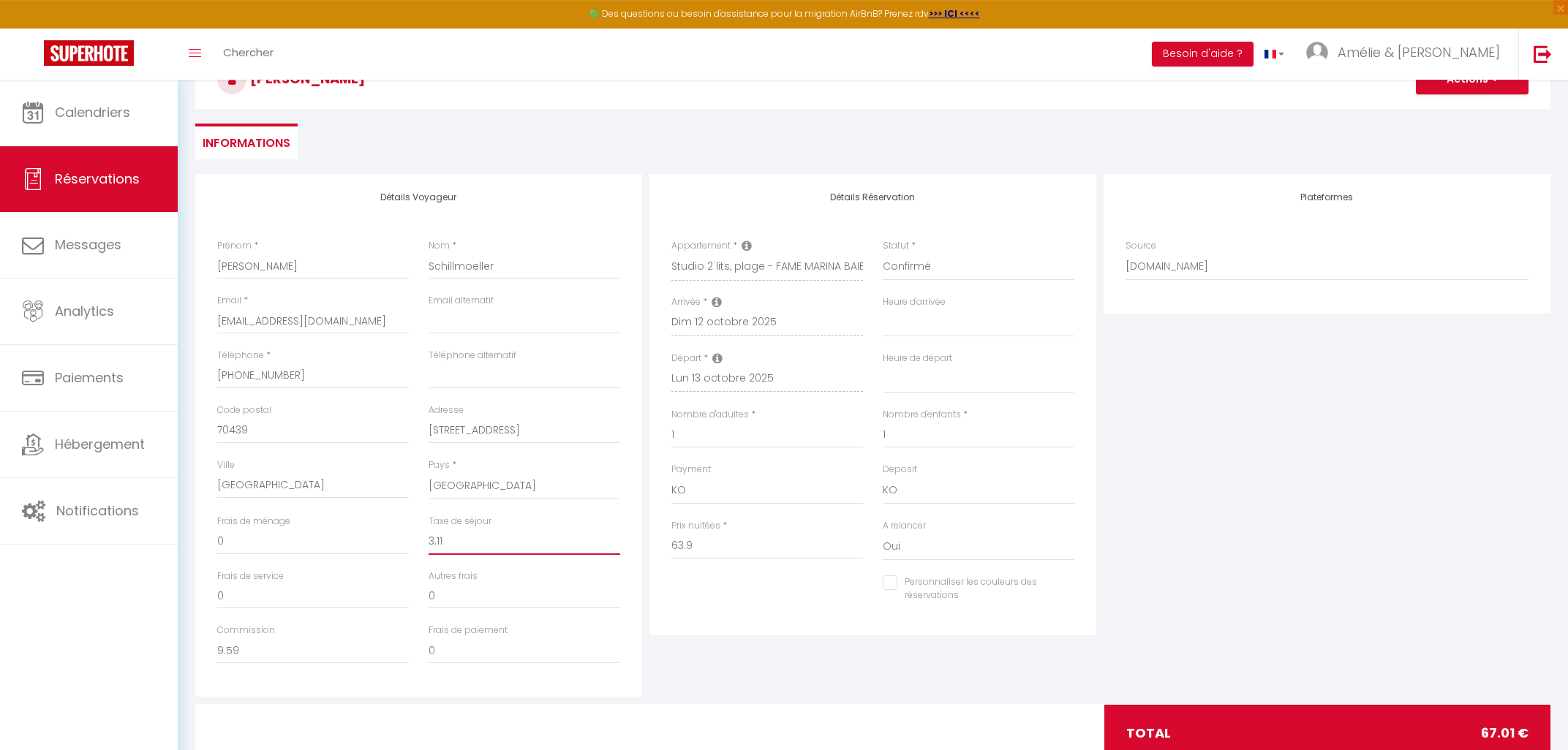
scroll to position [129, 0]
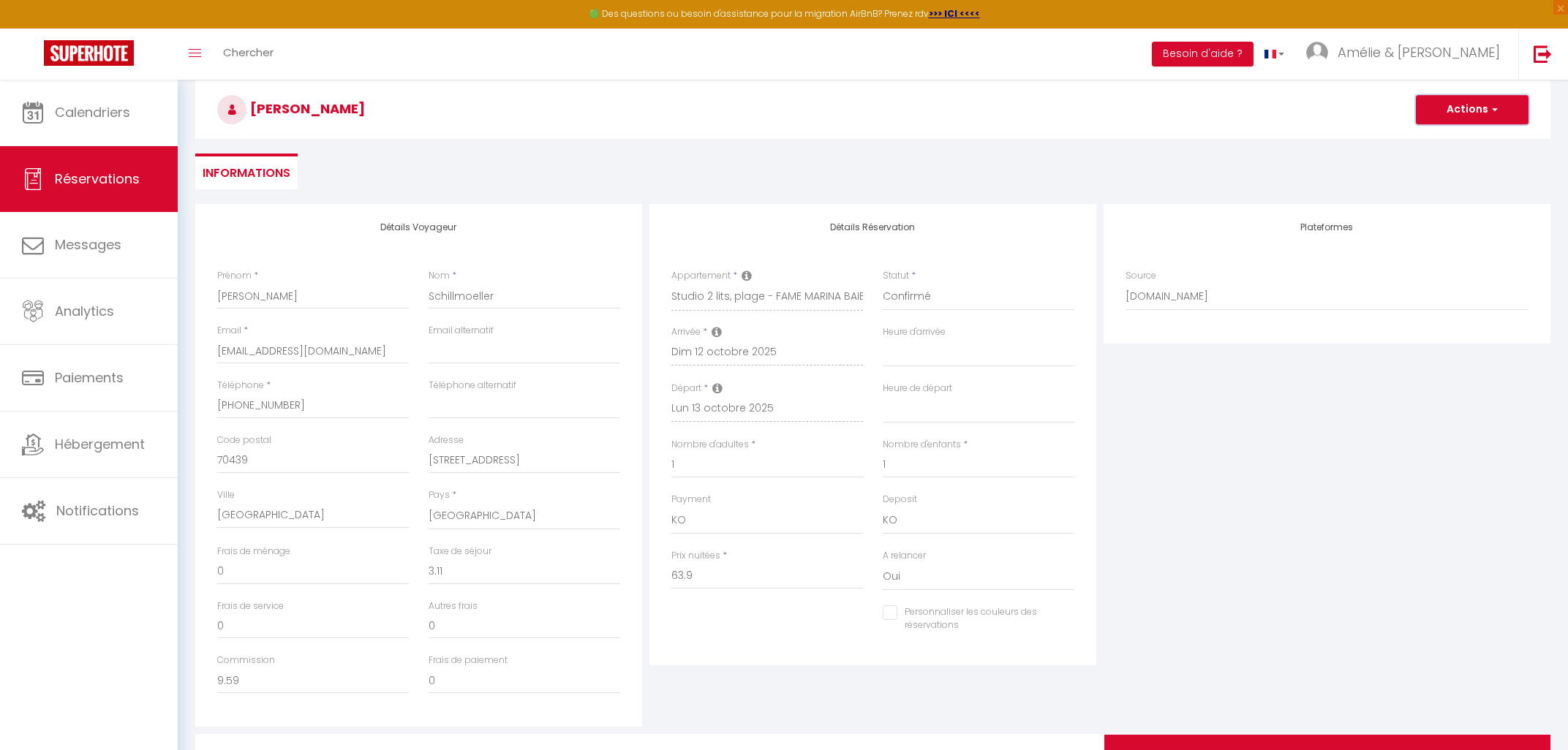
click at [1455, 122] on button "Actions" at bounding box center [1473, 110] width 113 height 29
click at [1442, 139] on link "Enregistrer" at bounding box center [1457, 142] width 115 height 19
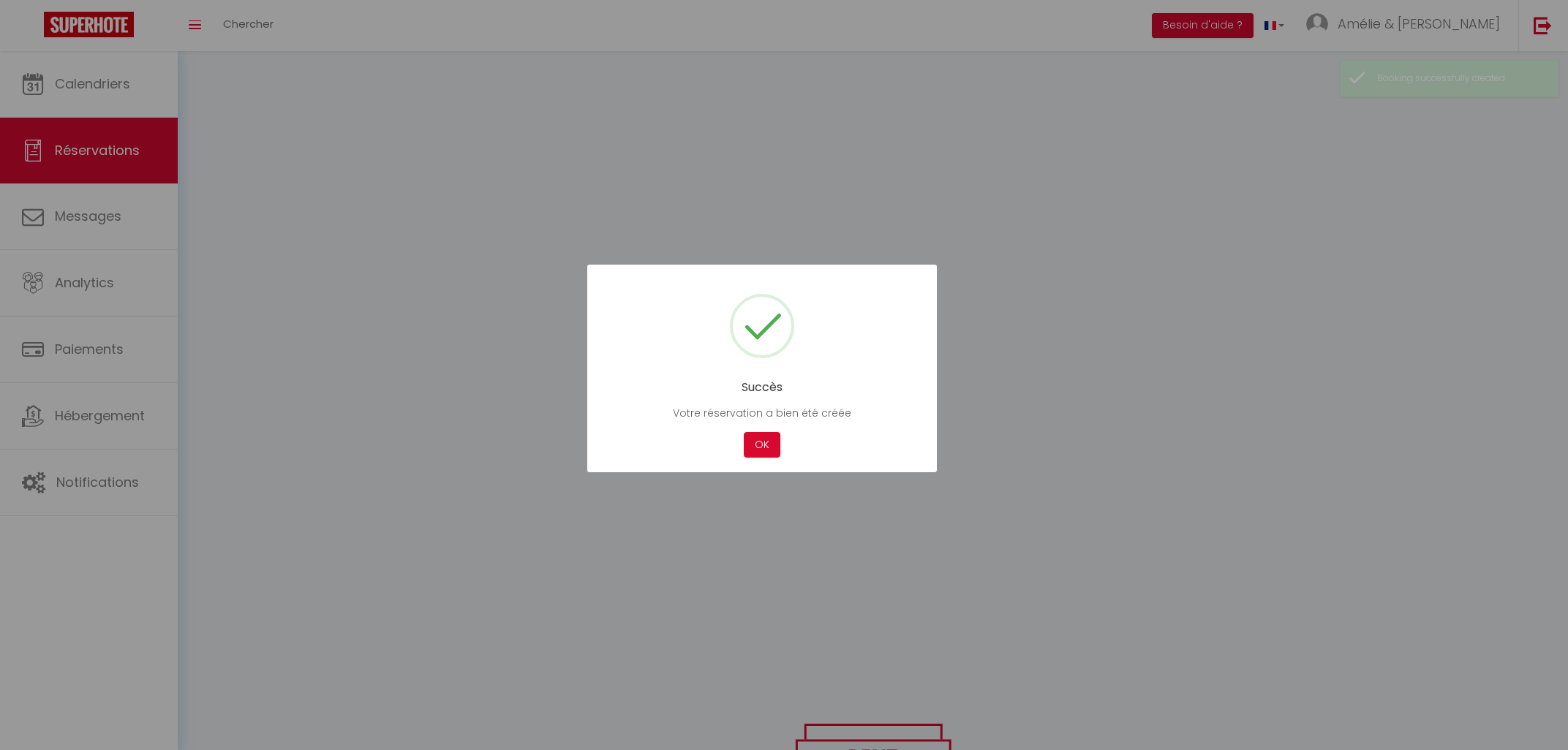
scroll to position [62, 0]
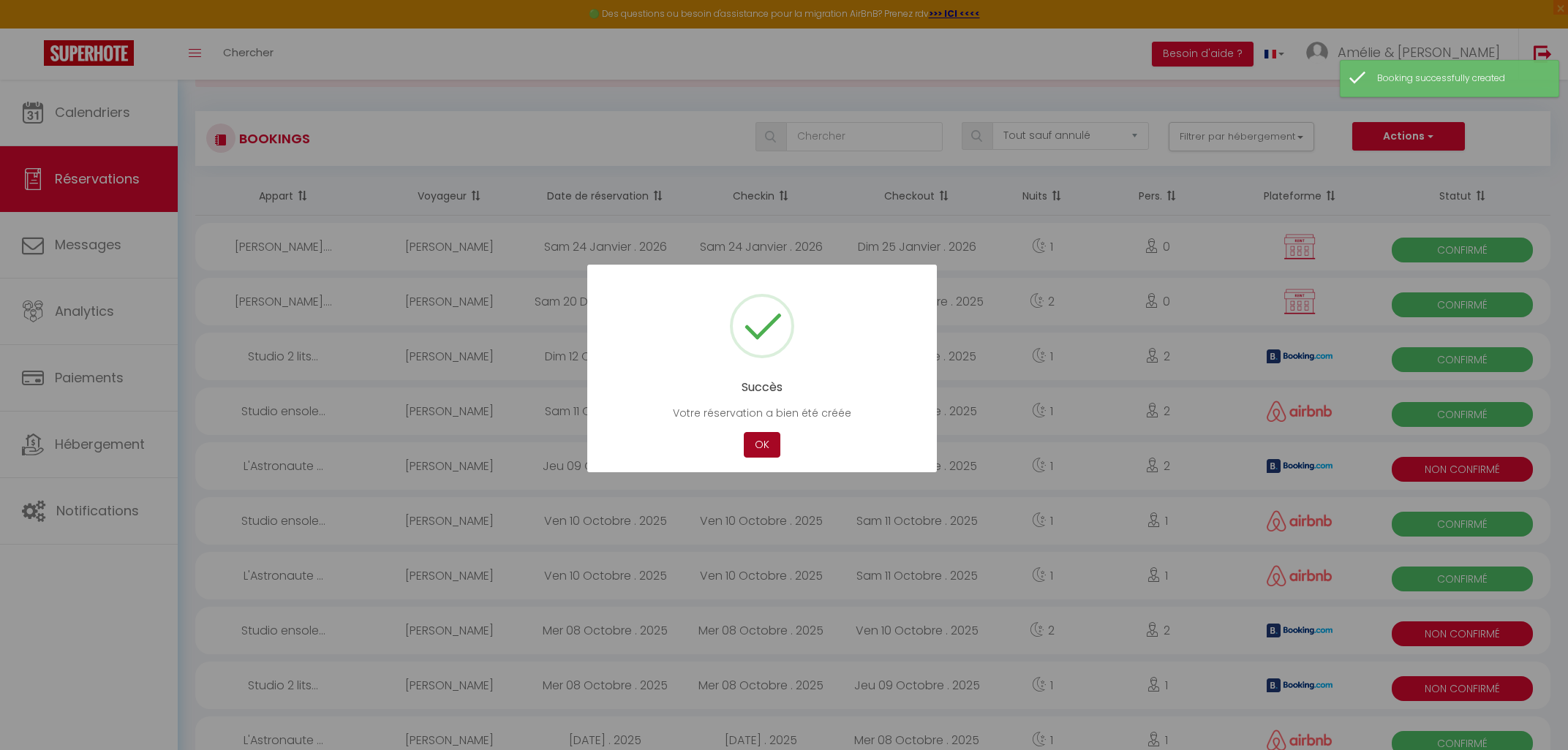
click at [764, 441] on button "OK" at bounding box center [762, 445] width 36 height 25
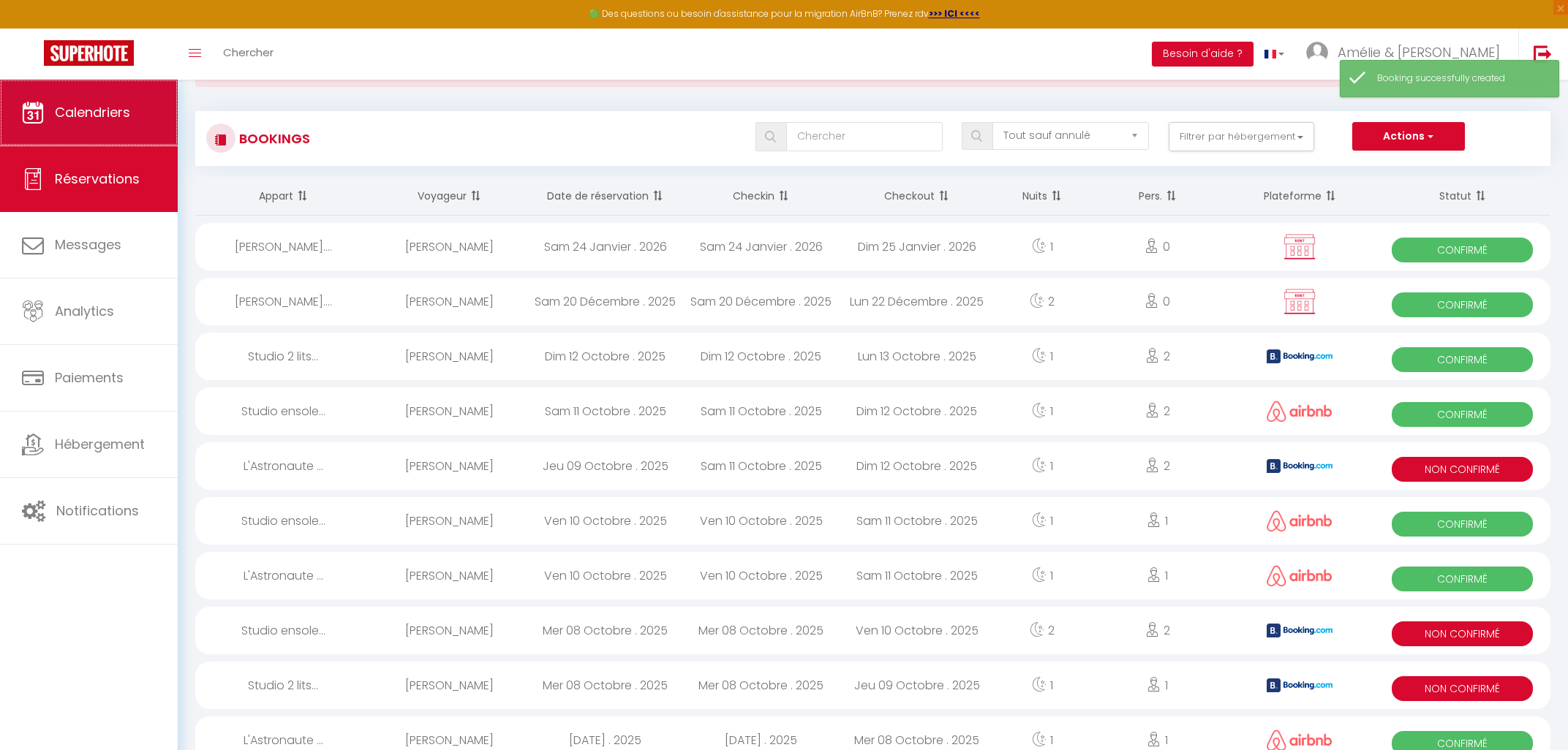
click at [132, 135] on link "Calendriers" at bounding box center [89, 113] width 178 height 65
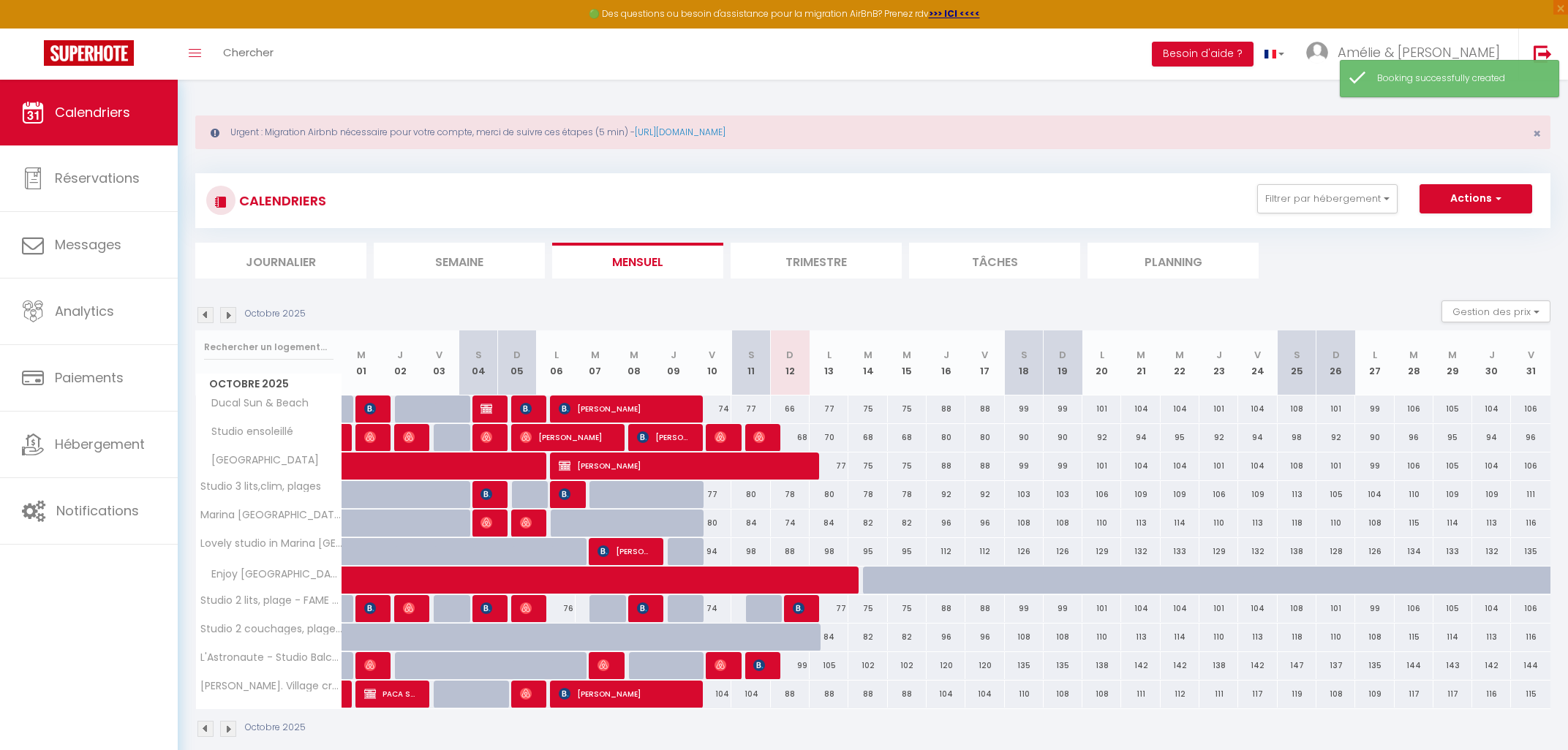
click at [793, 607] on img at bounding box center [799, 608] width 12 height 12
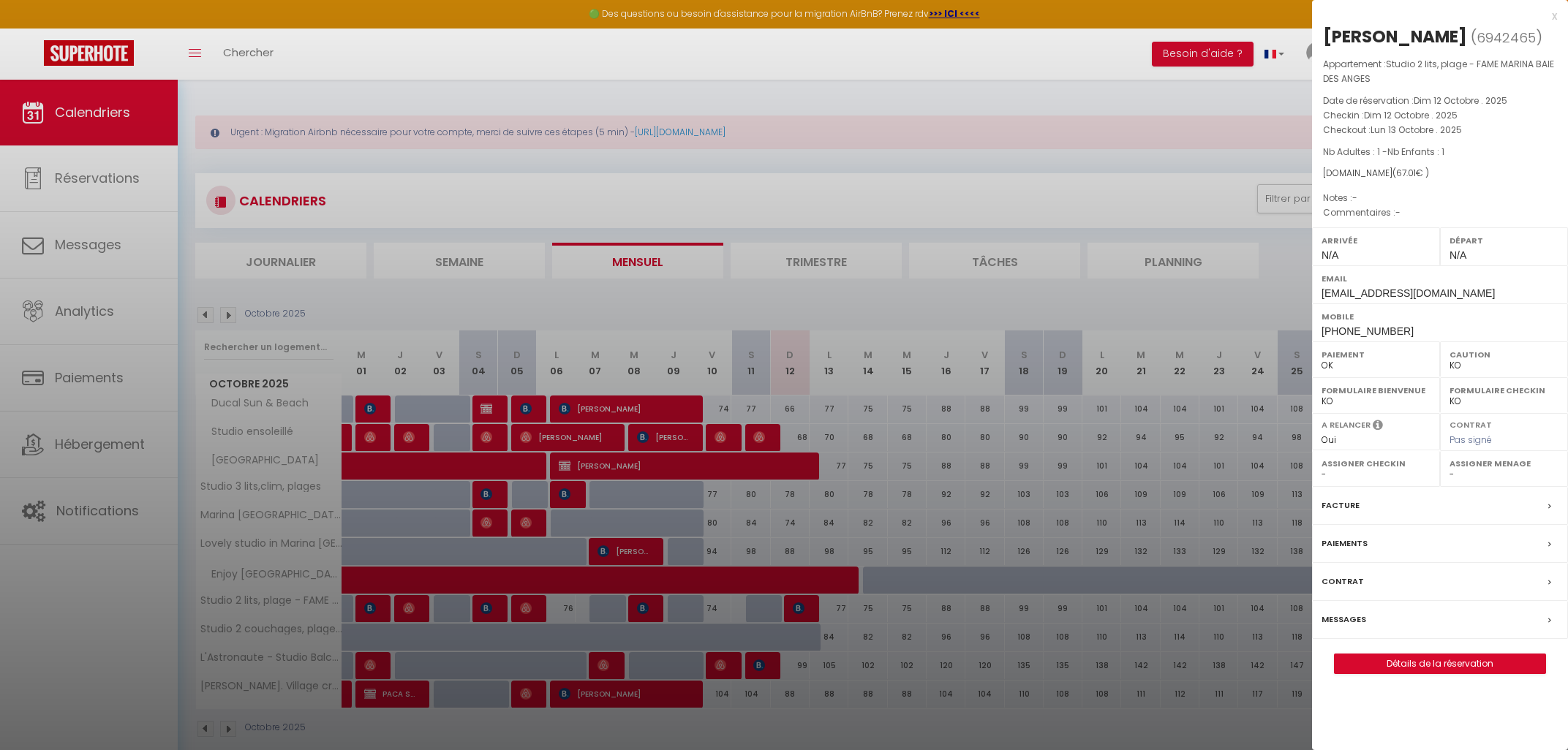
click at [1550, 14] on div "x" at bounding box center [1435, 15] width 245 height 17
